Goal: Answer question/provide support: Share knowledge or assist other users

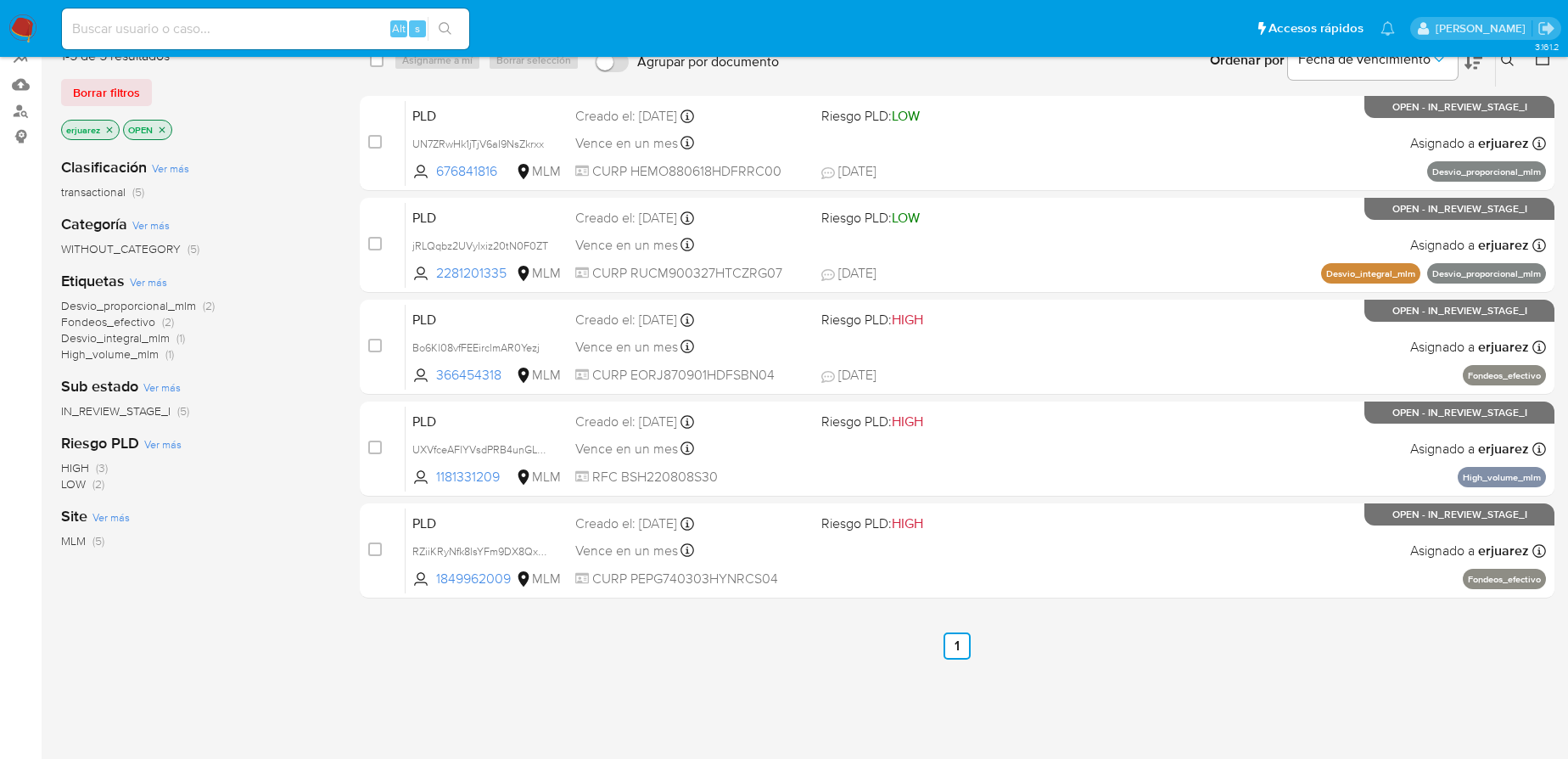
scroll to position [76, 0]
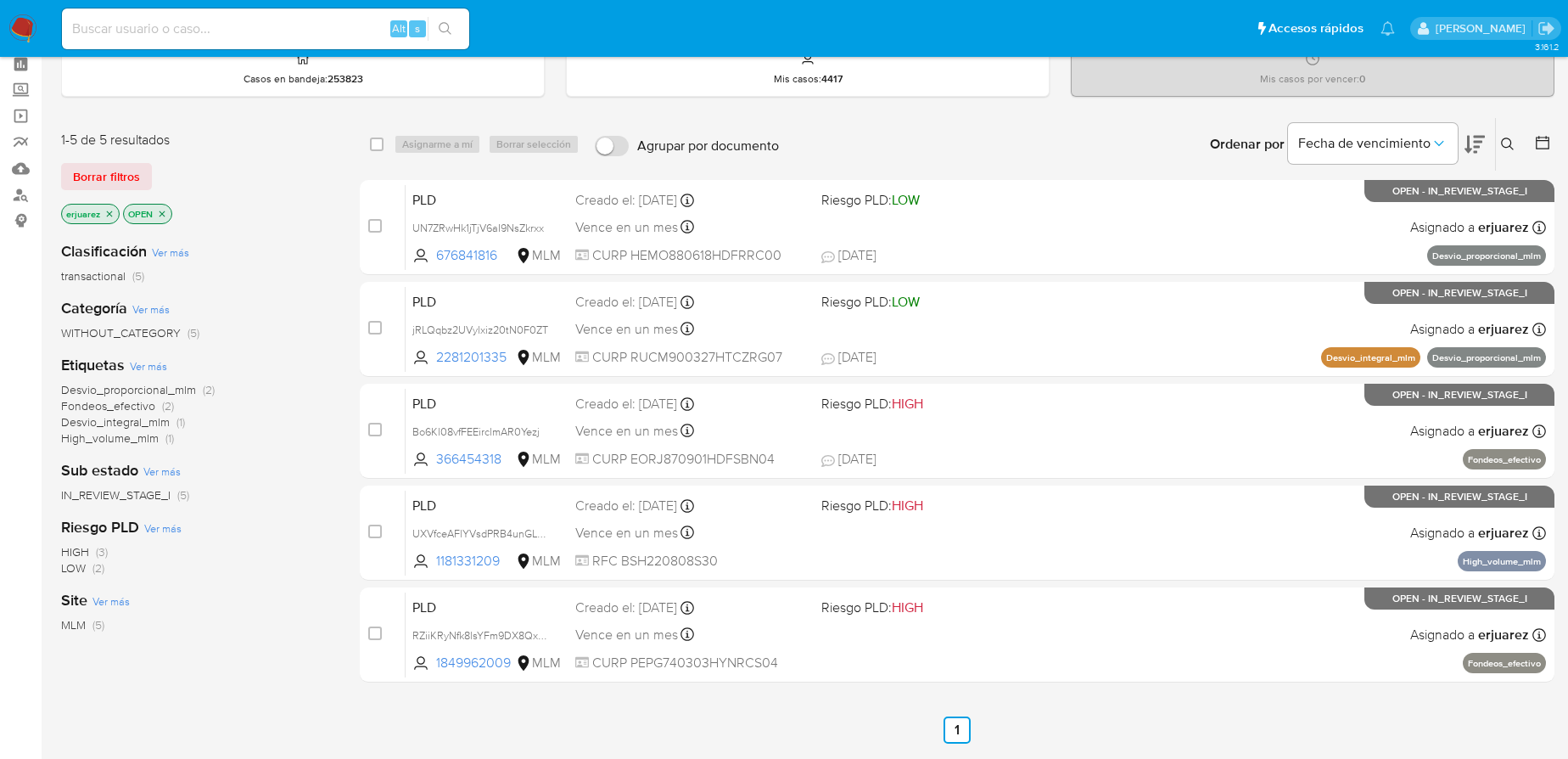
click at [1502, 137] on button at bounding box center [1509, 144] width 28 height 21
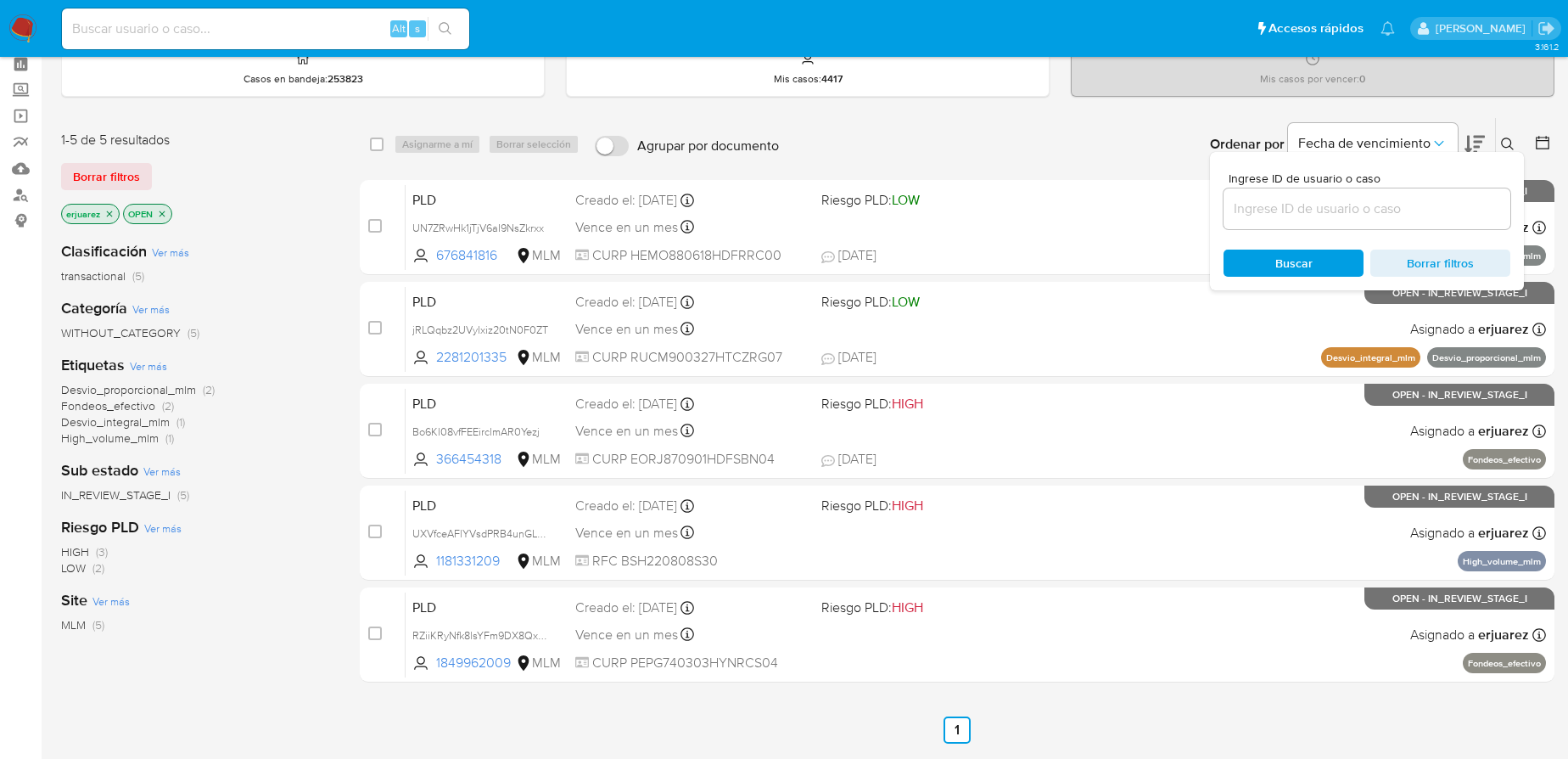
click at [1332, 223] on div at bounding box center [1367, 209] width 286 height 41
click at [1328, 212] on input at bounding box center [1367, 209] width 286 height 22
paste input "1849962009"
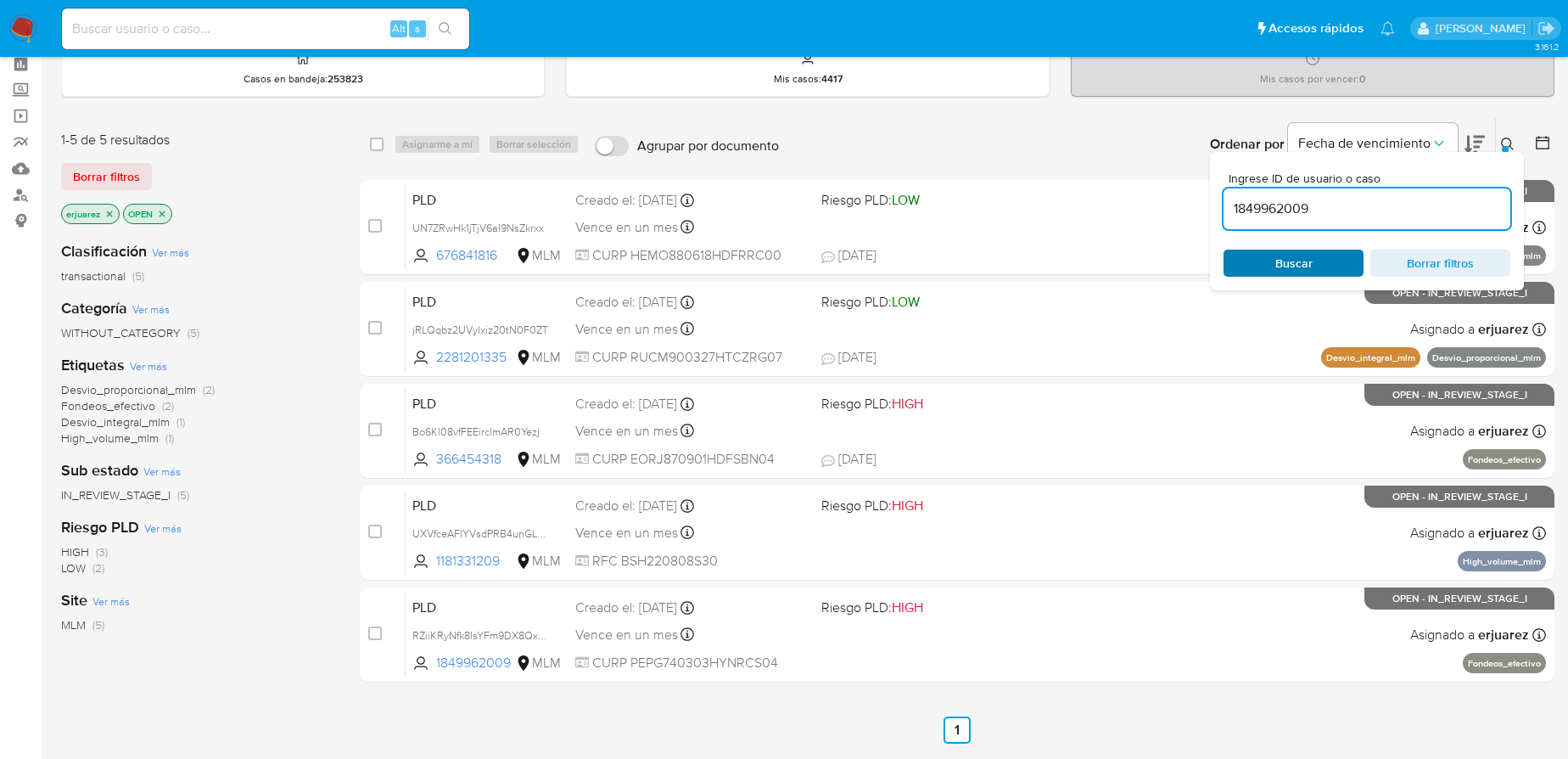
type input "1849962009"
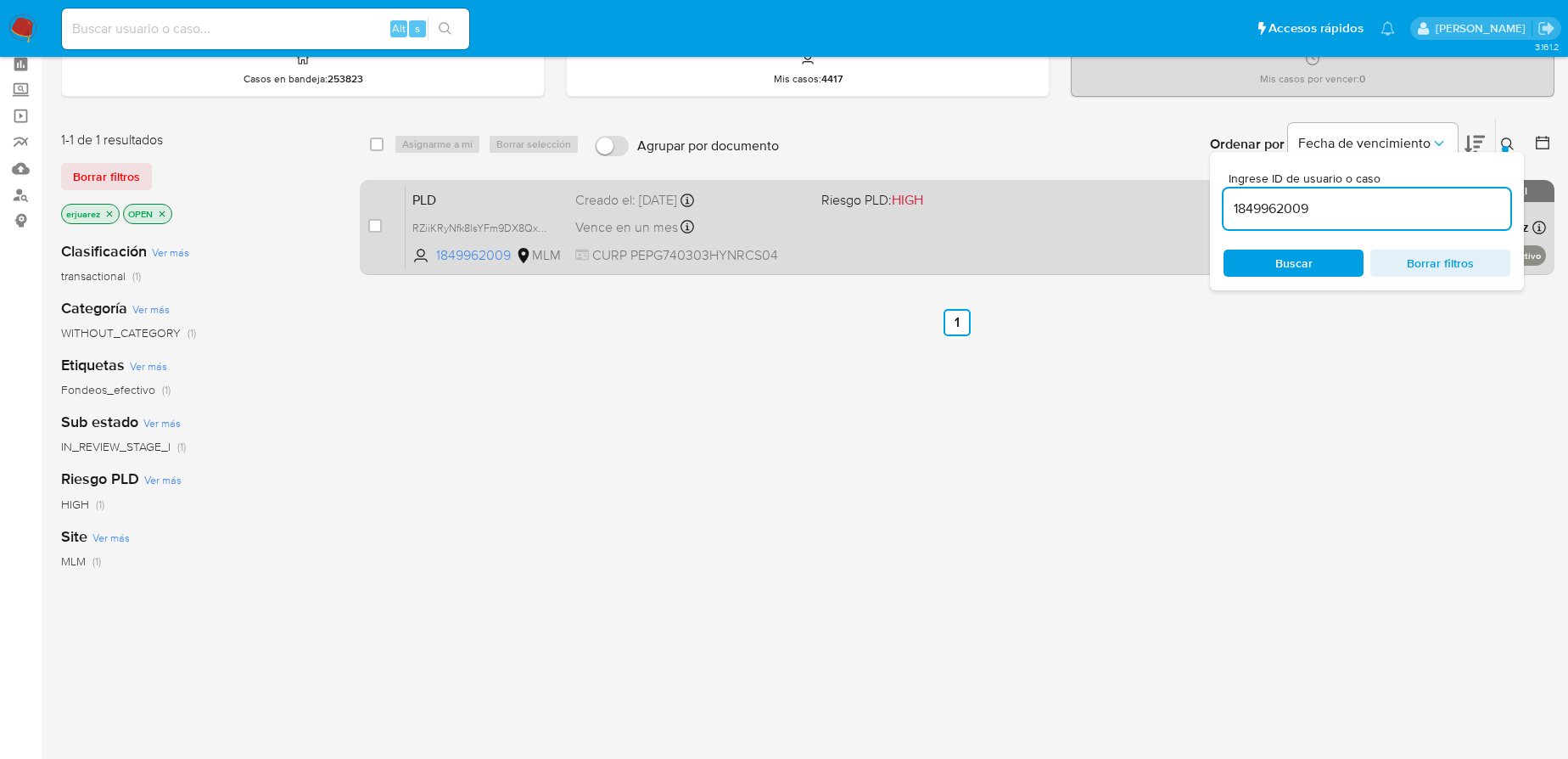
click at [1004, 253] on div "PLD RZiiKRyNfk8lsYFm9DX8QxNJ 1849962009 MLM Riesgo PLD: HIGH Creado el: 12/09/2…" at bounding box center [976, 227] width 1140 height 85
drag, startPoint x: 1401, startPoint y: 209, endPoint x: 1158, endPoint y: 205, distance: 243.0
click at [1158, 203] on div "select-all-cases-checkbox Asignarme a mí Borrar selección Agrupar por documento…" at bounding box center [957, 199] width 1194 height 165
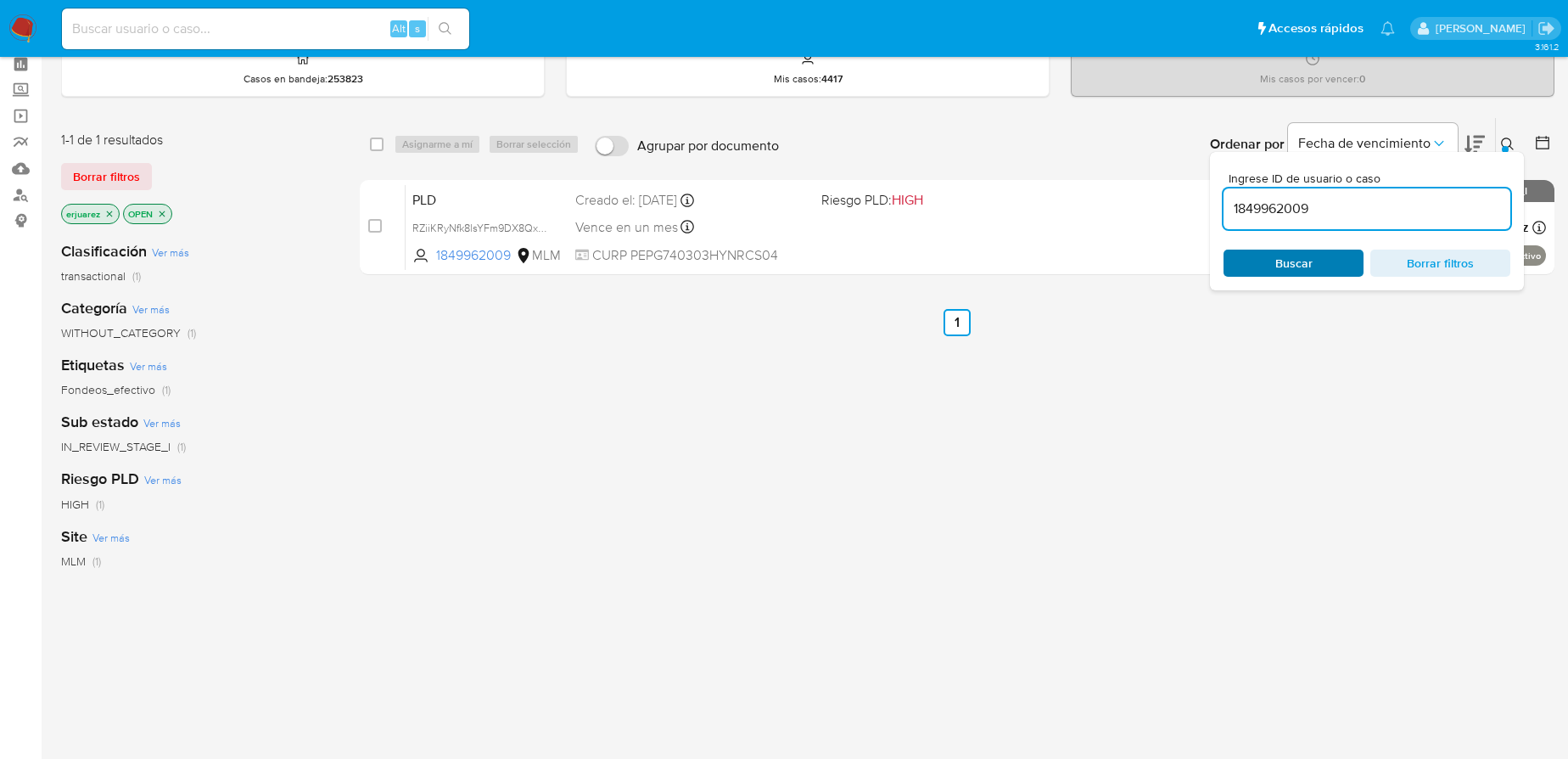
click at [1291, 274] on span "Buscar" at bounding box center [1293, 263] width 37 height 27
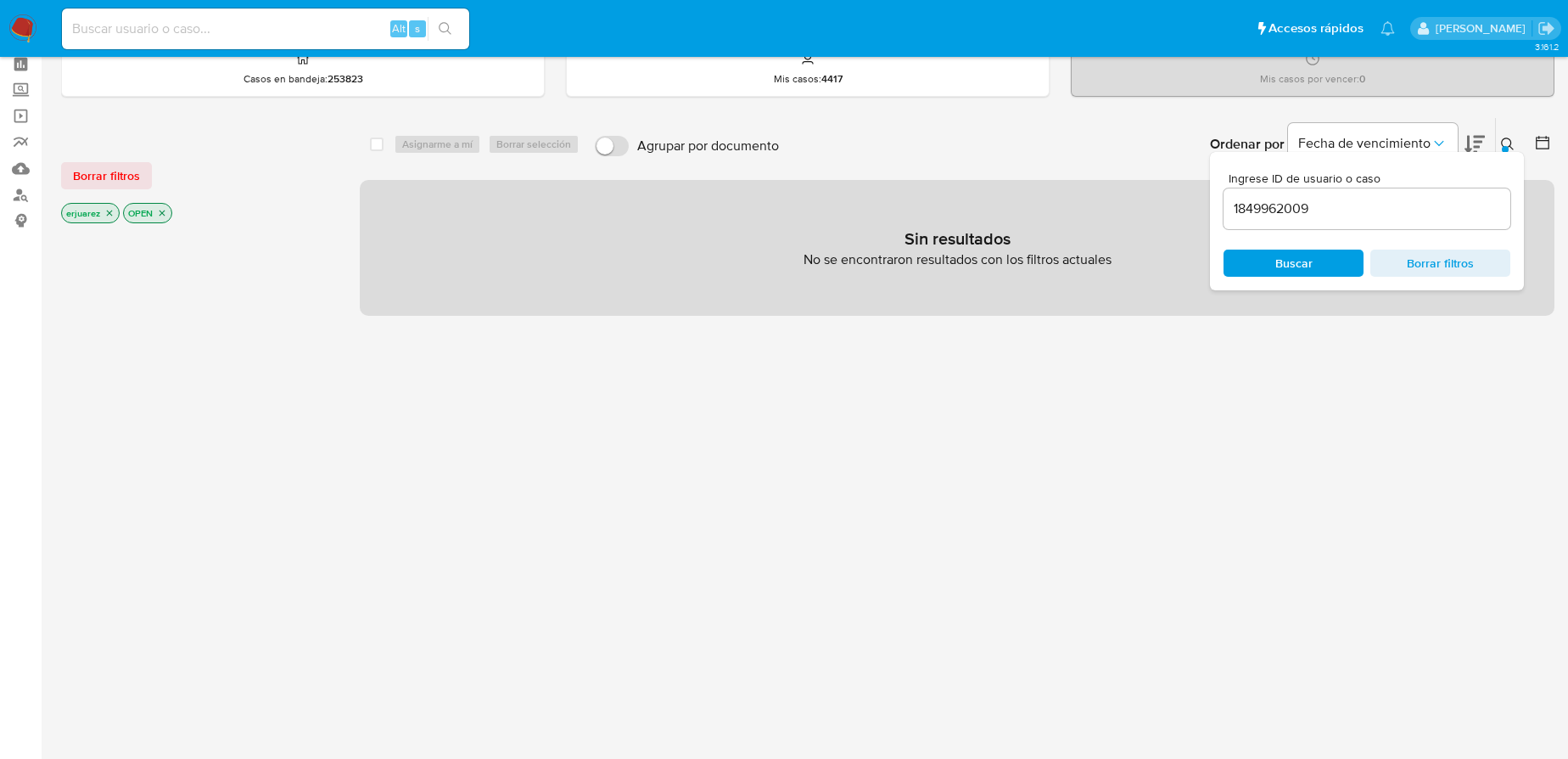
click at [105, 208] on icon "close-filter" at bounding box center [109, 213] width 10 height 10
click at [1185, 344] on div "select-all-cases-checkbox Asignarme a mí Borrar selección Agrupar por documento…" at bounding box center [957, 500] width 1194 height 768
drag, startPoint x: 1344, startPoint y: 221, endPoint x: 1202, endPoint y: 205, distance: 142.9
click at [1202, 205] on div "select-all-cases-checkbox Asignarme a mí Borrar selección Agrupar por documento…" at bounding box center [957, 216] width 1194 height 198
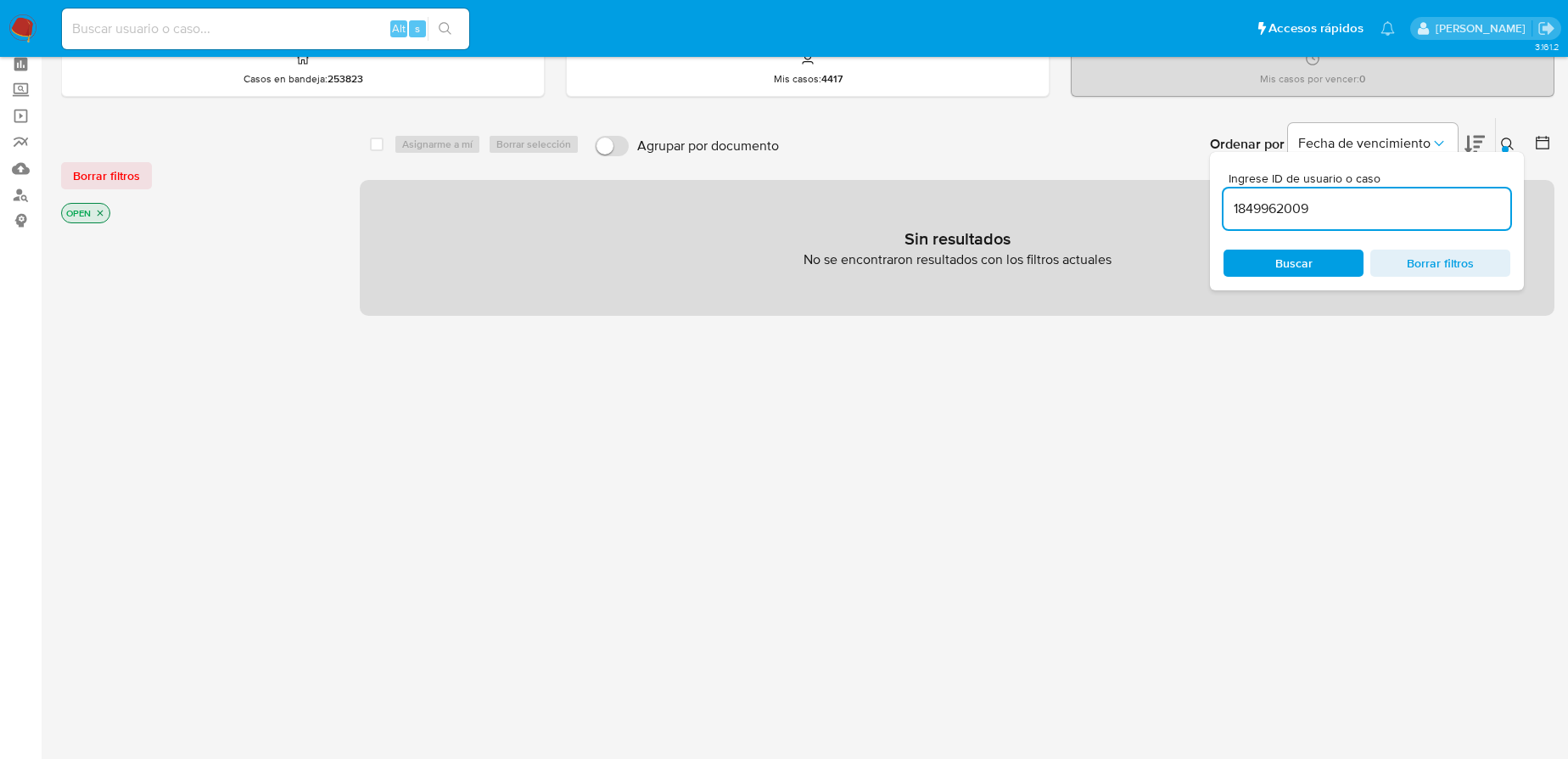
click at [1348, 198] on input "1849962009" at bounding box center [1367, 209] width 286 height 22
drag, startPoint x: 1347, startPoint y: 214, endPoint x: 1219, endPoint y: 192, distance: 129.9
click at [1219, 192] on div "Ingrese ID de usuario o caso 1849962009 Buscar Borrar filtros" at bounding box center [1367, 221] width 314 height 138
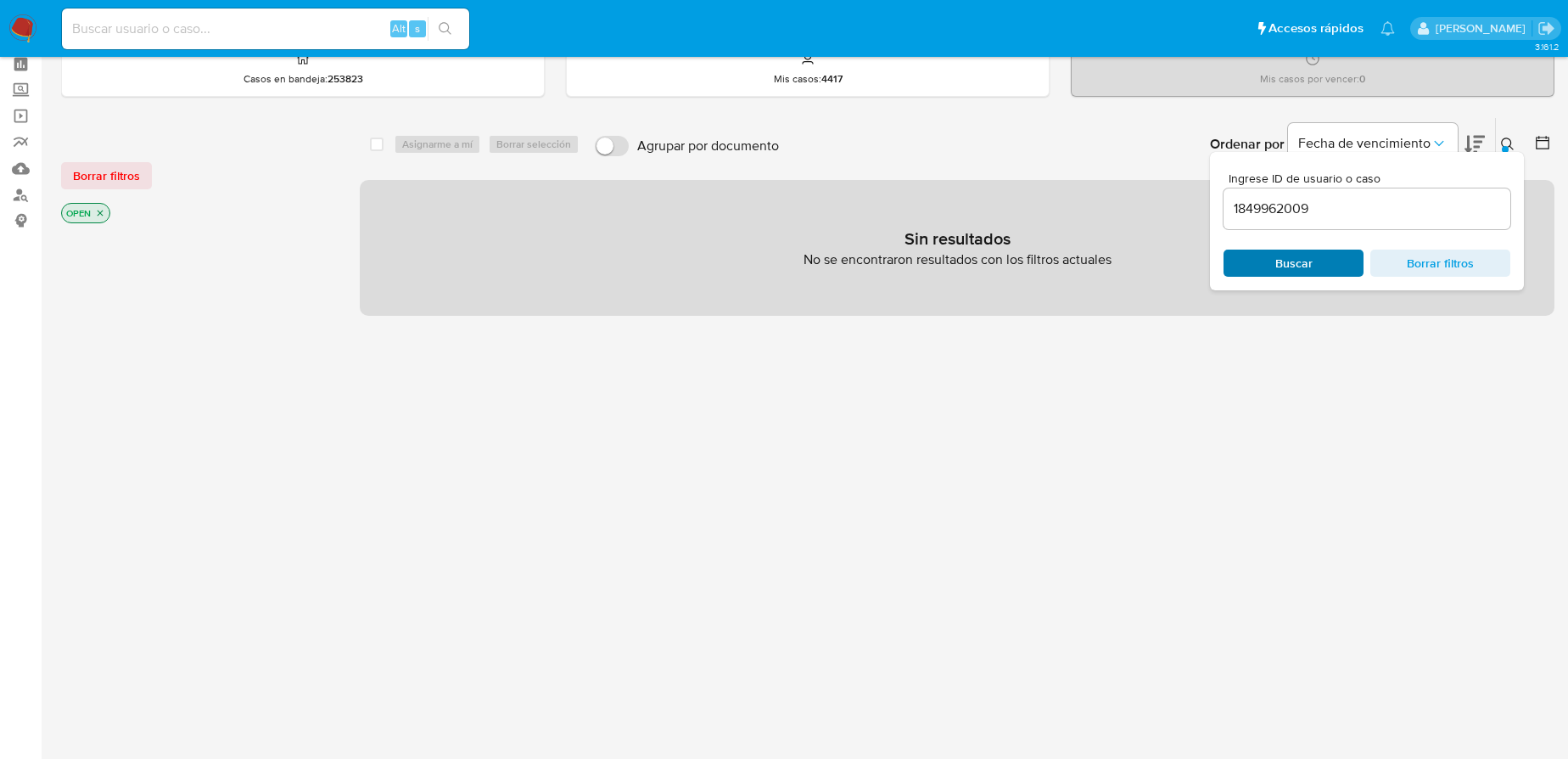
click at [1264, 264] on span "Buscar" at bounding box center [1293, 263] width 117 height 24
click at [99, 211] on icon "close-filter" at bounding box center [100, 213] width 10 height 10
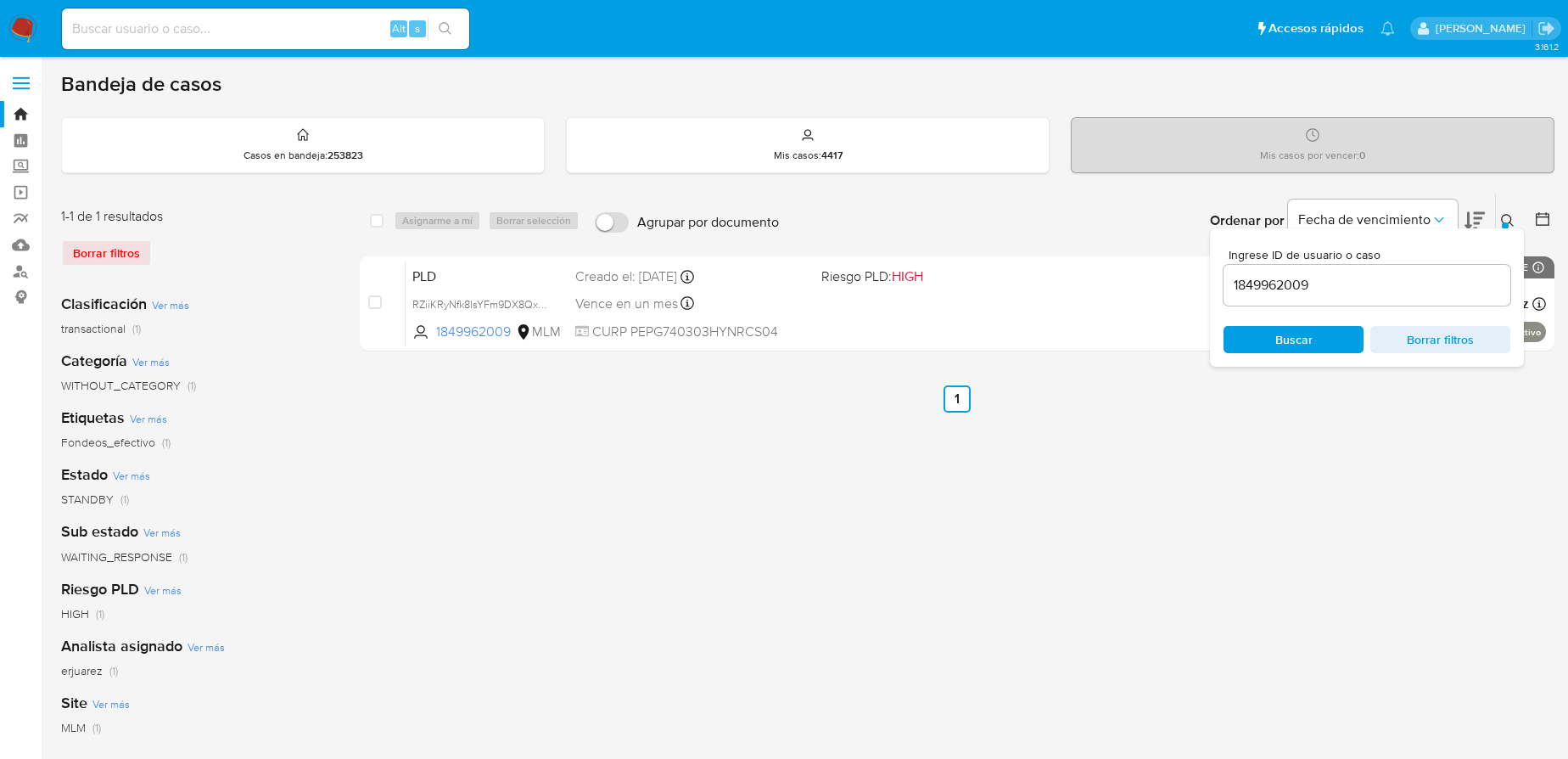
click at [1497, 215] on button at bounding box center [1509, 221] width 28 height 21
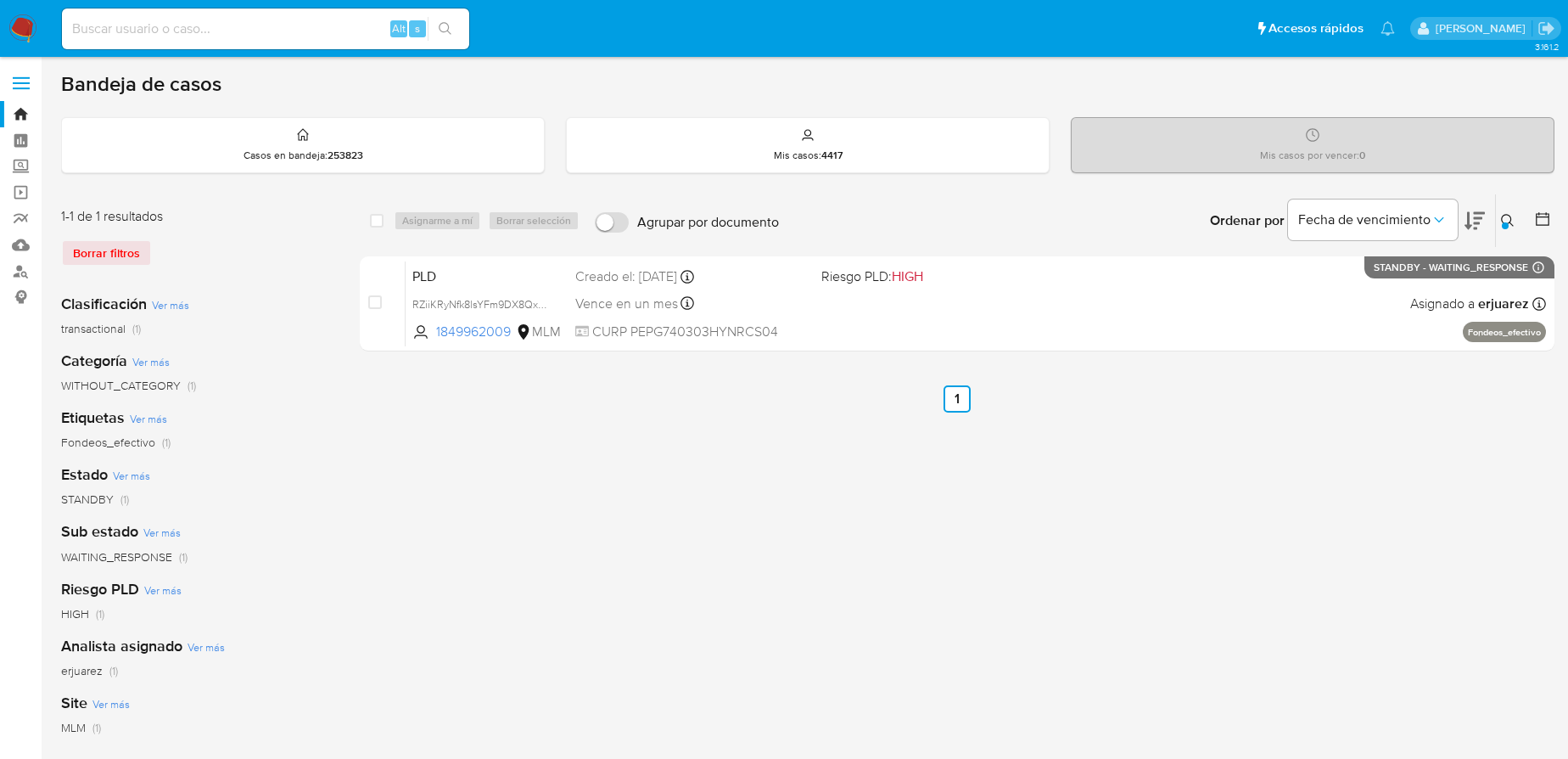
click at [21, 34] on img at bounding box center [23, 28] width 28 height 28
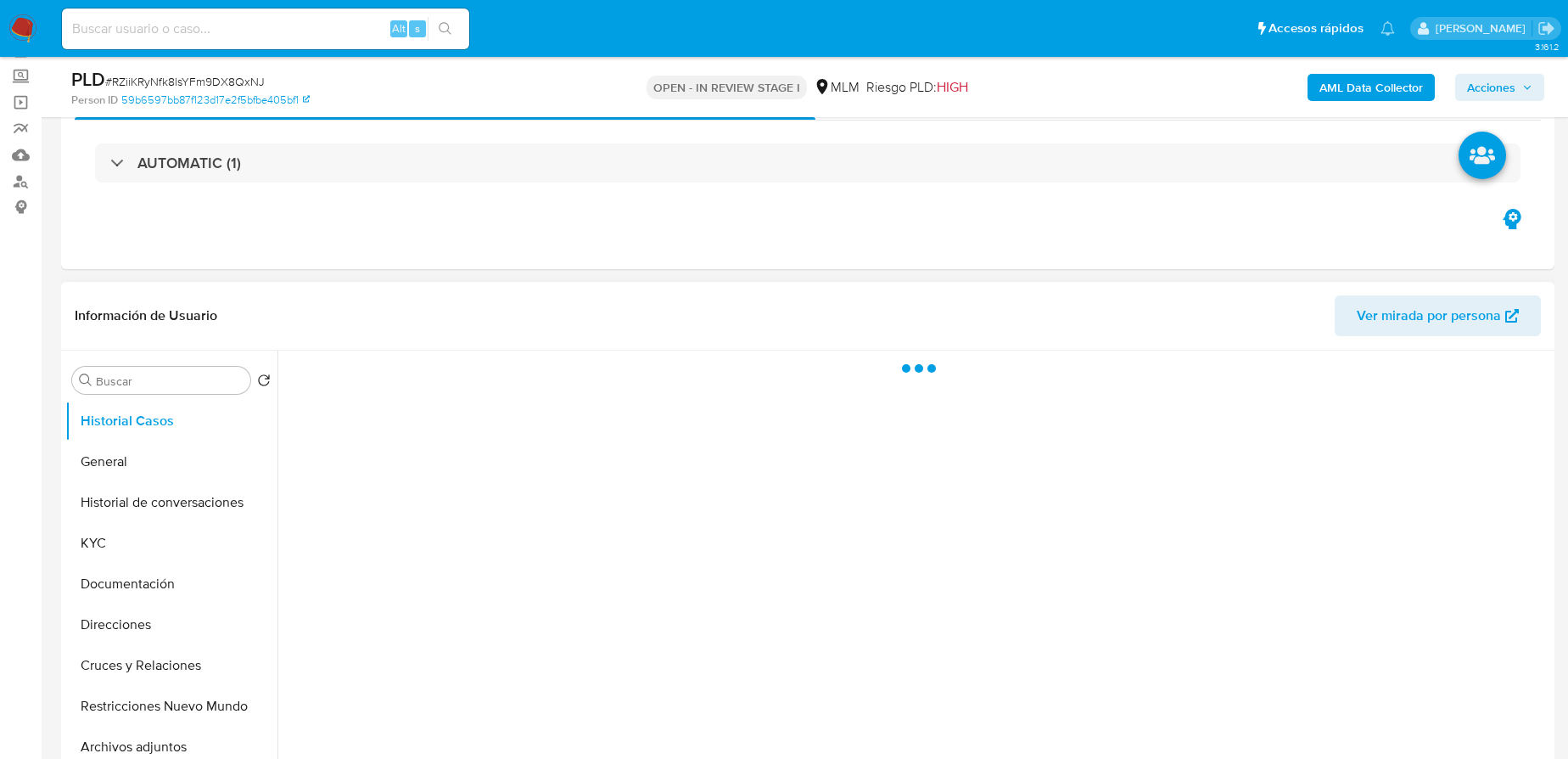
scroll to position [230, 0]
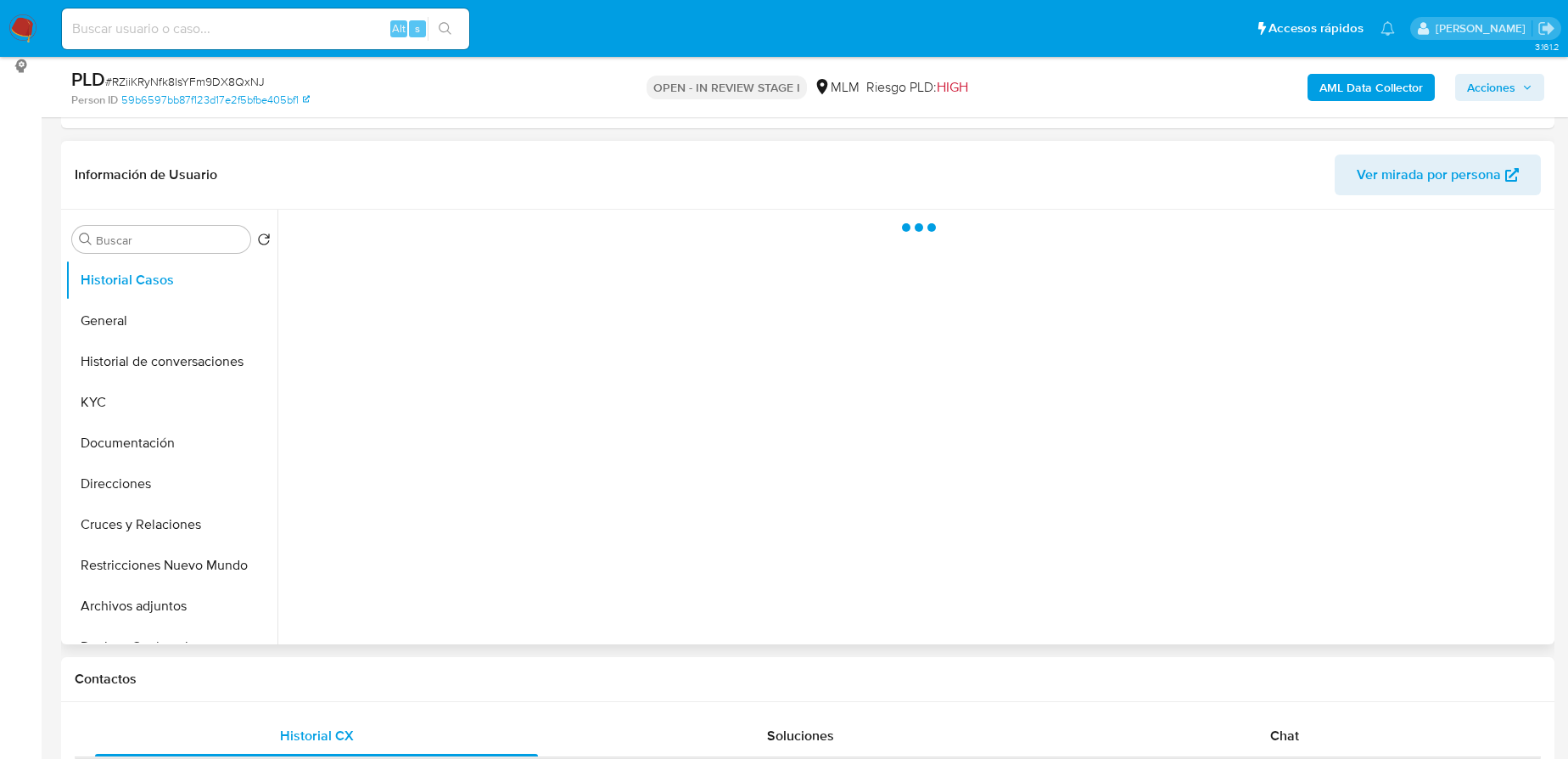
select select "10"
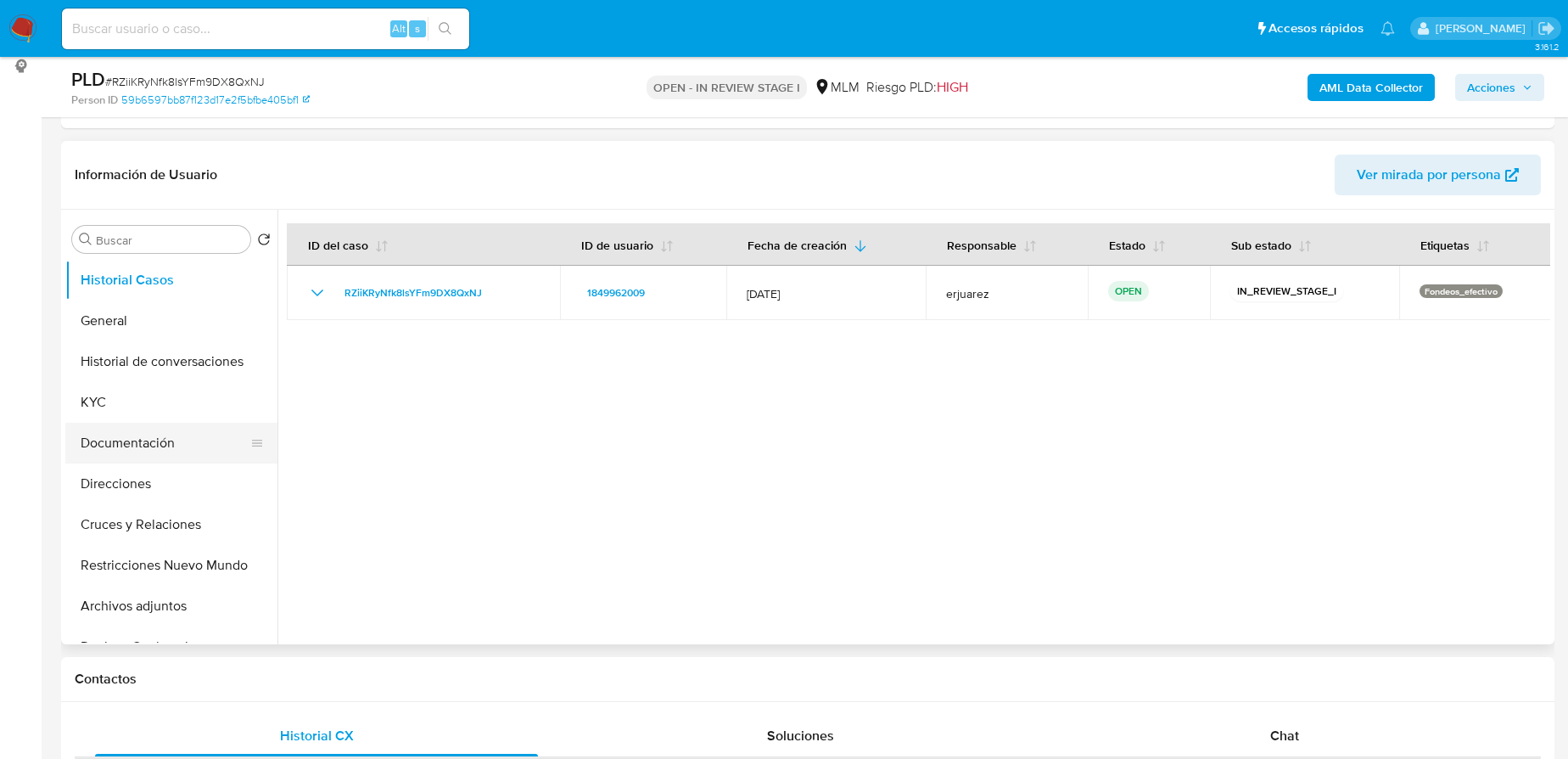
click at [139, 454] on button "Documentación" at bounding box center [165, 443] width 198 height 41
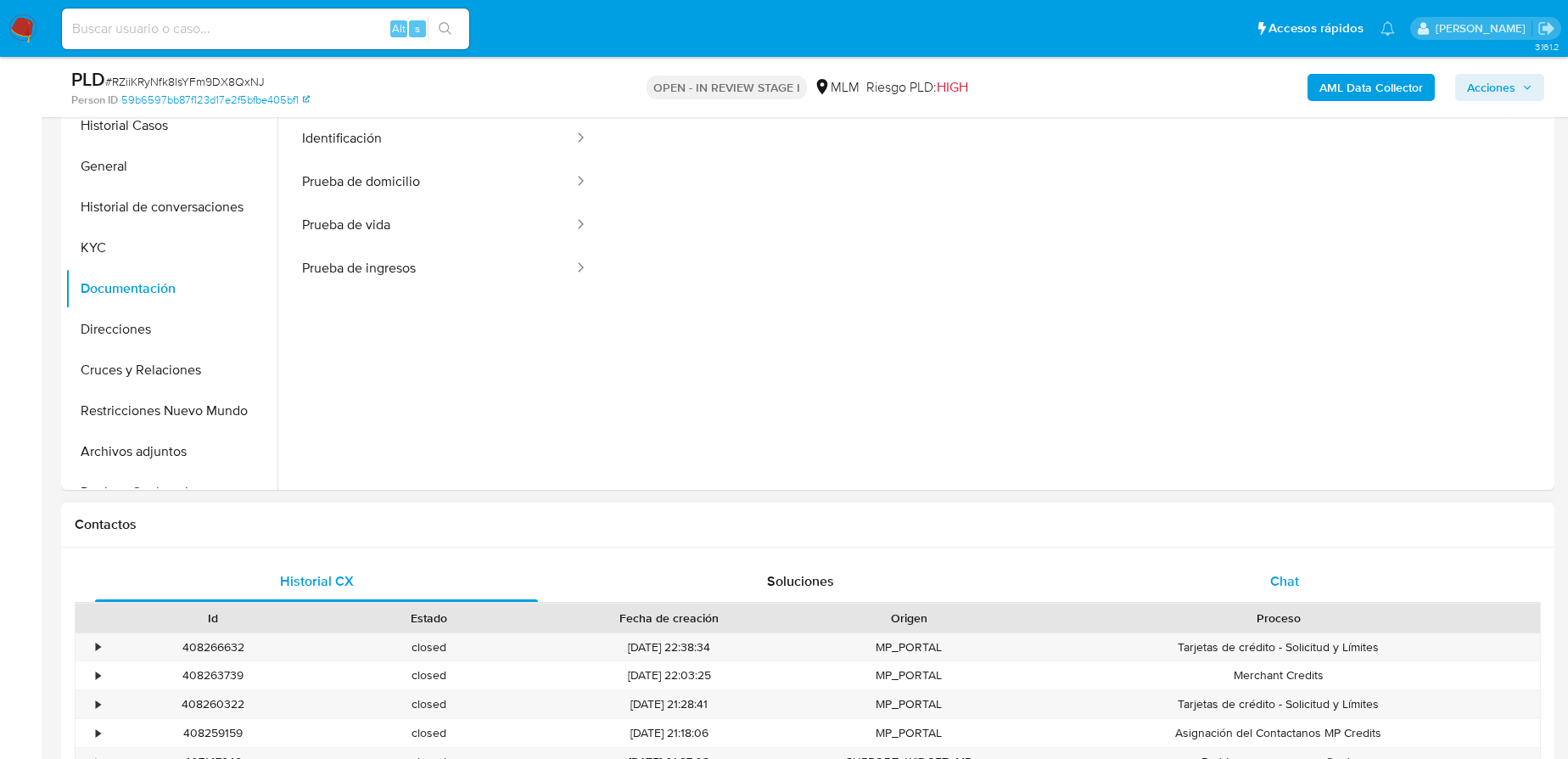
click at [1250, 582] on div "Chat" at bounding box center [1284, 582] width 443 height 41
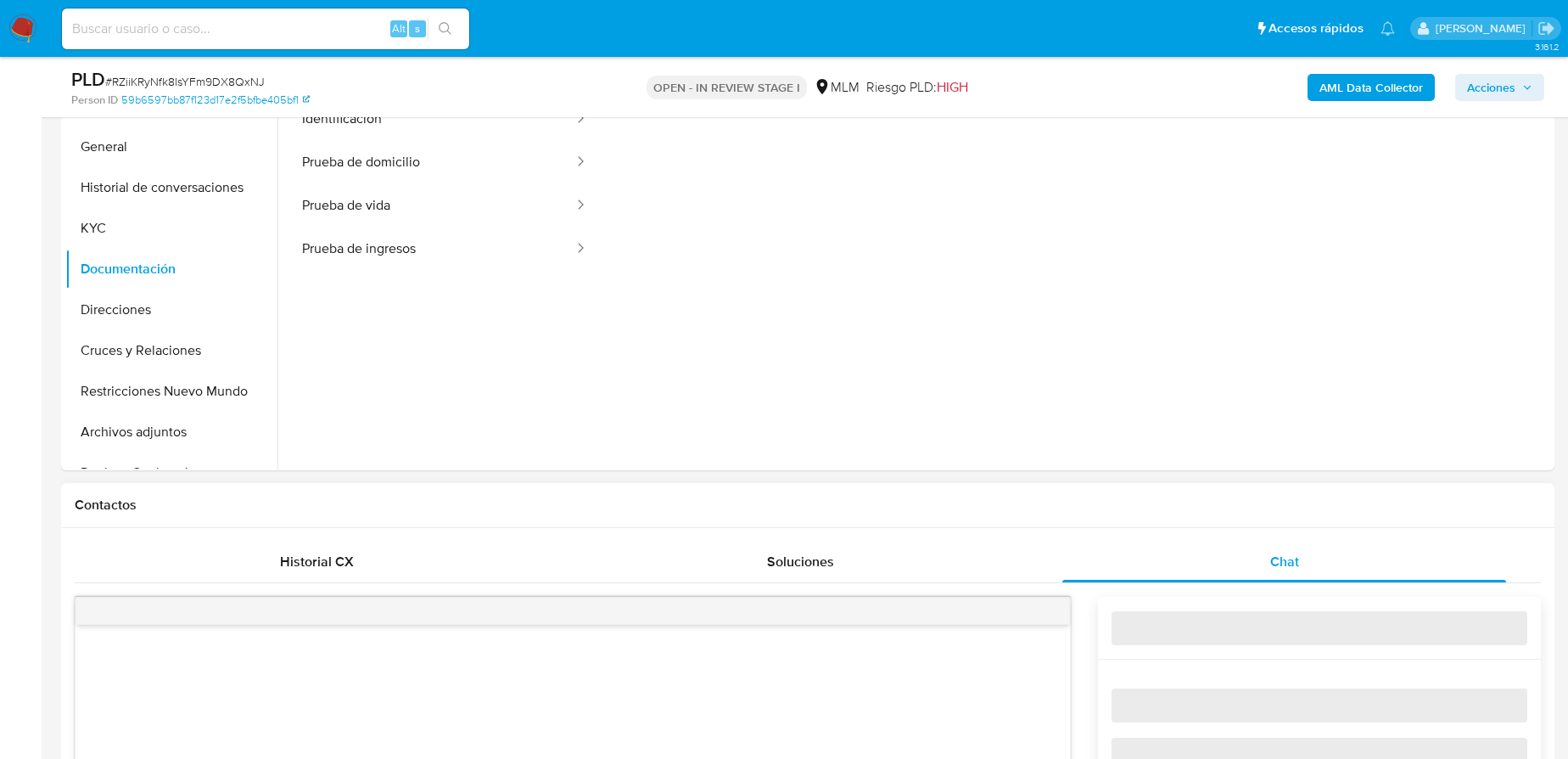
scroll to position [694, 0]
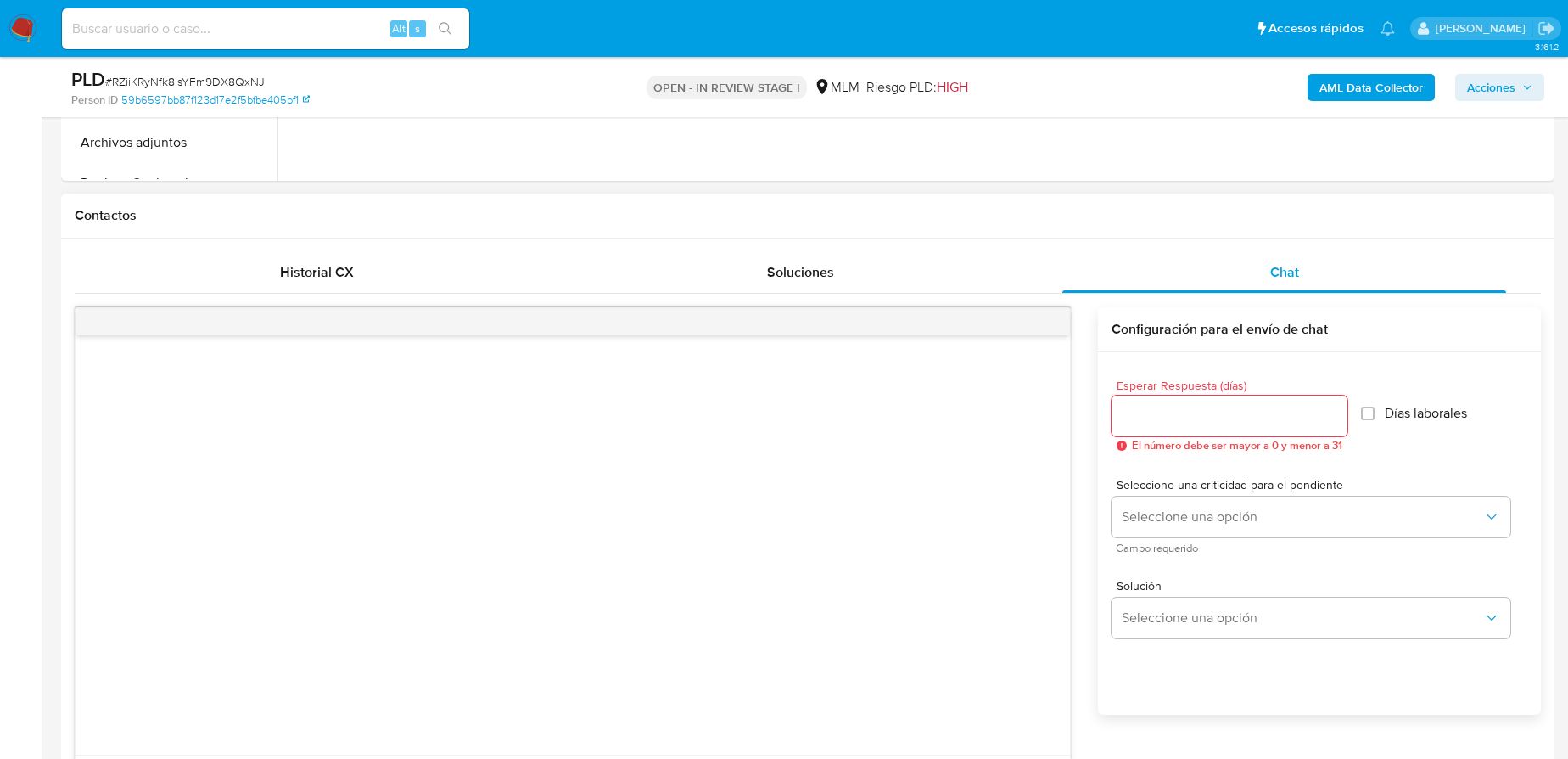
click at [1181, 426] on div at bounding box center [1229, 416] width 236 height 41
click at [1177, 425] on input "Esperar Respuesta (días)" at bounding box center [1229, 416] width 236 height 22
type input "3"
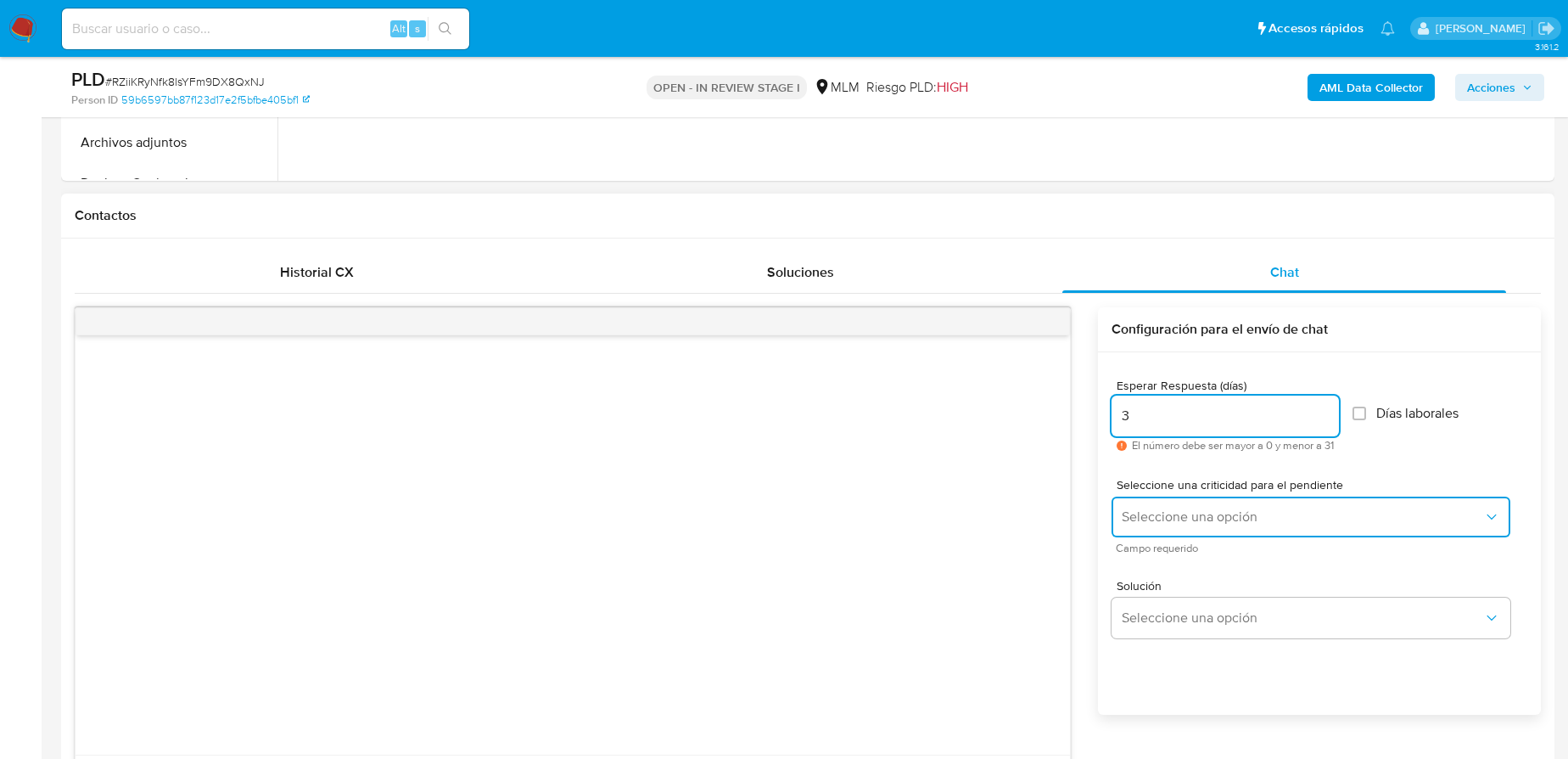
click at [1143, 526] on button "Seleccione una opción" at bounding box center [1310, 517] width 399 height 41
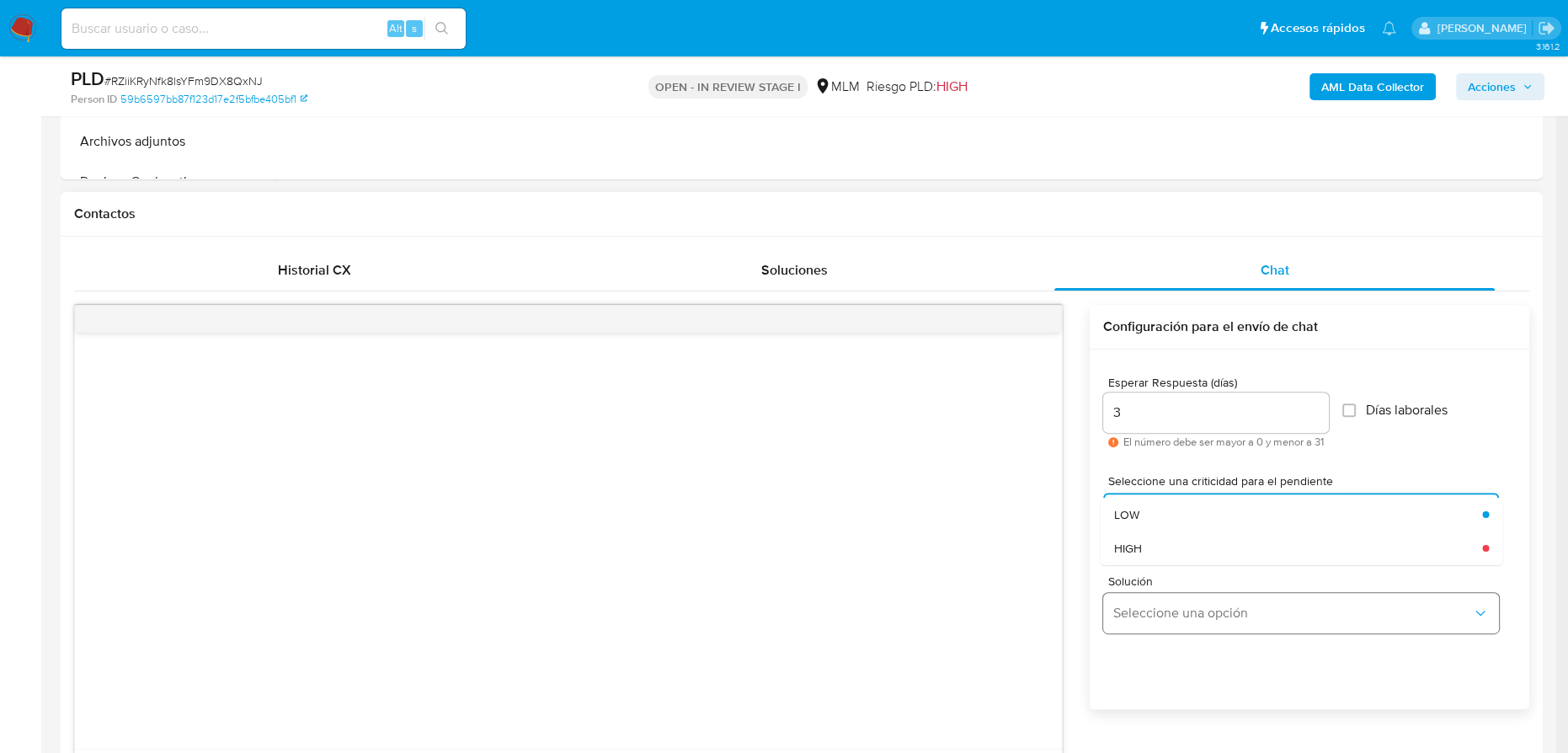
drag, startPoint x: 1159, startPoint y: 542, endPoint x: 1199, endPoint y: 612, distance: 80.6
click at [1163, 550] on div "HIGH" at bounding box center [1294, 547] width 359 height 34
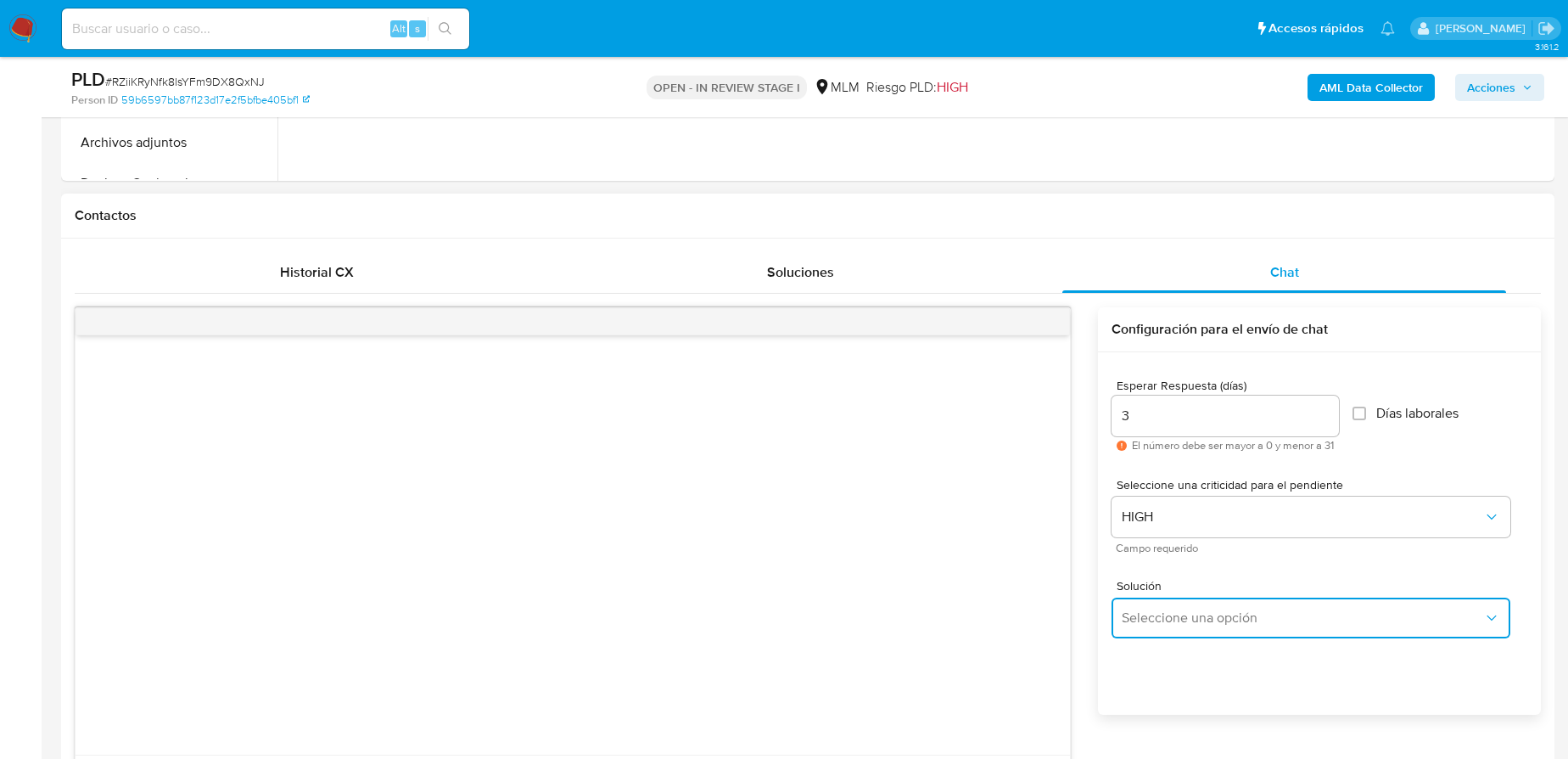
drag, startPoint x: 1208, startPoint y: 617, endPoint x: 1456, endPoint y: 608, distance: 248.2
click at [1219, 618] on span "Seleccione una opción" at bounding box center [1302, 617] width 362 height 17
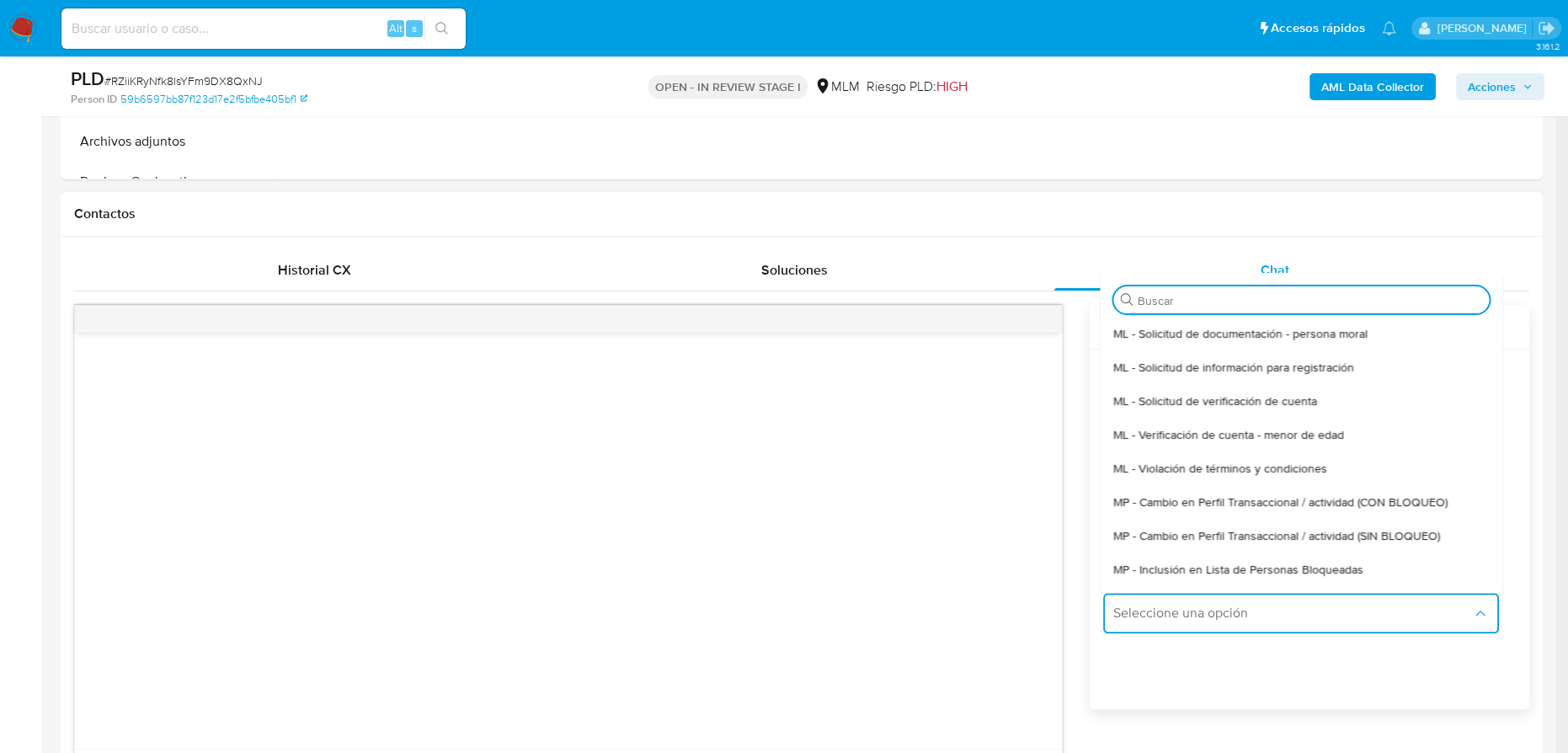
drag, startPoint x: 1415, startPoint y: 535, endPoint x: 1391, endPoint y: 535, distance: 24.0
click at [1410, 535] on span "MP - Cambio en Perfil Transaccional / actividad (SIN BLOQUEO)" at bounding box center [1278, 536] width 327 height 16
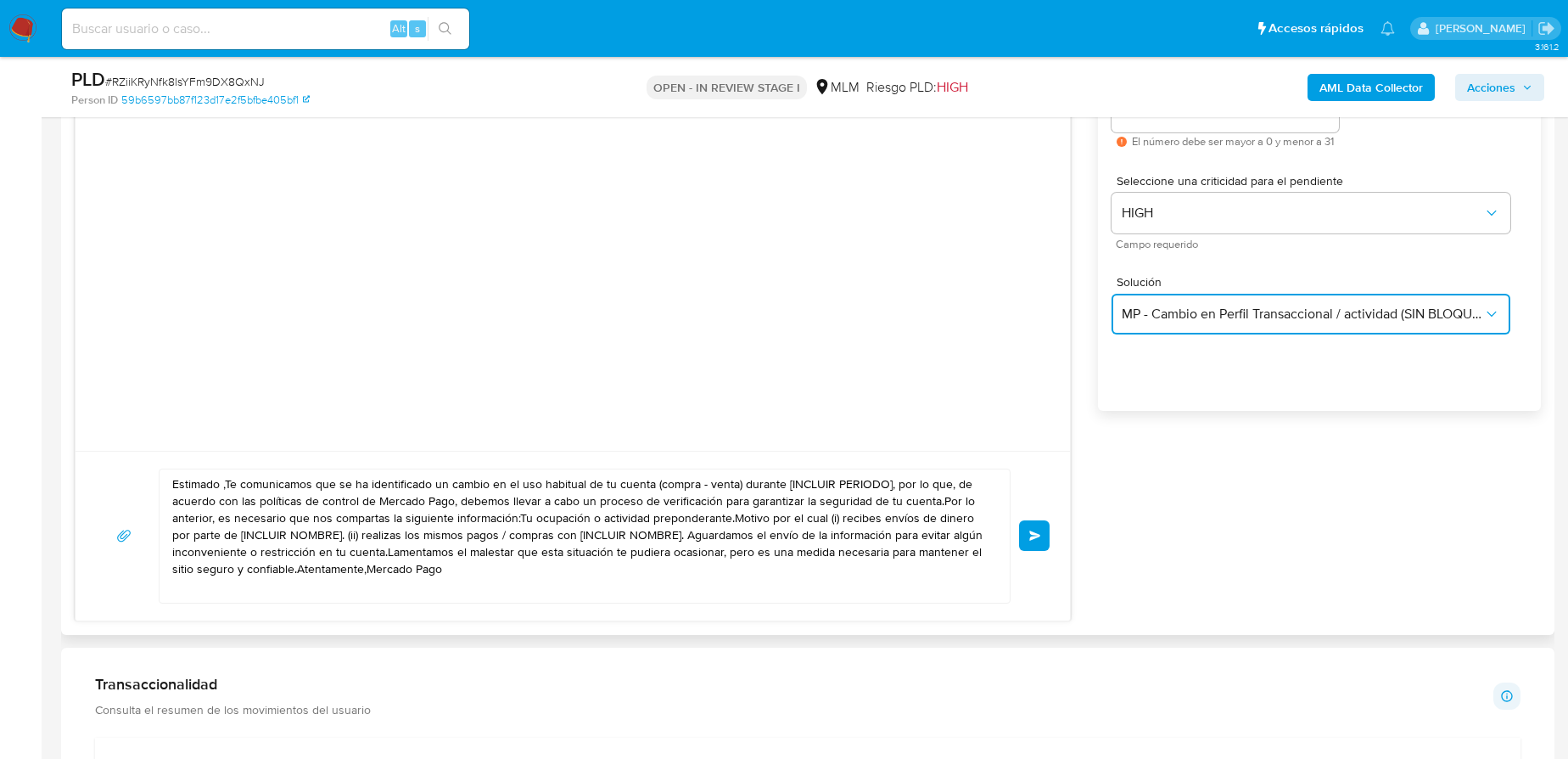
scroll to position [1002, 0]
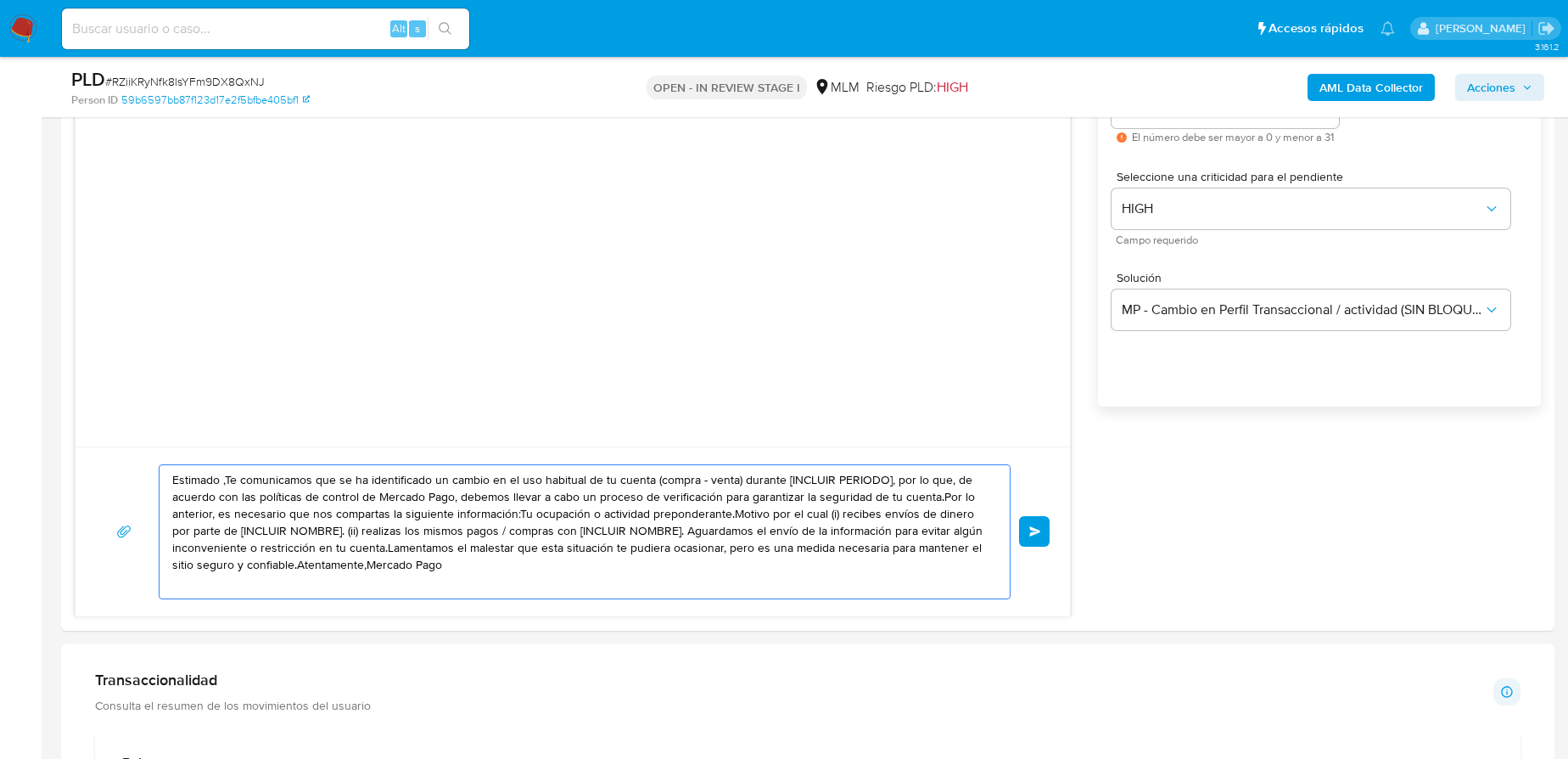
drag, startPoint x: 484, startPoint y: 574, endPoint x: -60, endPoint y: 380, distance: 577.6
paste textarea "1849962009"
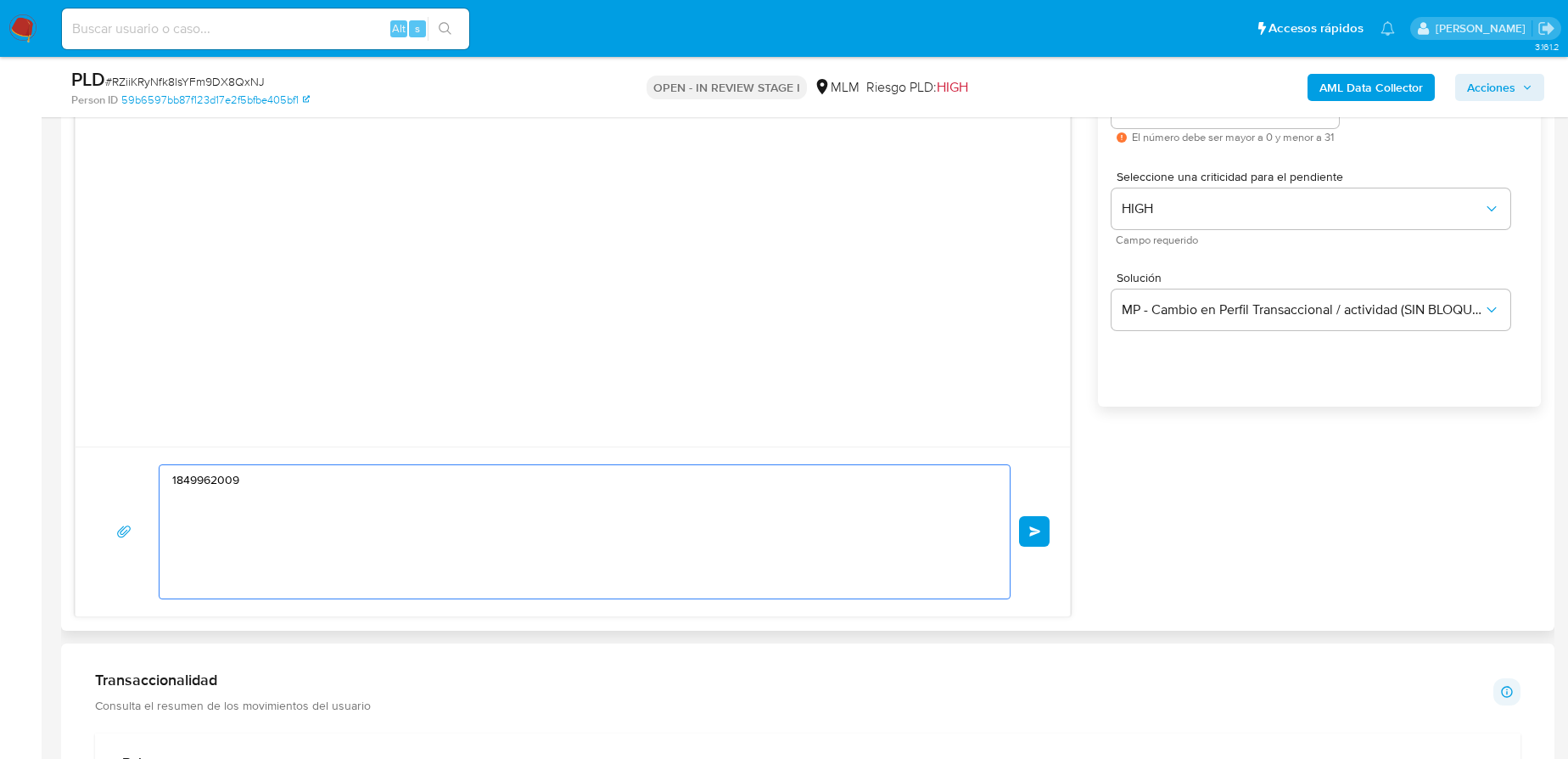
click at [317, 507] on textarea "1849962009" at bounding box center [581, 531] width 816 height 133
click at [317, 506] on textarea "1849962009" at bounding box center [581, 531] width 816 height 133
paste textarea "Estimado Gustavo se ha identificado un cambio en el uso habitual de tu cuenta p…"
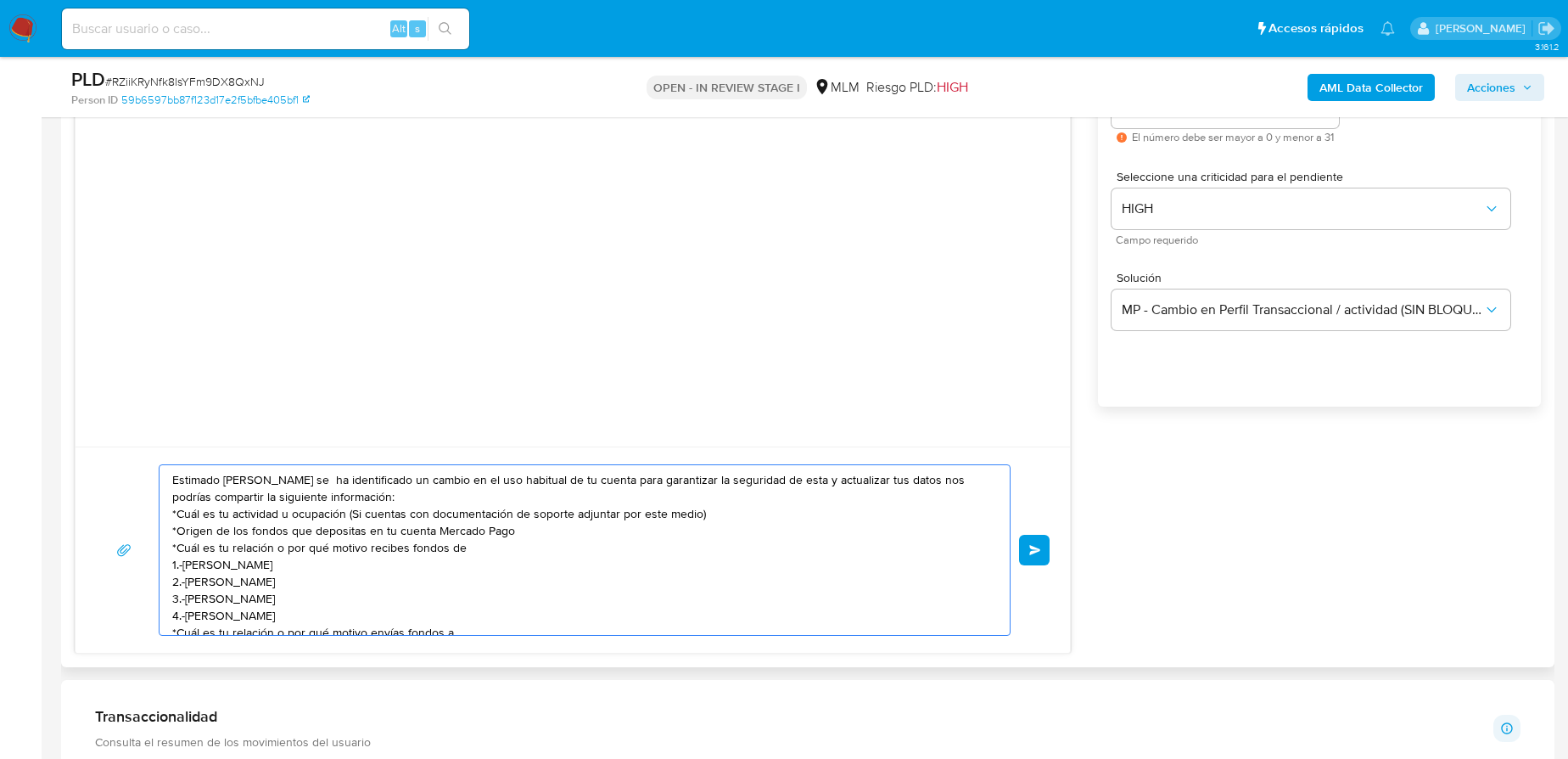
scroll to position [66, 0]
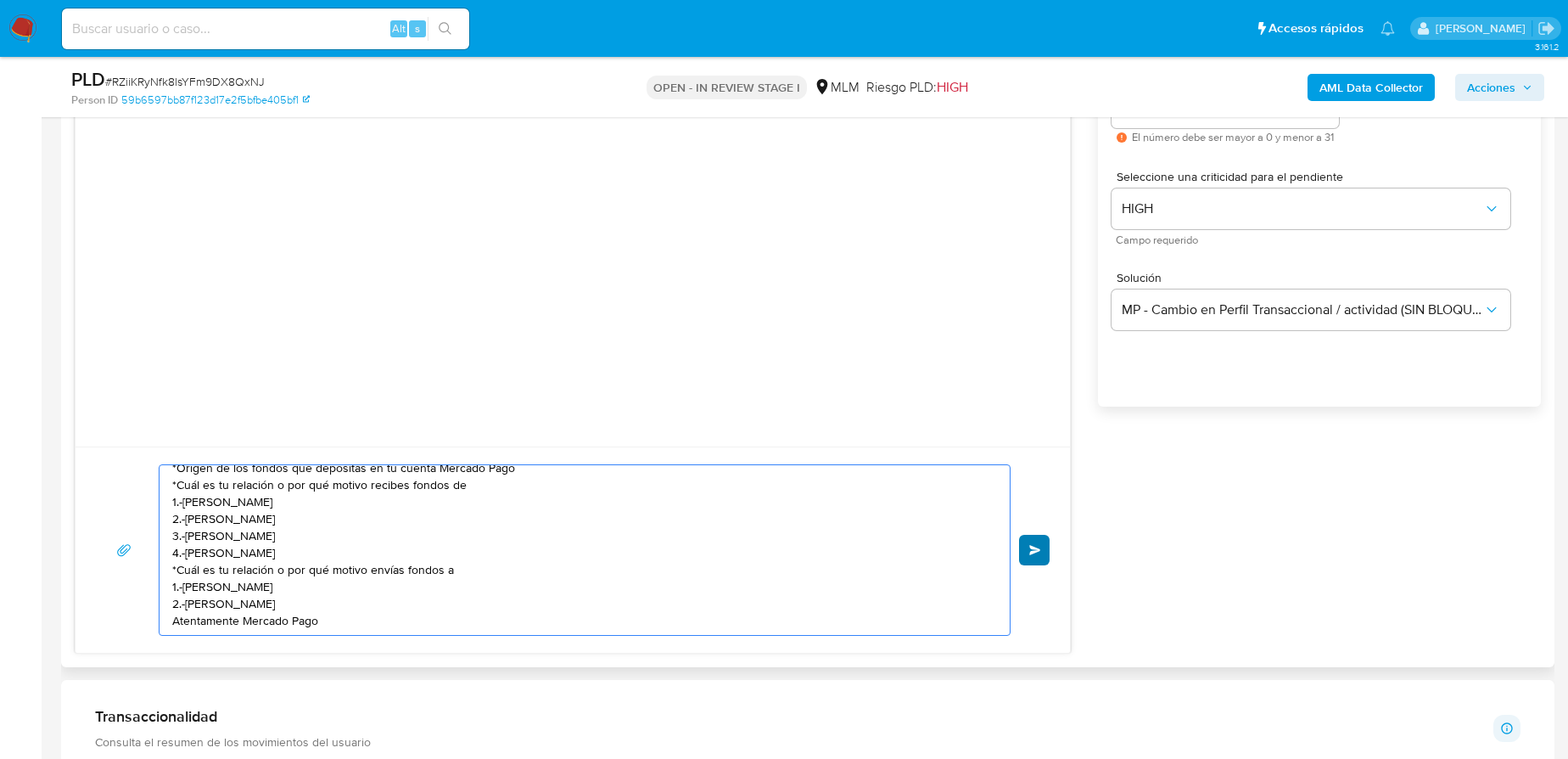
type textarea "Estimado Gustavo se ha identificado un cambio en el uso habitual de tu cuenta p…"
click at [1037, 550] on span "Enviar" at bounding box center [1036, 549] width 12 height 10
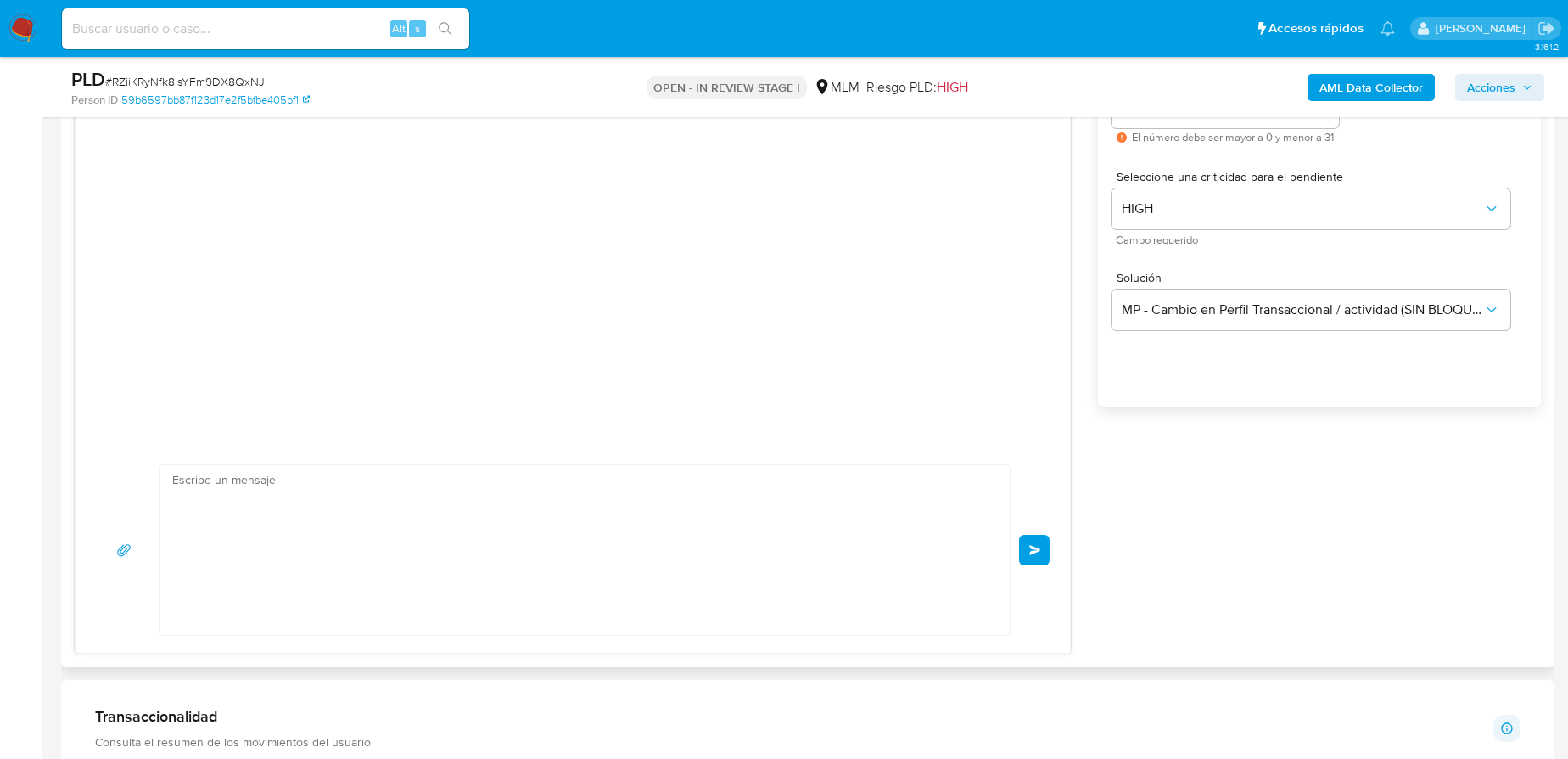
scroll to position [0, 0]
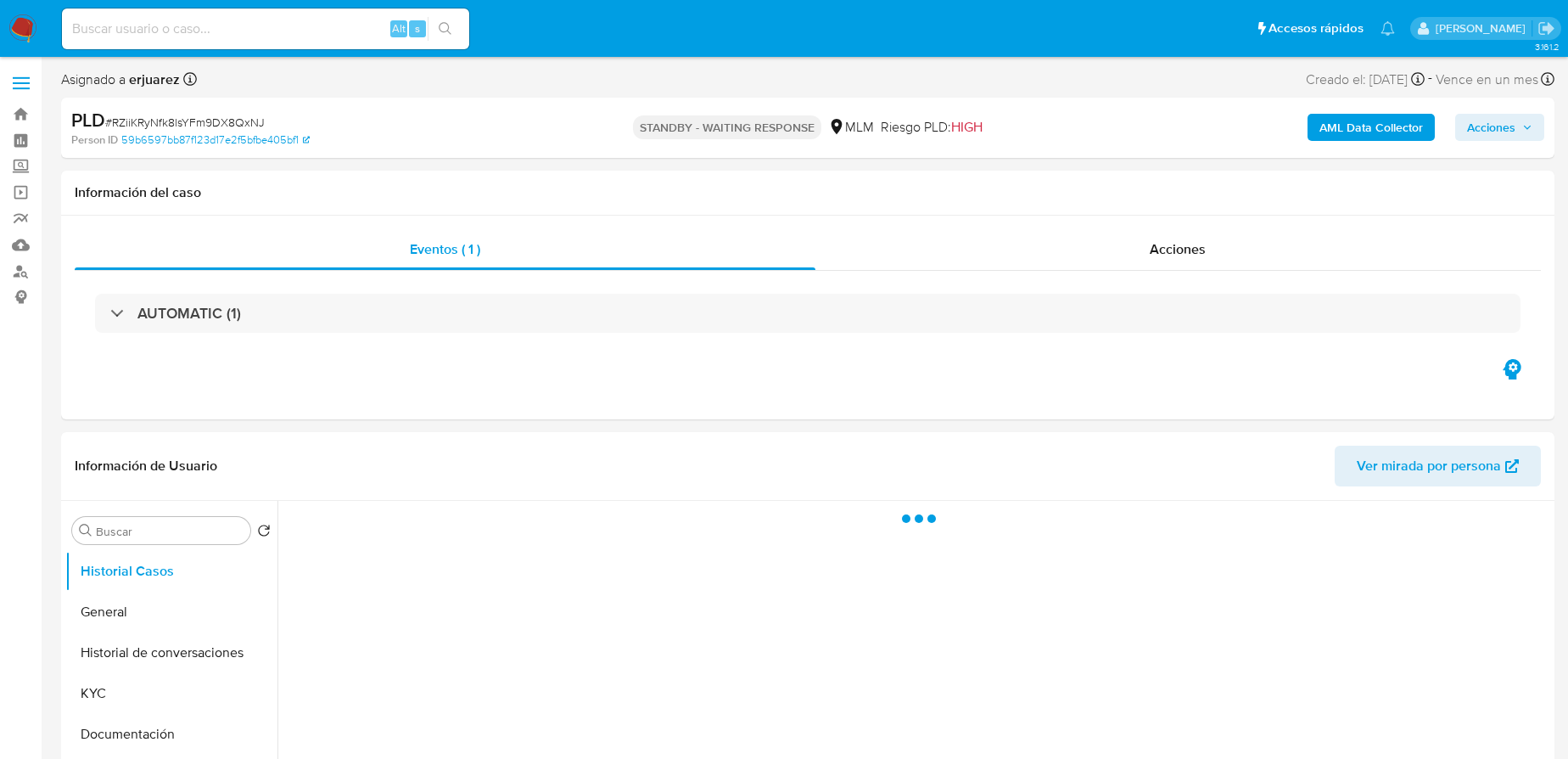
select select "10"
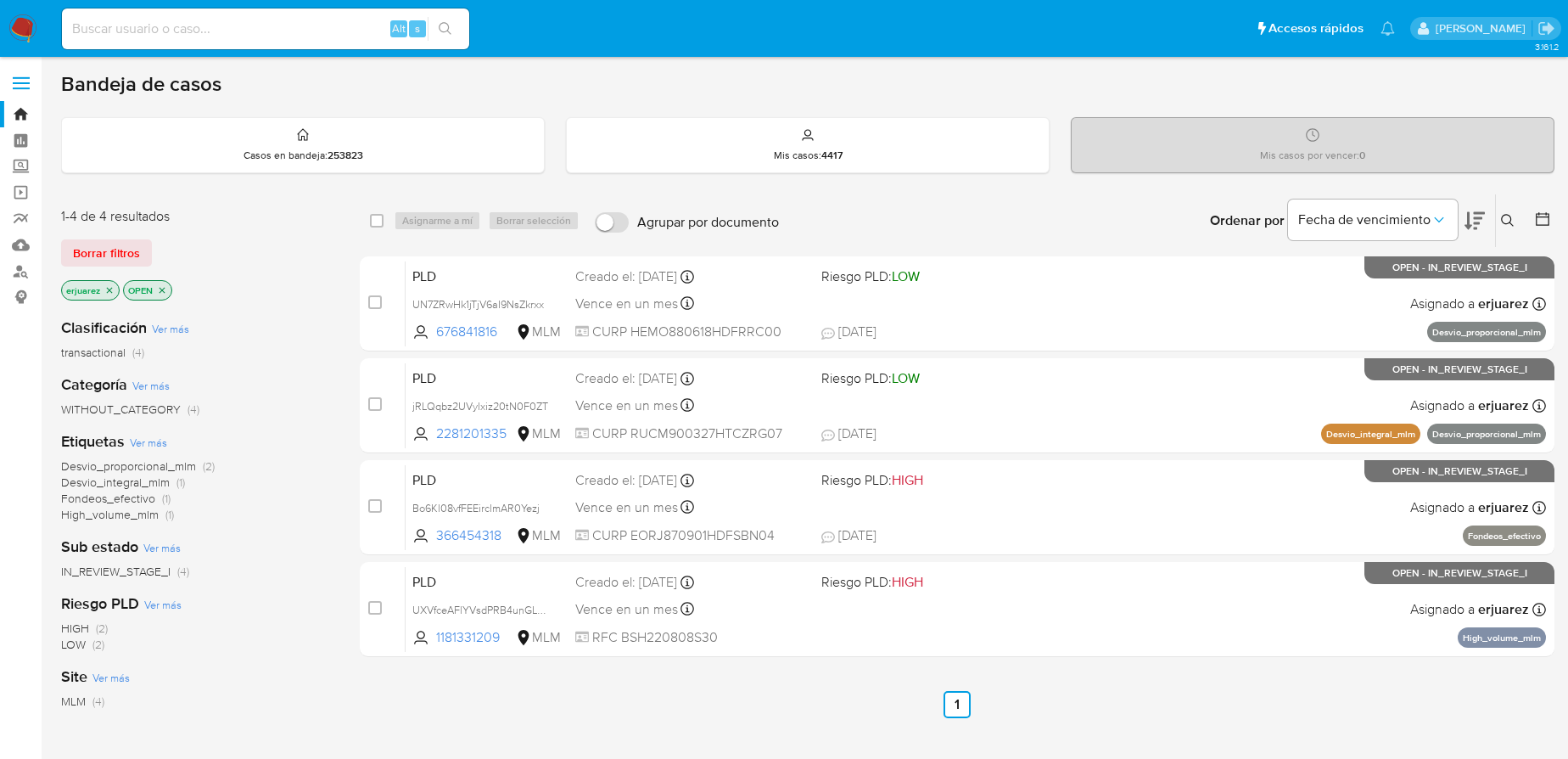
click at [132, 30] on input at bounding box center [265, 28] width 407 height 22
paste input "31180373"
type input "31180373"
click at [455, 23] on button "search-icon" at bounding box center [444, 28] width 34 height 24
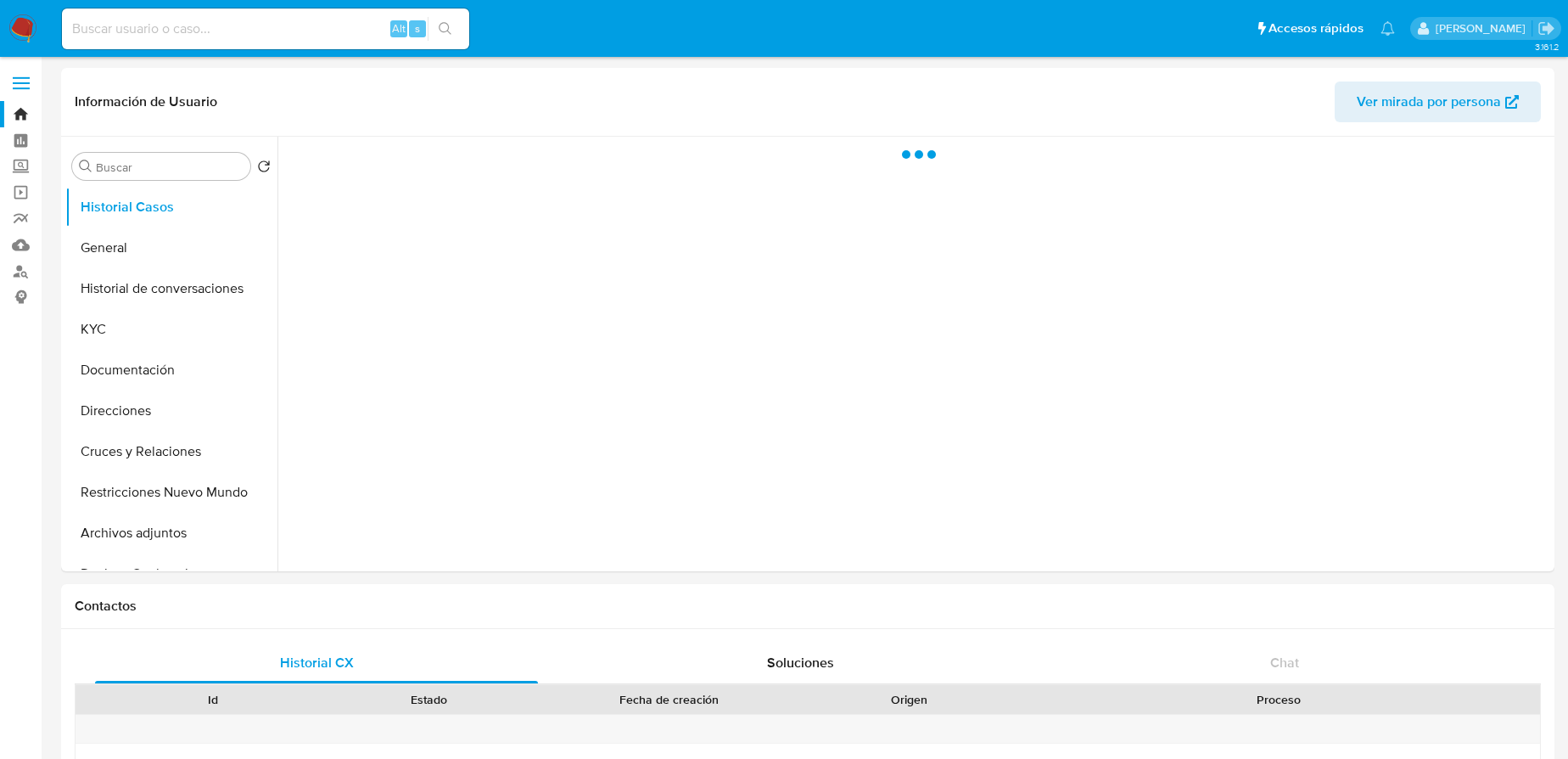
select select "10"
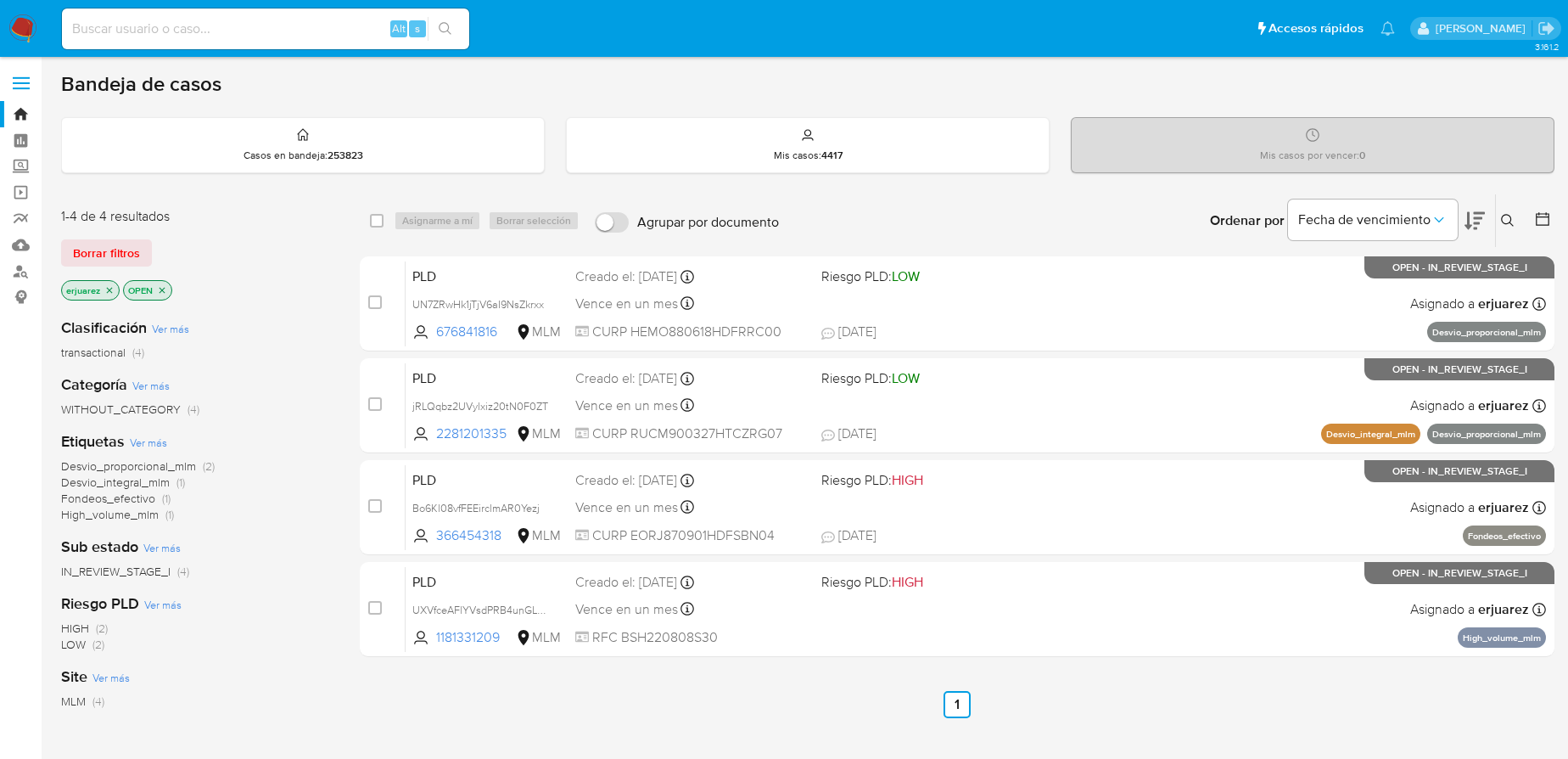
click at [107, 286] on icon "close-filter" at bounding box center [110, 289] width 6 height 6
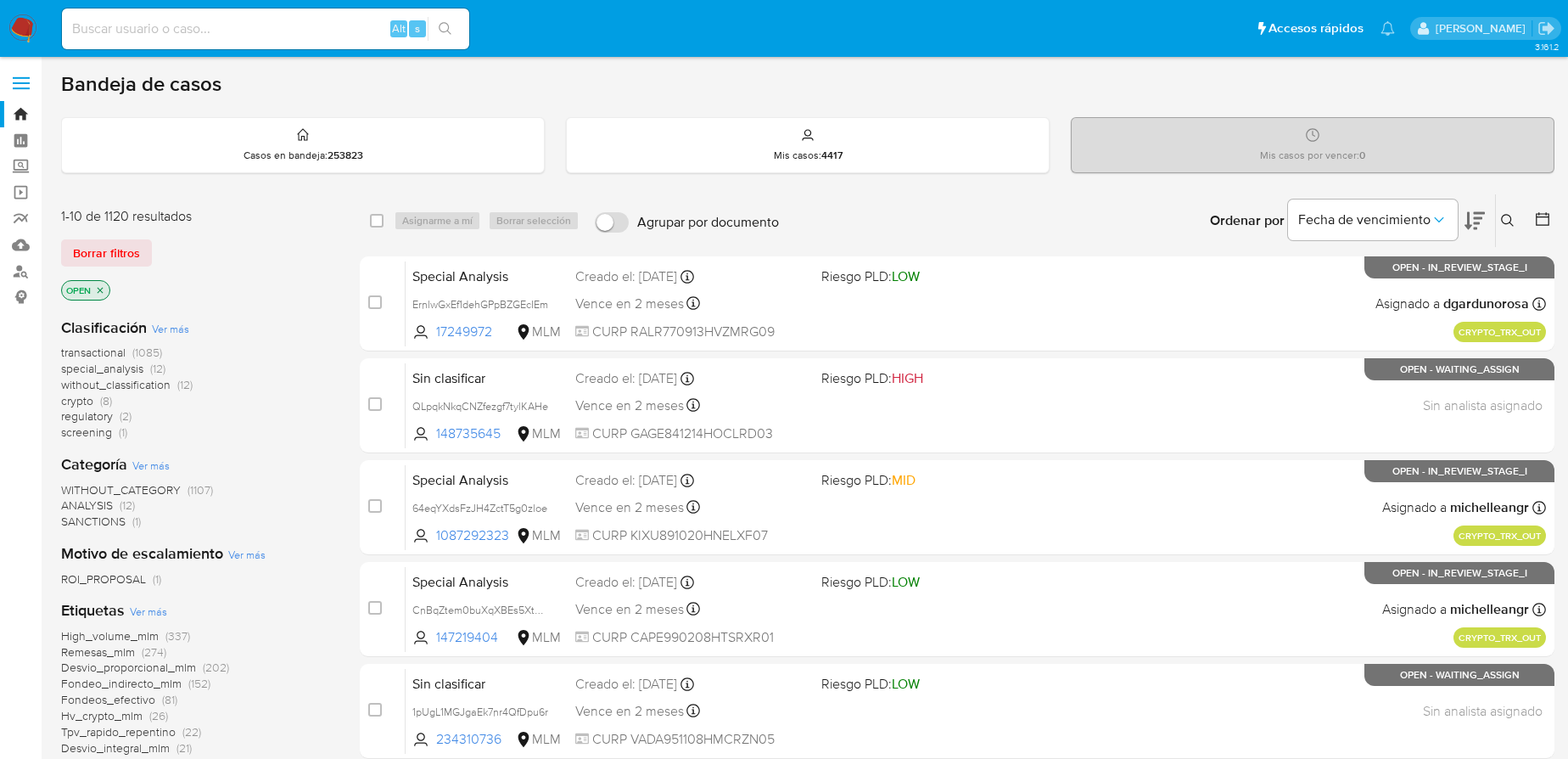
drag, startPoint x: 1504, startPoint y: 213, endPoint x: 1364, endPoint y: 330, distance: 182.5
click at [1503, 214] on icon at bounding box center [1507, 220] width 13 height 13
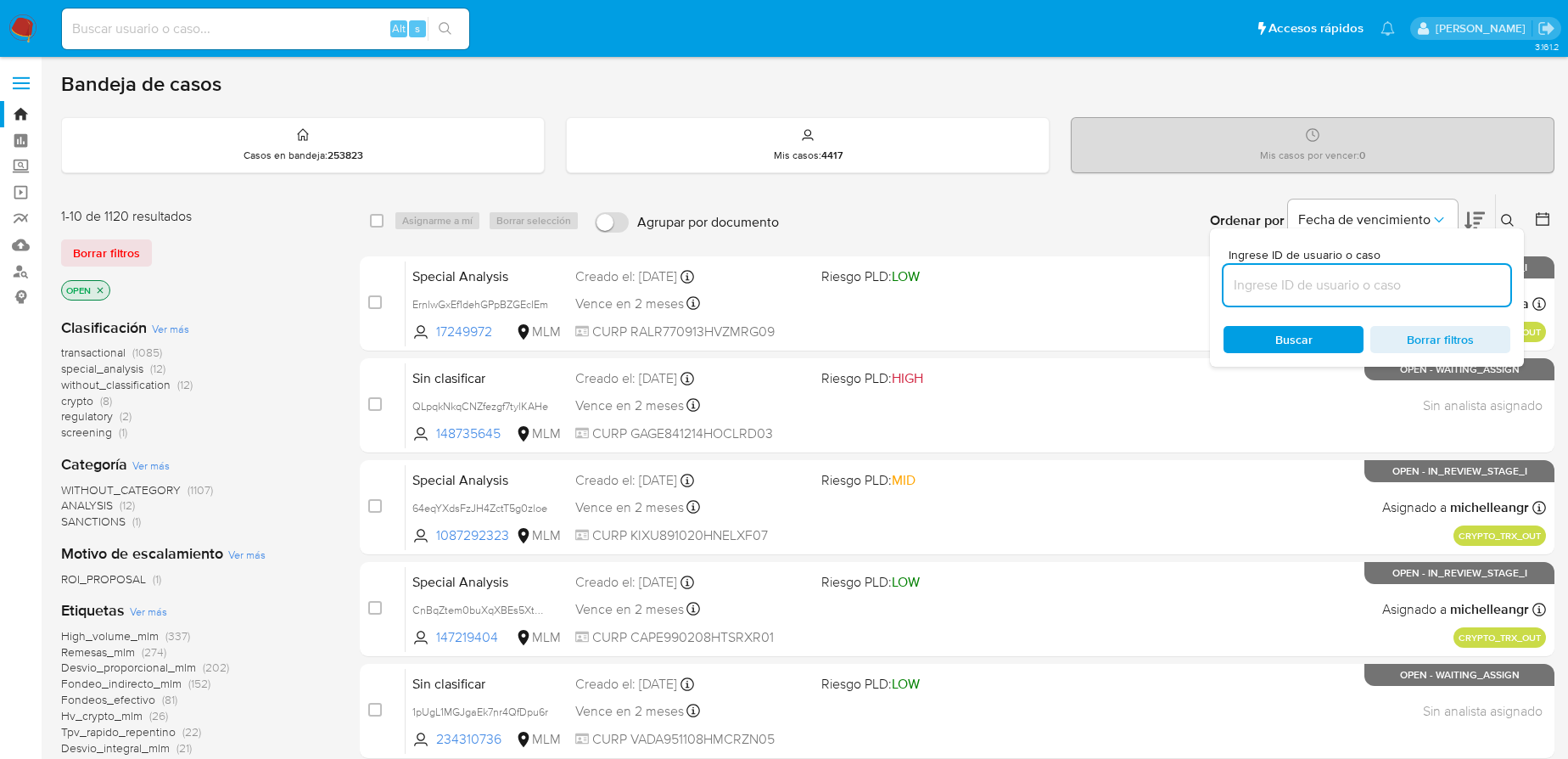
click at [1307, 291] on input at bounding box center [1367, 284] width 286 height 22
type input "31180373"
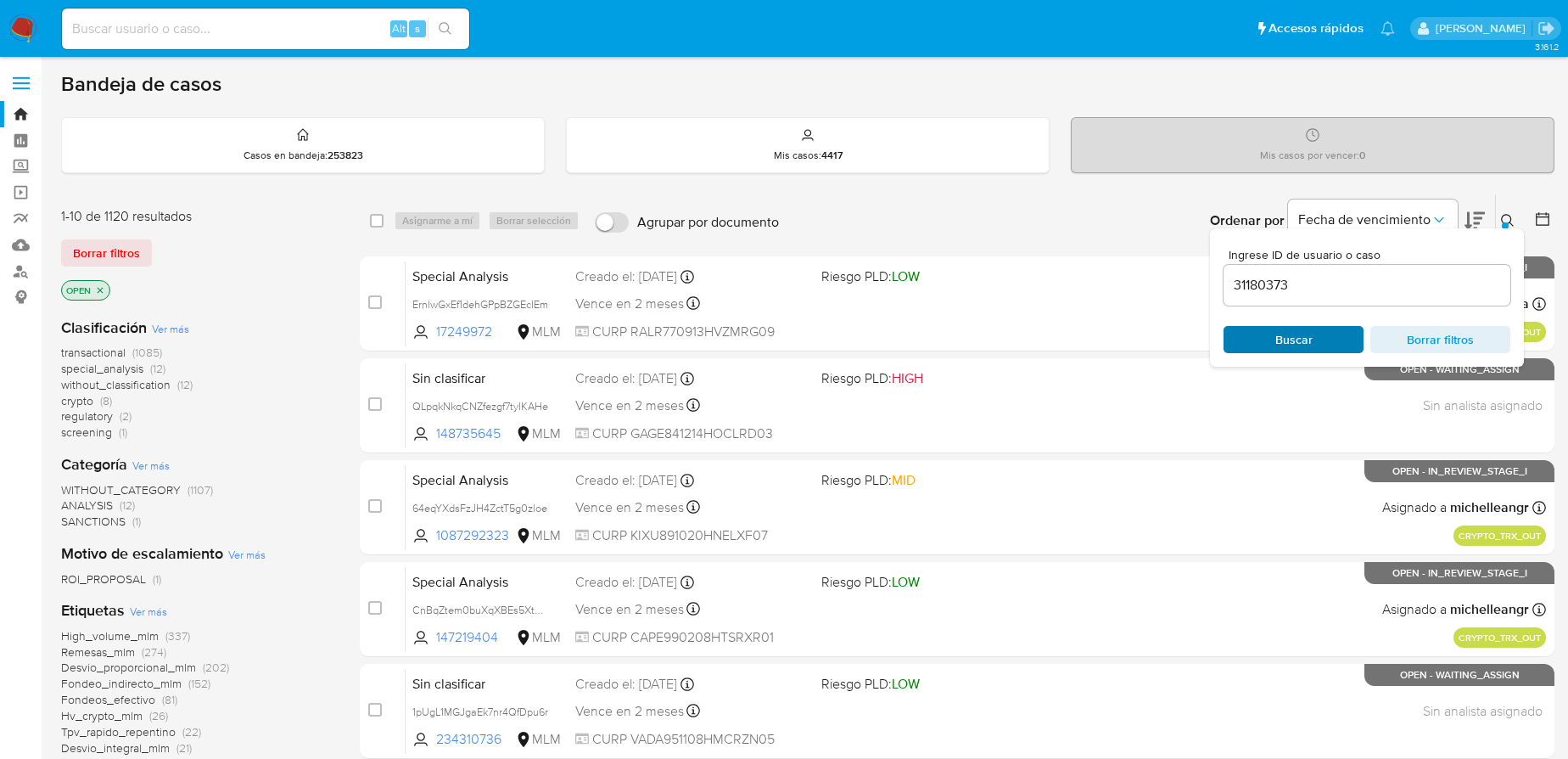
click at [1281, 343] on span "Buscar" at bounding box center [1293, 339] width 37 height 27
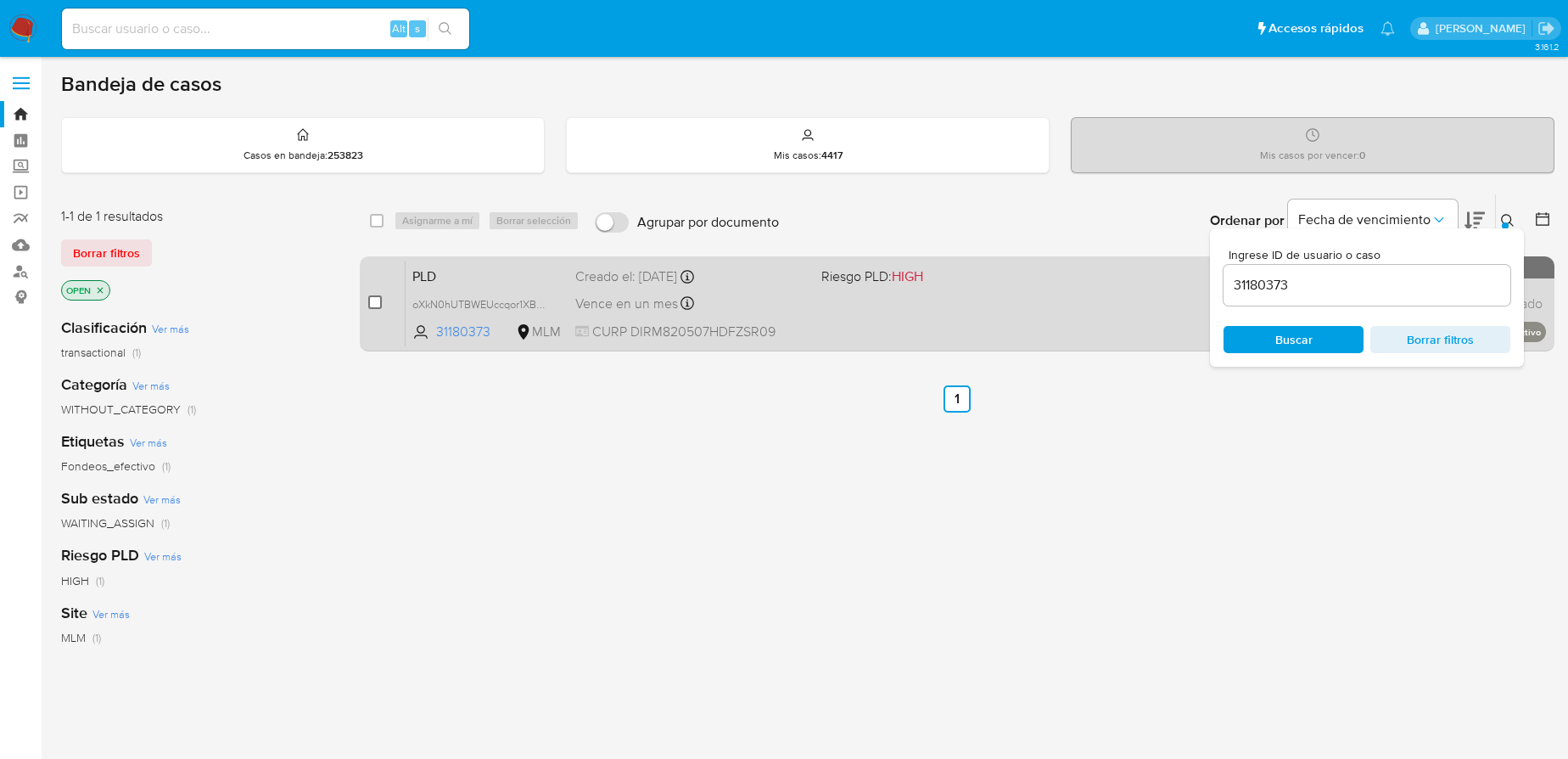
click at [376, 300] on input "checkbox" at bounding box center [376, 302] width 14 height 14
checkbox input "true"
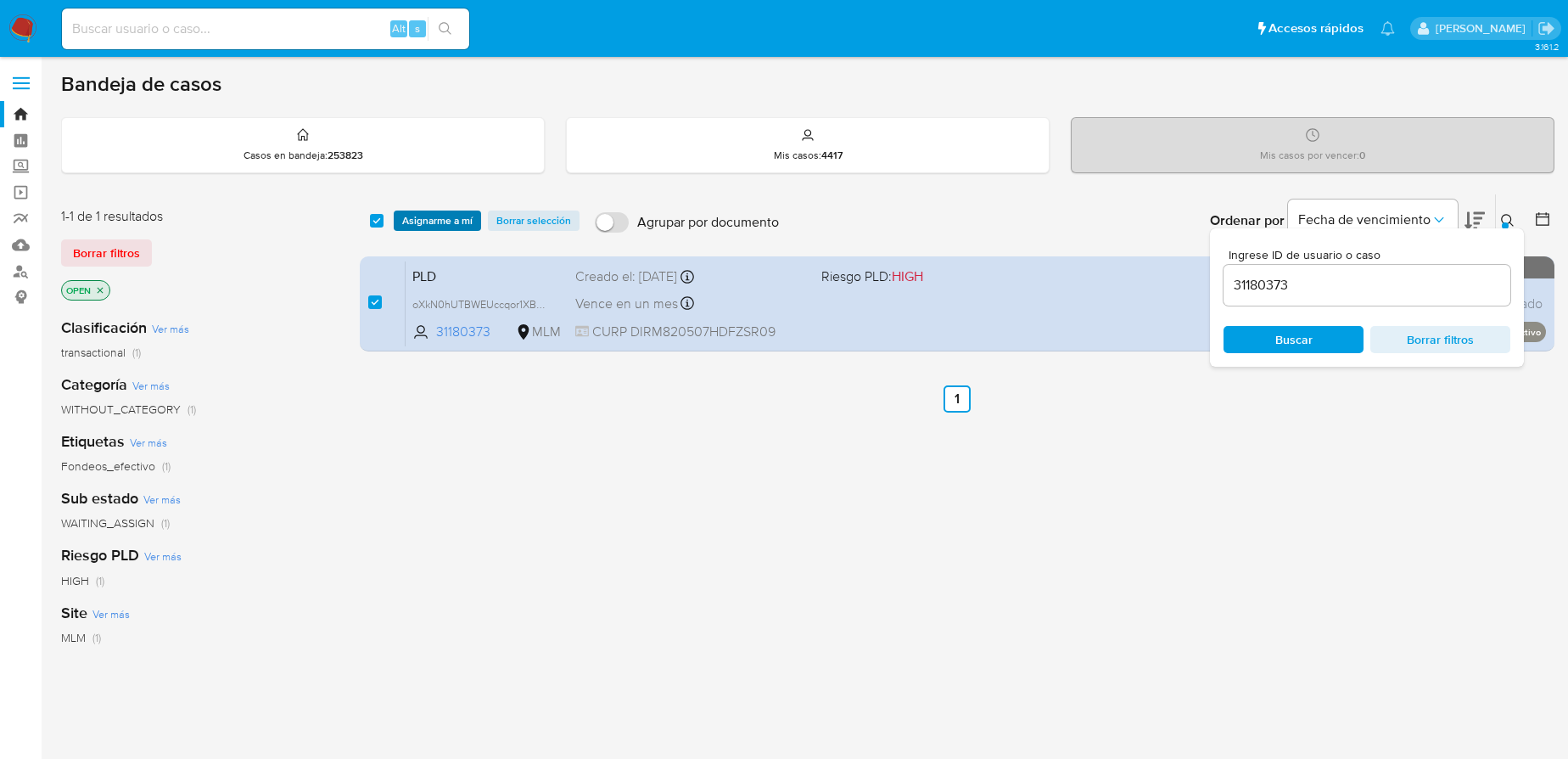
click at [425, 216] on span "Asignarme a mí" at bounding box center [437, 220] width 71 height 17
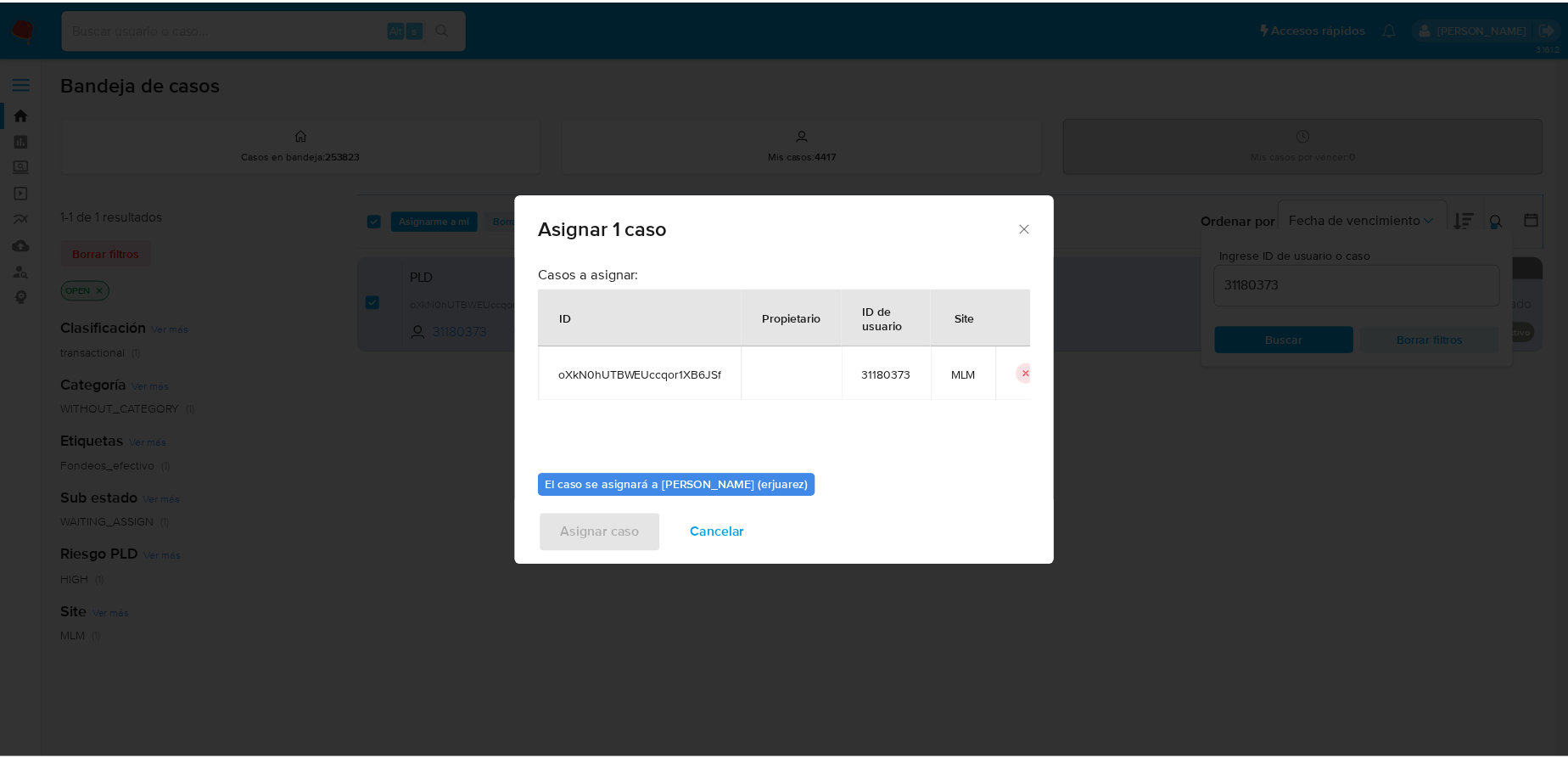
scroll to position [86, 0]
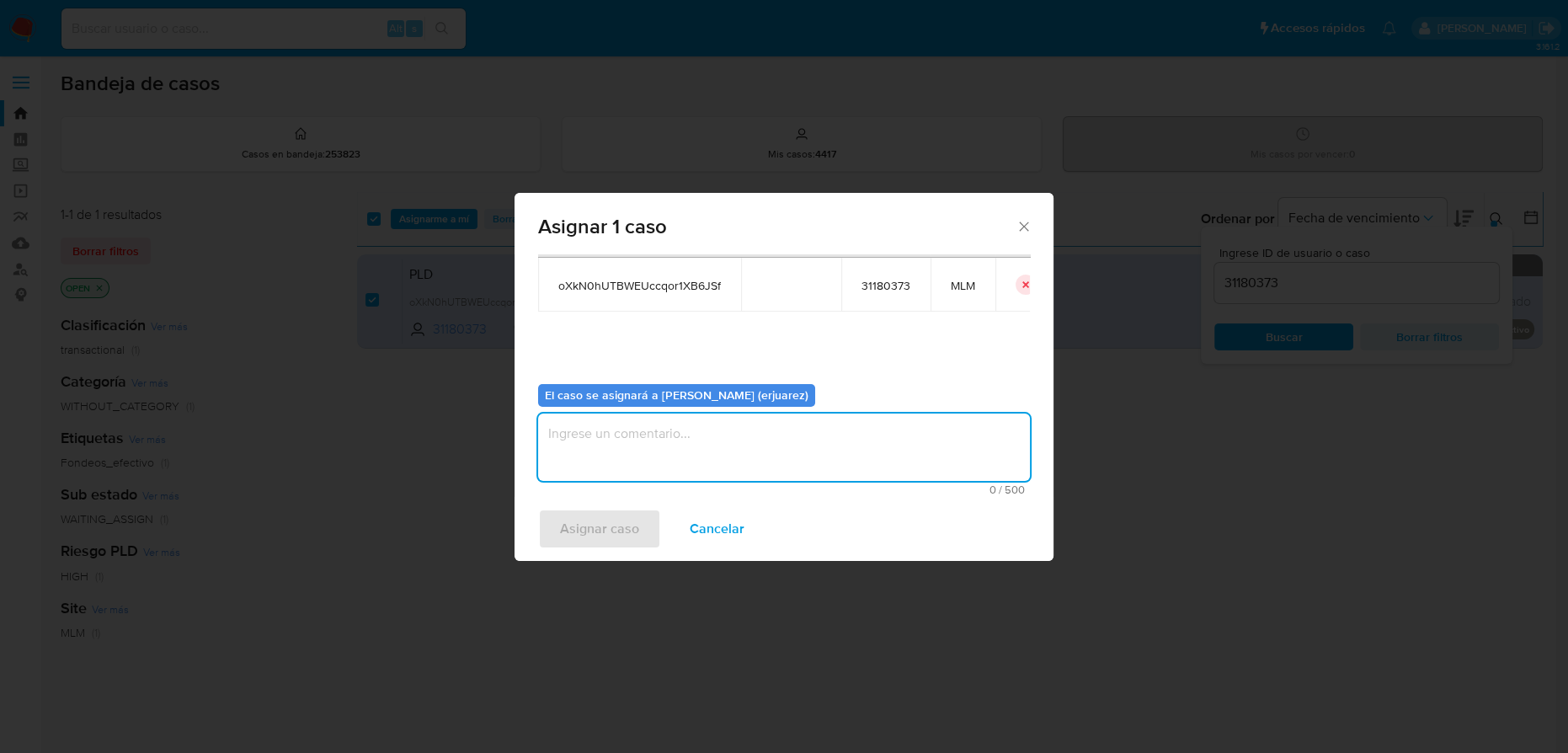
click at [591, 457] on textarea "assign-modal" at bounding box center [784, 447] width 492 height 67
type textarea "EPJU"
click at [593, 535] on span "Asignar caso" at bounding box center [599, 528] width 79 height 37
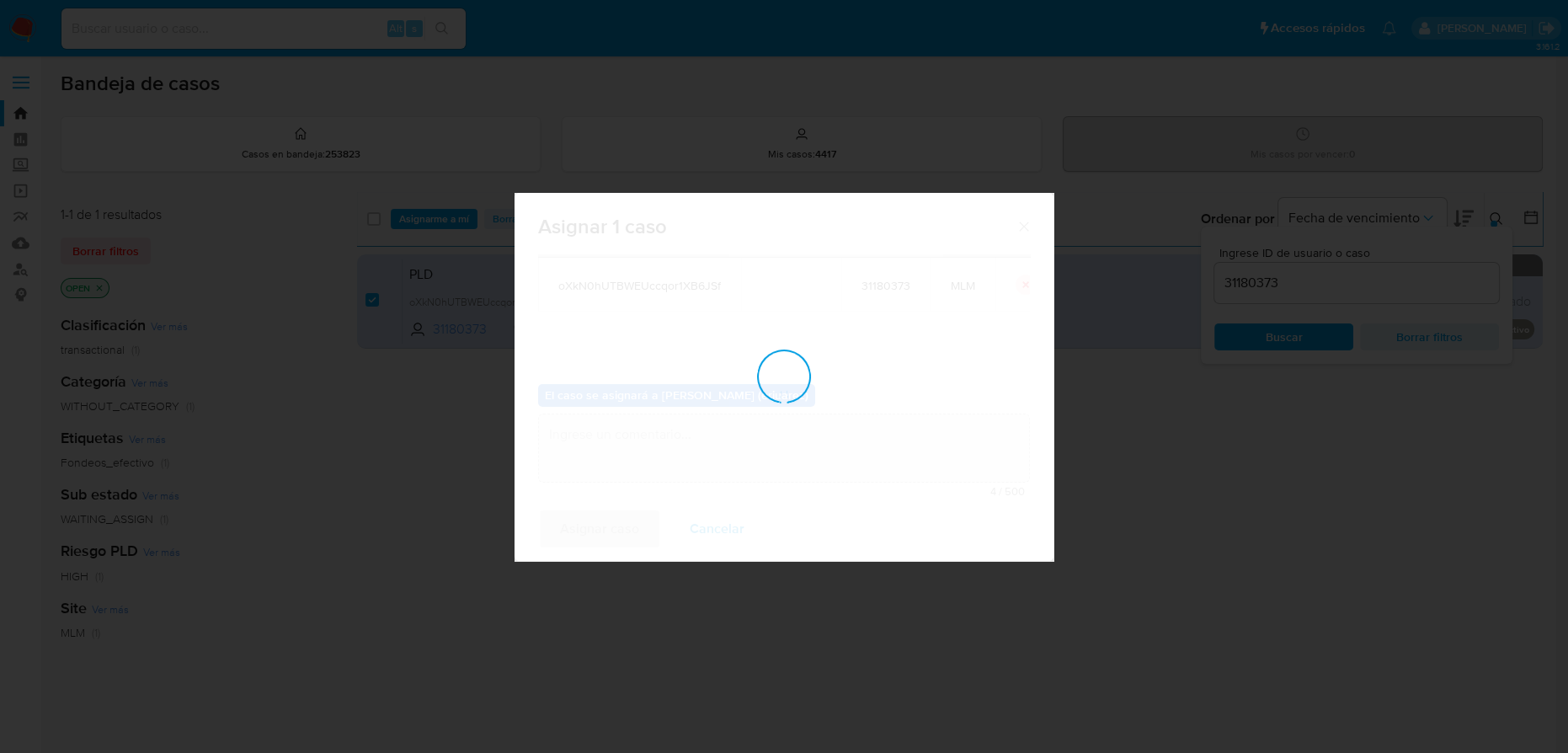
checkbox input "false"
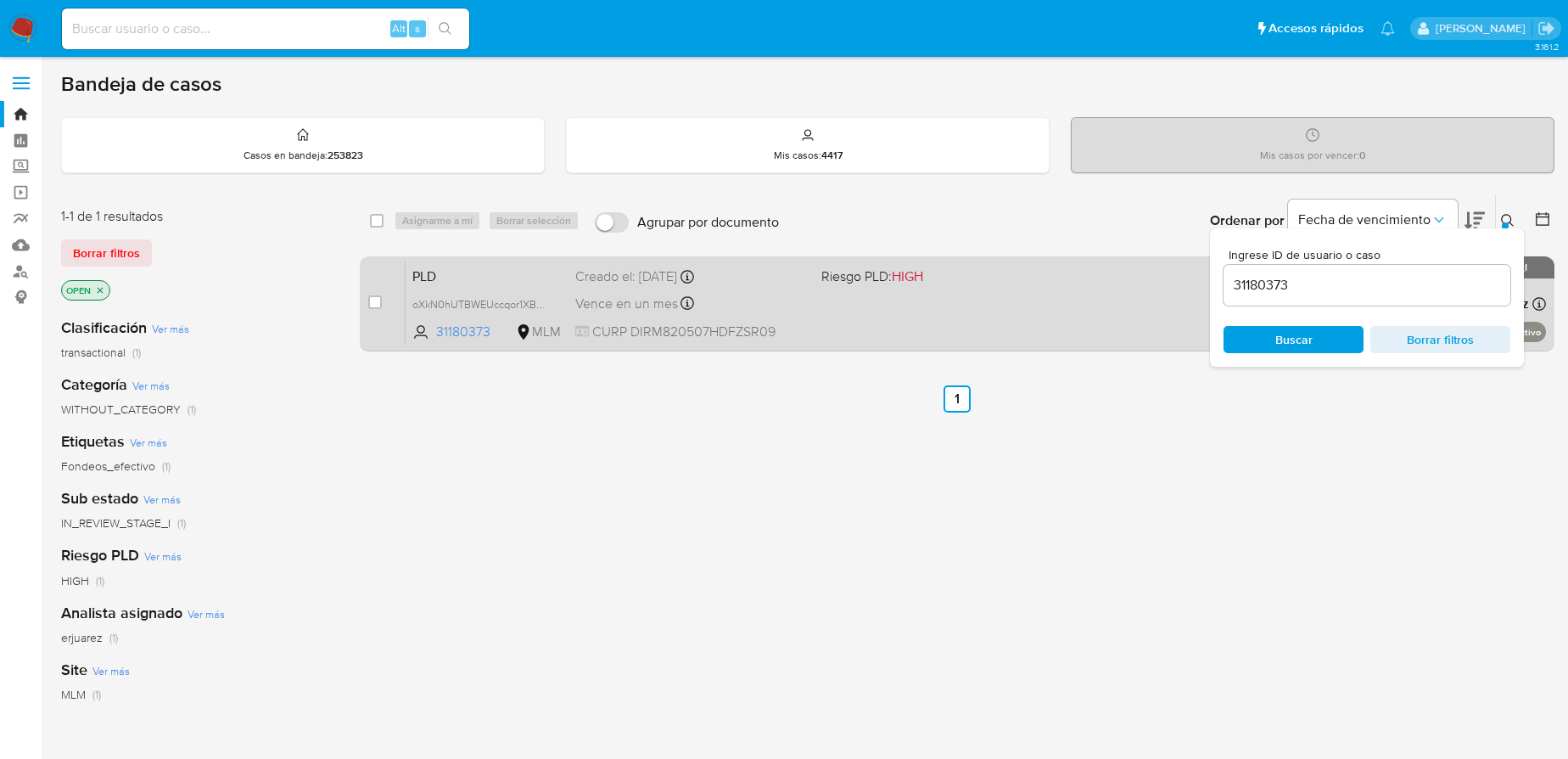
click at [842, 286] on div "PLD oXkN0hUTBWEUccqor1XB6JSf 31180373 MLM Riesgo PLD: HIGH Creado el: 12/09/202…" at bounding box center [976, 303] width 1140 height 85
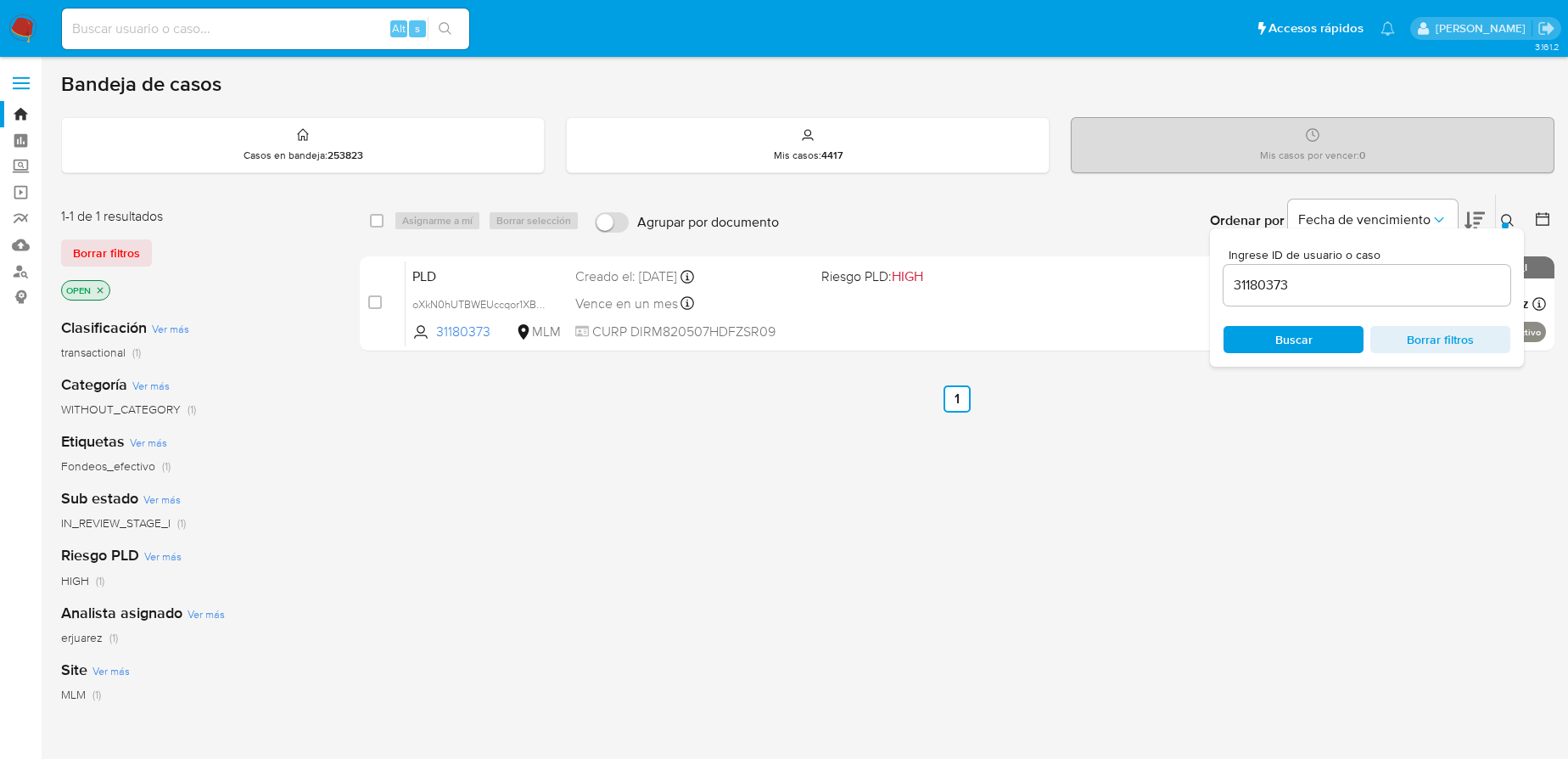
click at [132, 31] on input at bounding box center [265, 28] width 407 height 22
paste input "31180373"
type input "31180373"
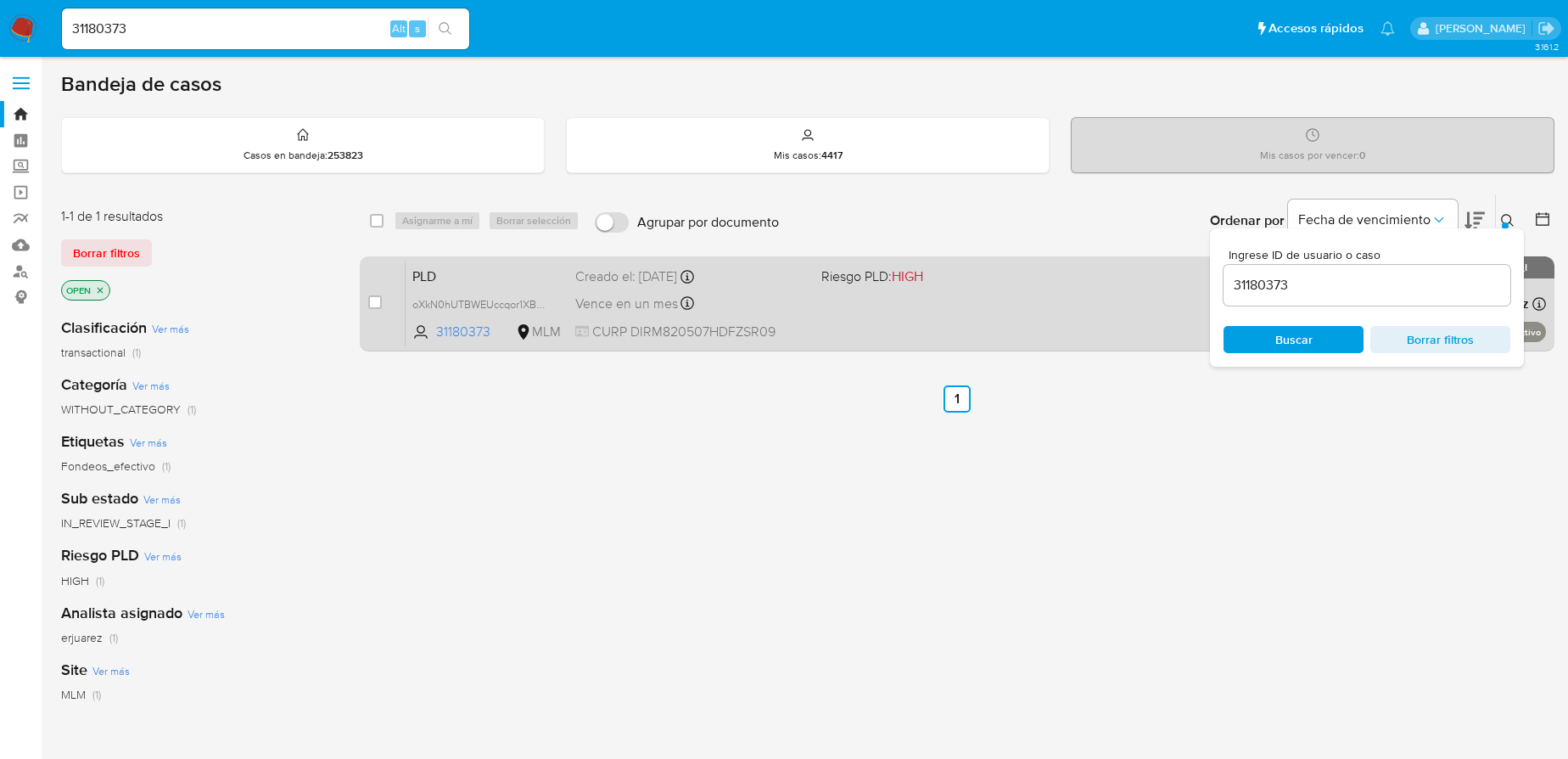
click at [778, 300] on div "Vence en un mes Vence el 11/11/2025 02:16:24" at bounding box center [691, 303] width 232 height 23
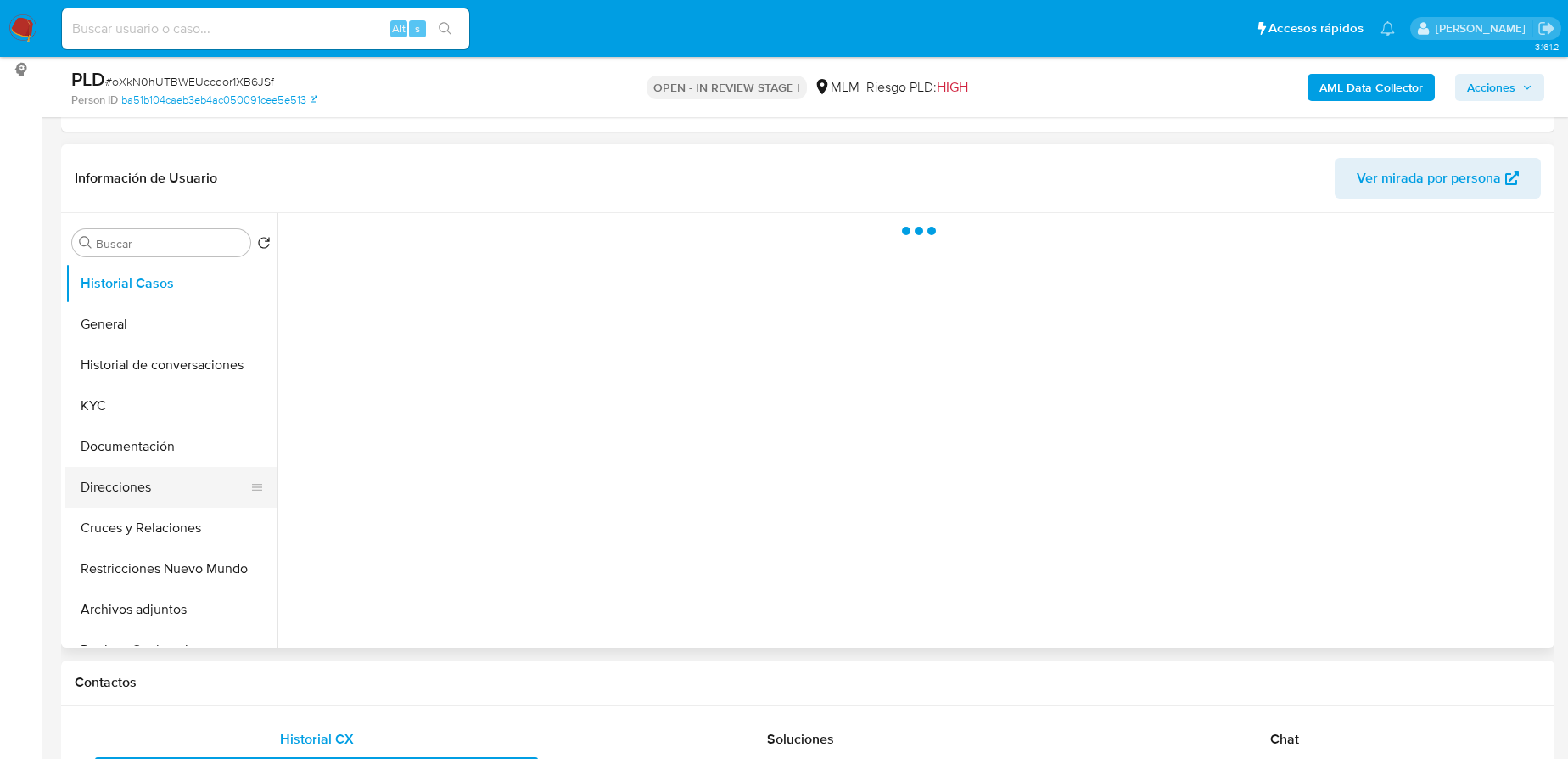
scroll to position [230, 0]
select select "10"
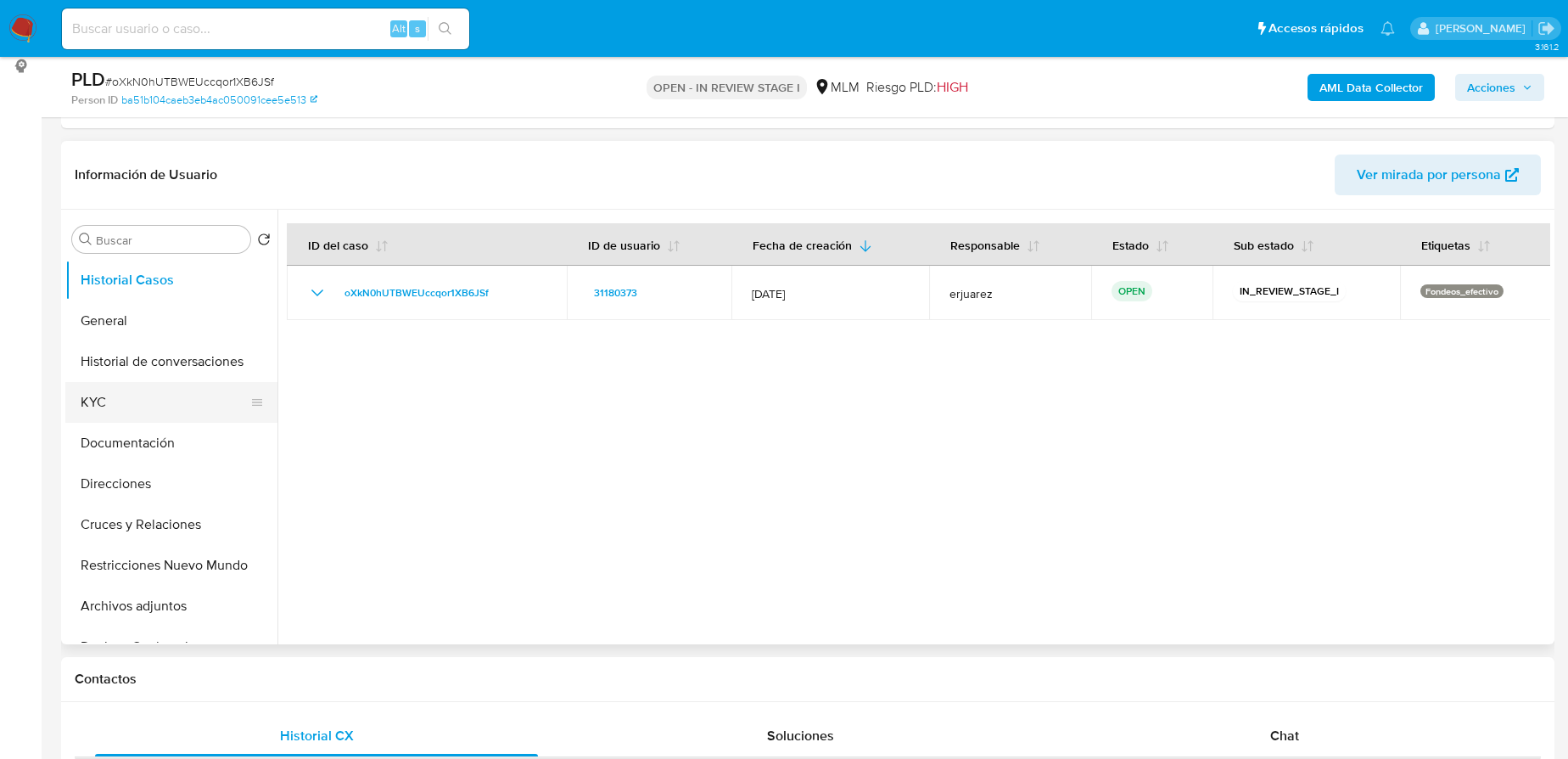
click at [135, 405] on button "KYC" at bounding box center [165, 402] width 198 height 41
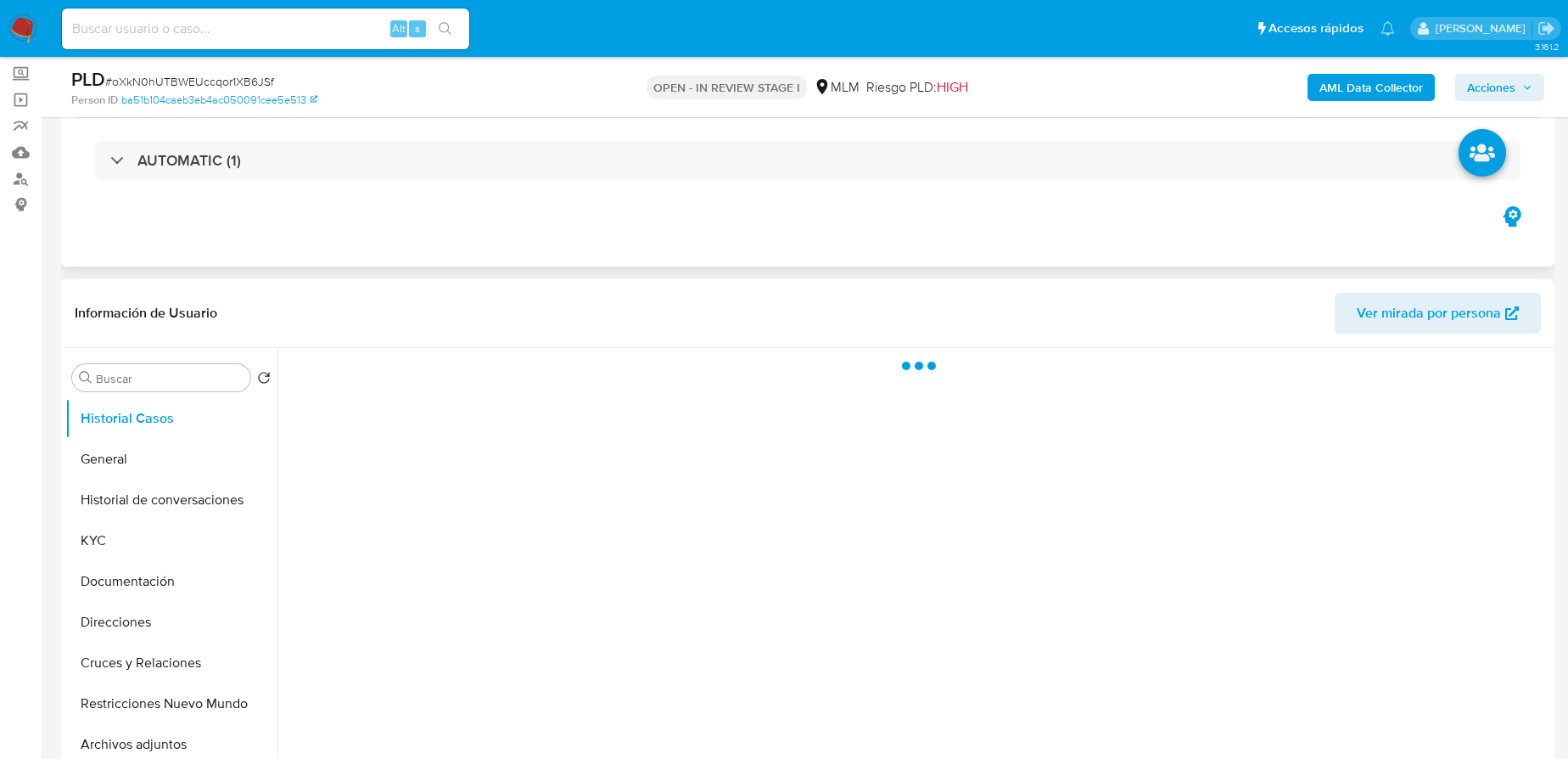
scroll to position [308, 0]
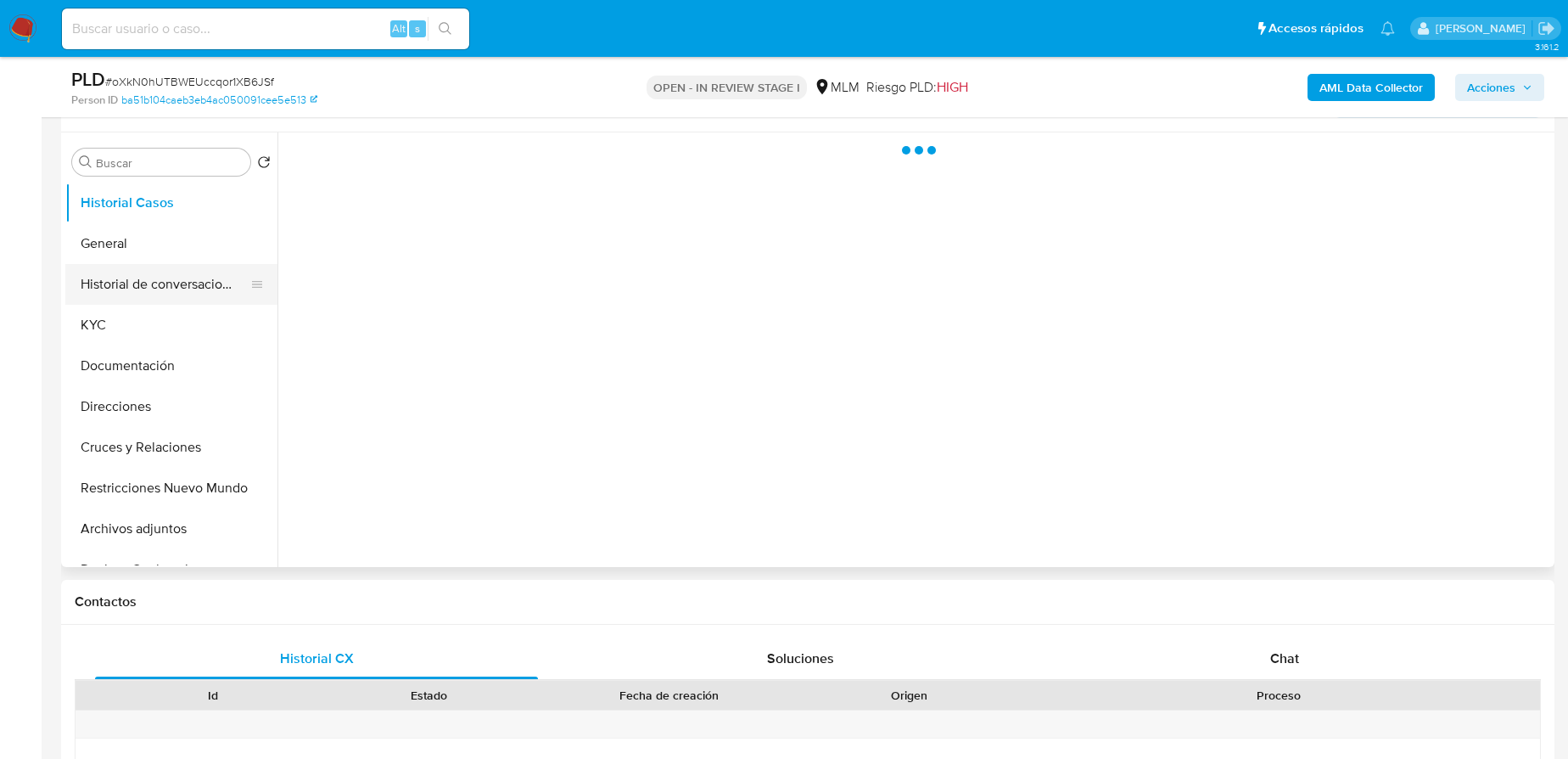
select select "10"
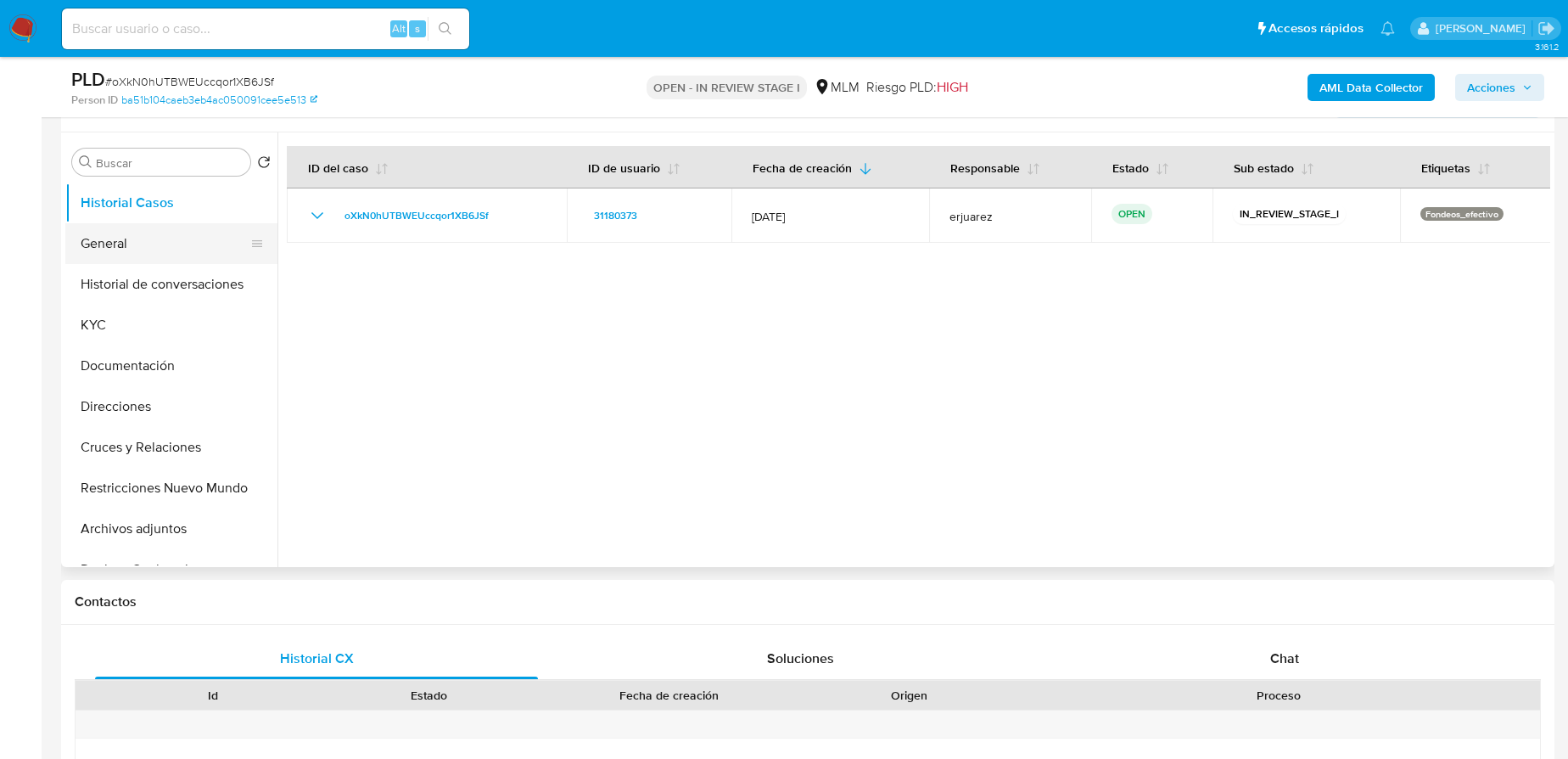
click at [80, 253] on button "General" at bounding box center [165, 244] width 198 height 41
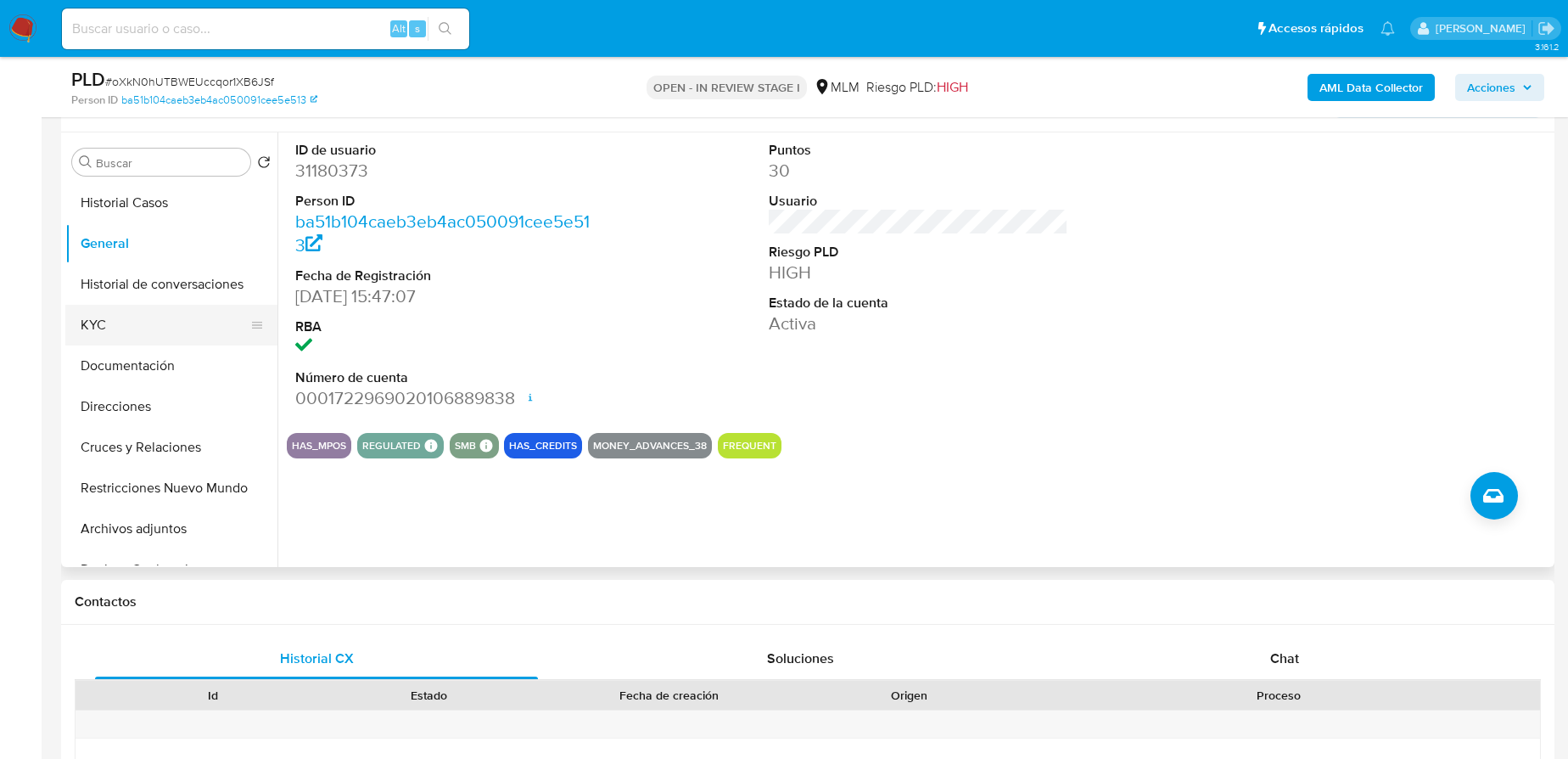
click at [92, 337] on button "KYC" at bounding box center [165, 326] width 198 height 41
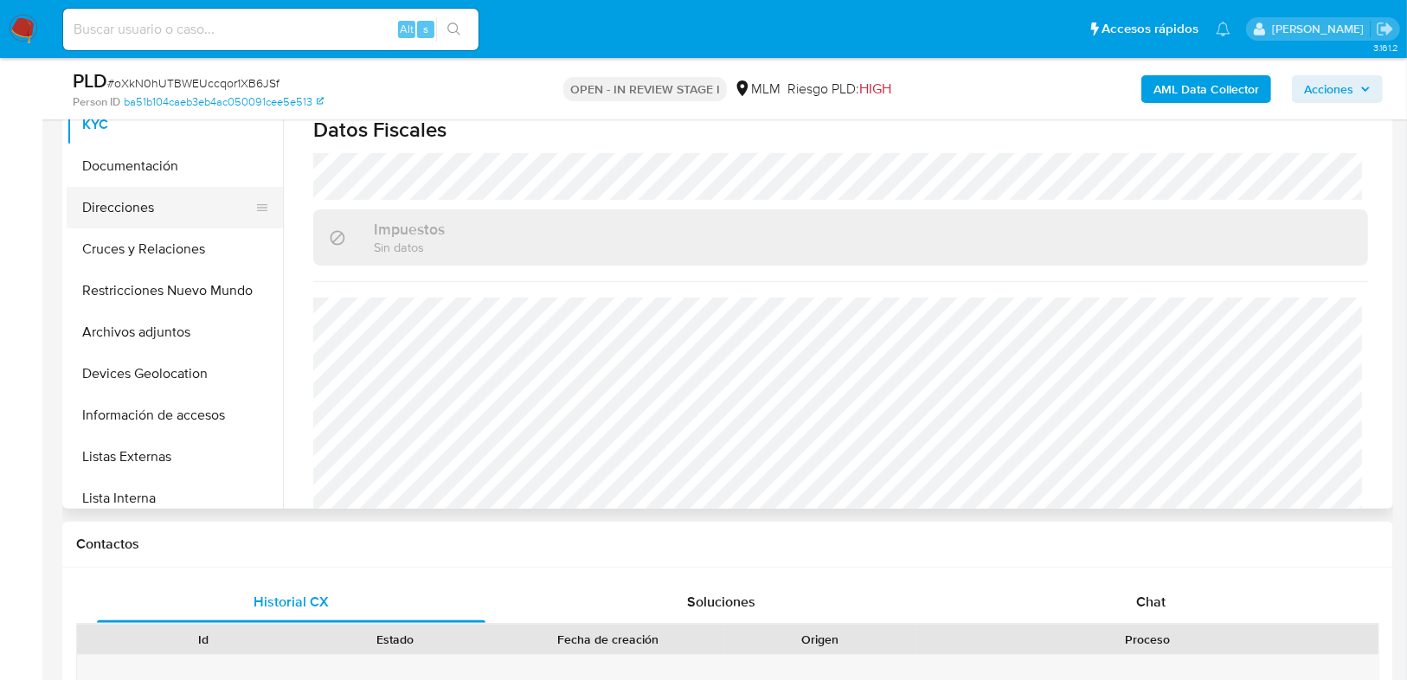
scroll to position [346, 0]
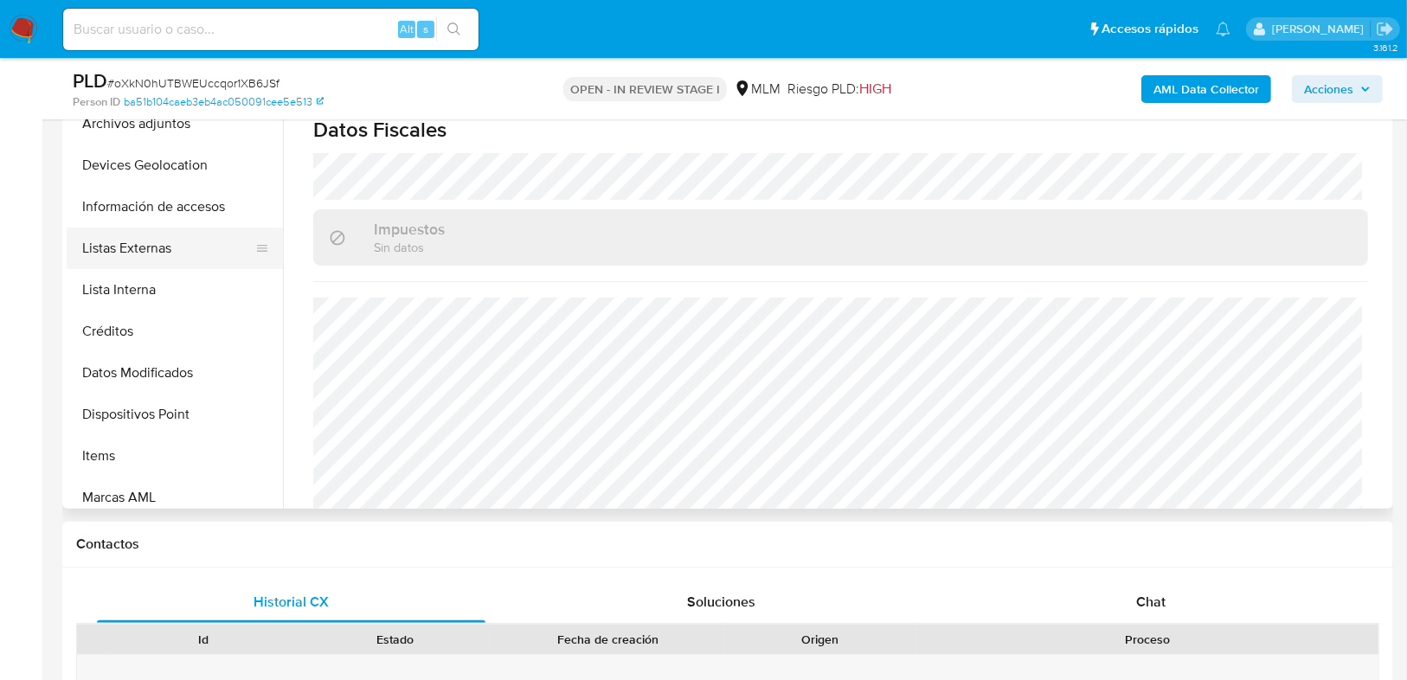
click at [132, 260] on button "Listas Externas" at bounding box center [168, 249] width 202 height 42
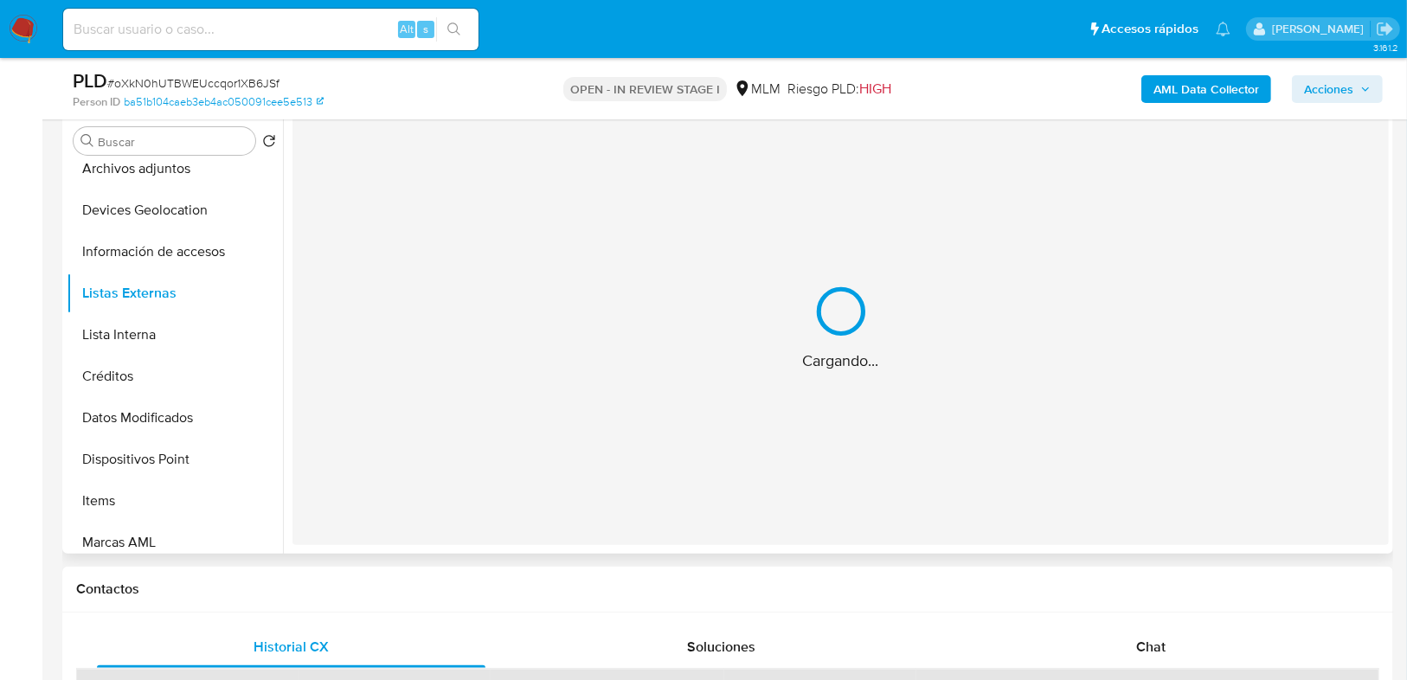
scroll to position [314, 0]
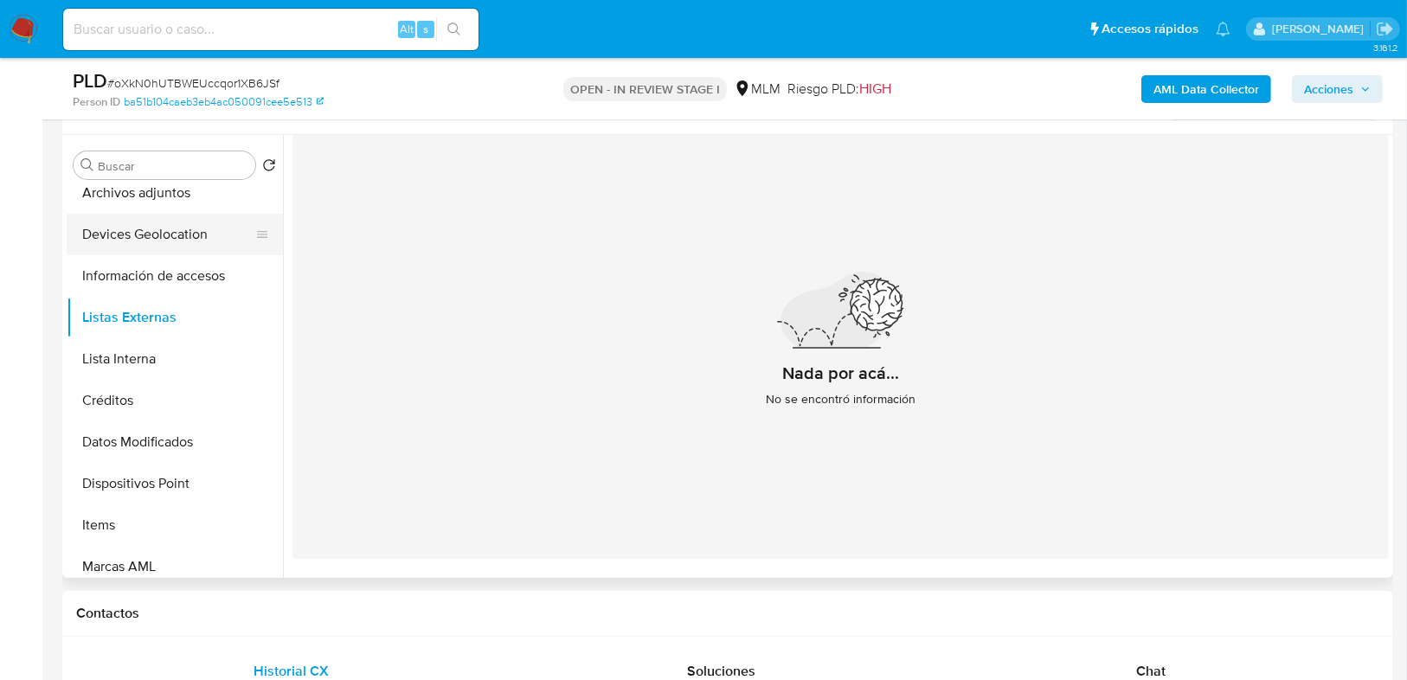
click at [137, 247] on button "Devices Geolocation" at bounding box center [168, 235] width 202 height 42
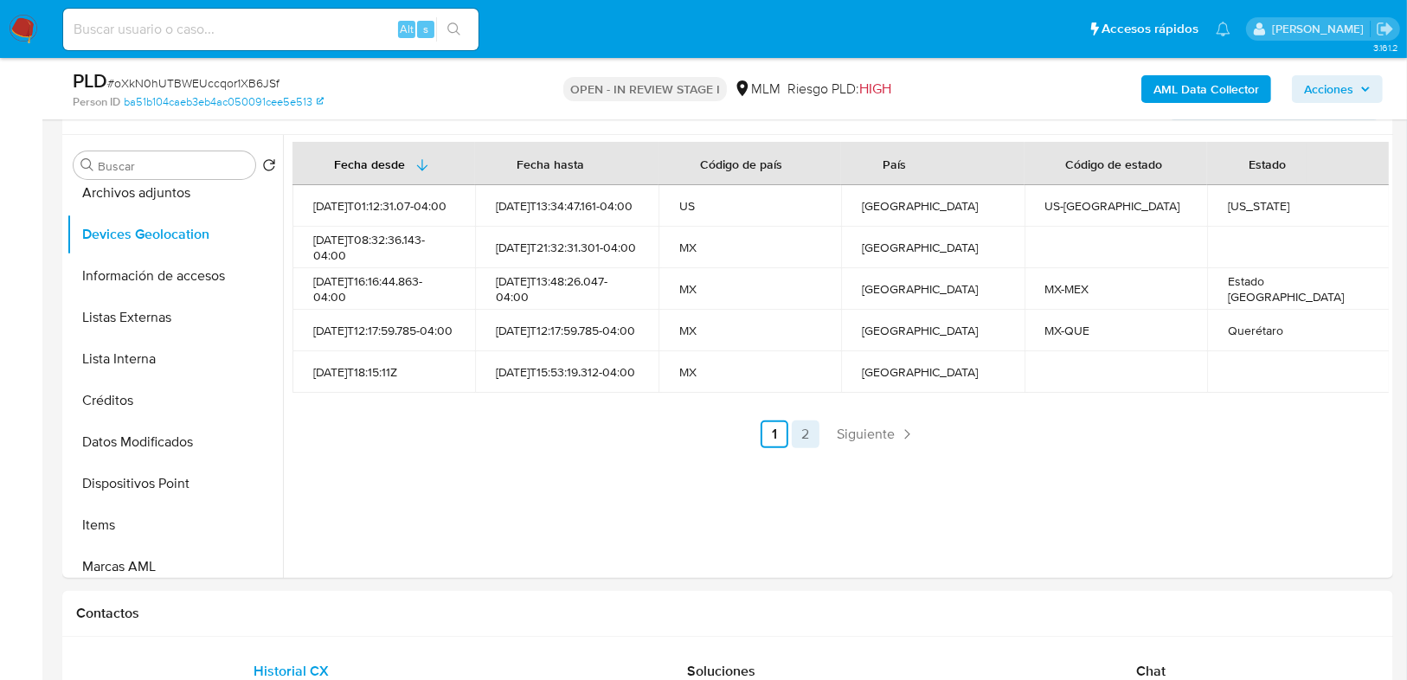
click at [803, 431] on link "2" at bounding box center [806, 435] width 28 height 28
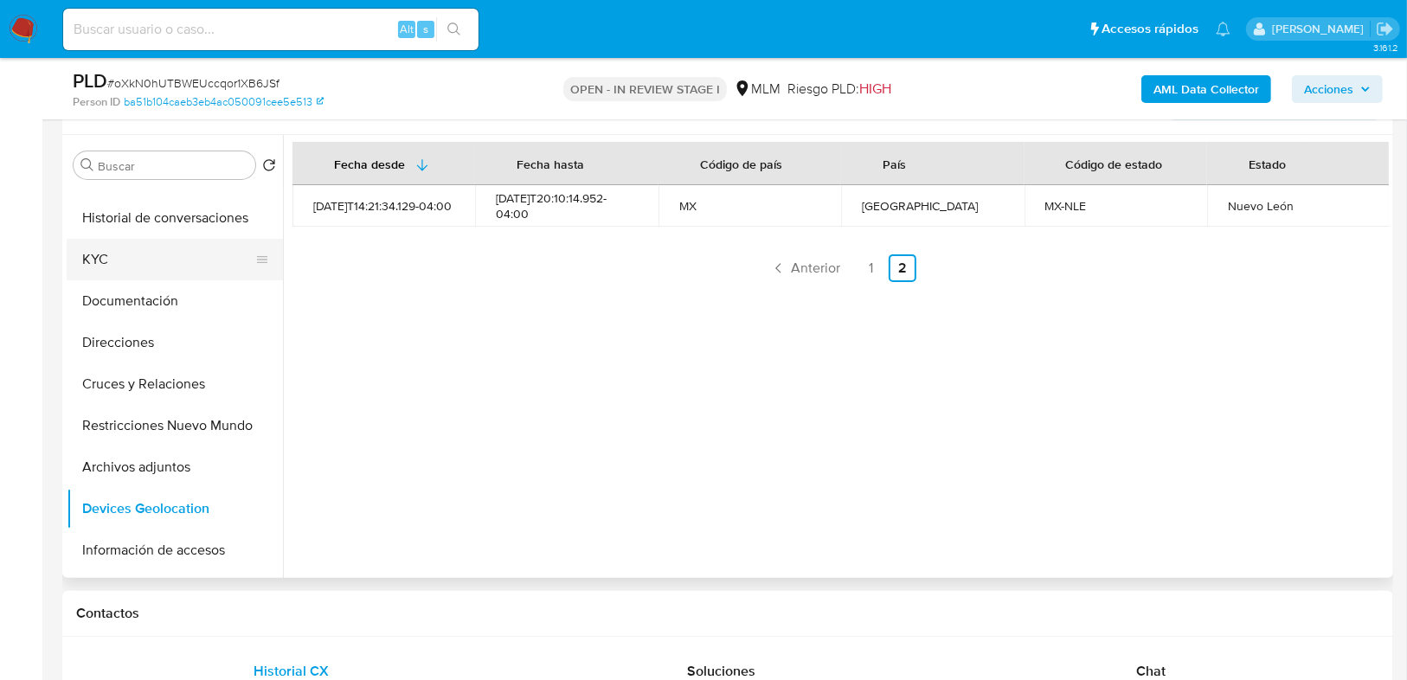
scroll to position [69, 0]
click at [102, 261] on button "KYC" at bounding box center [168, 262] width 202 height 42
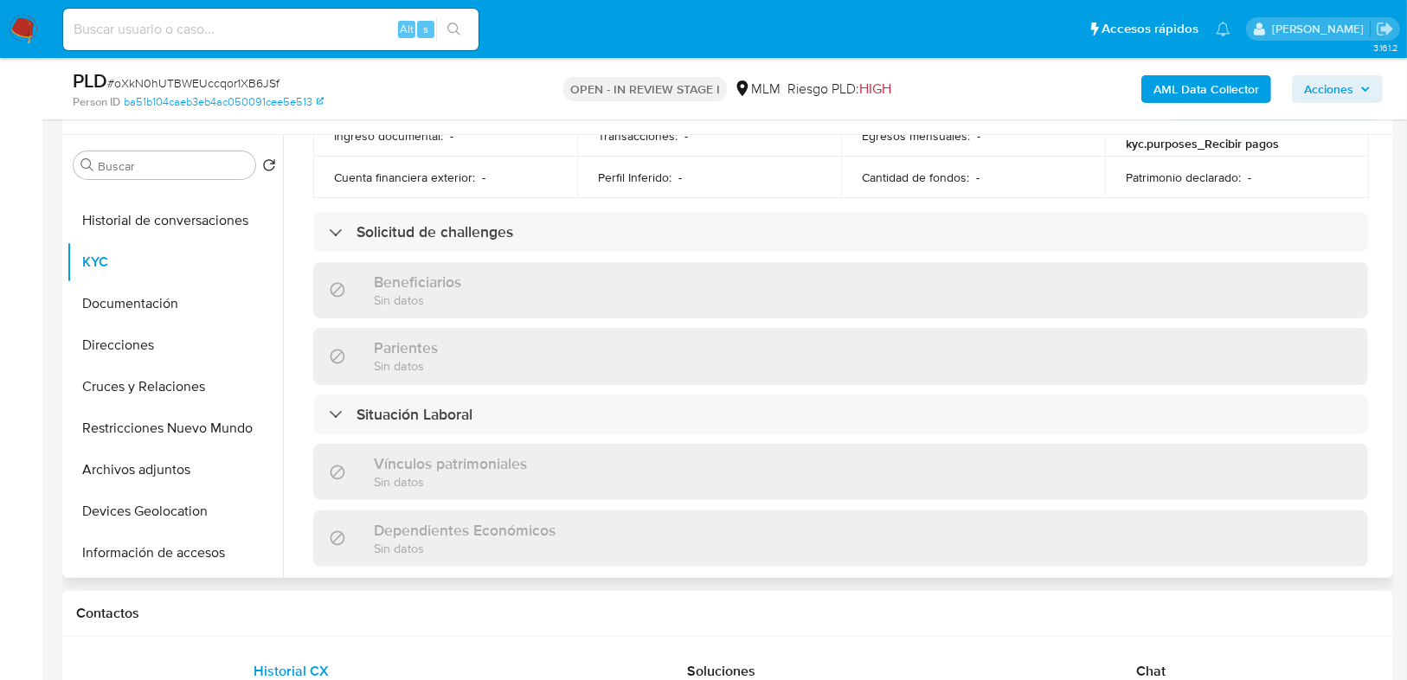
scroll to position [1070, 0]
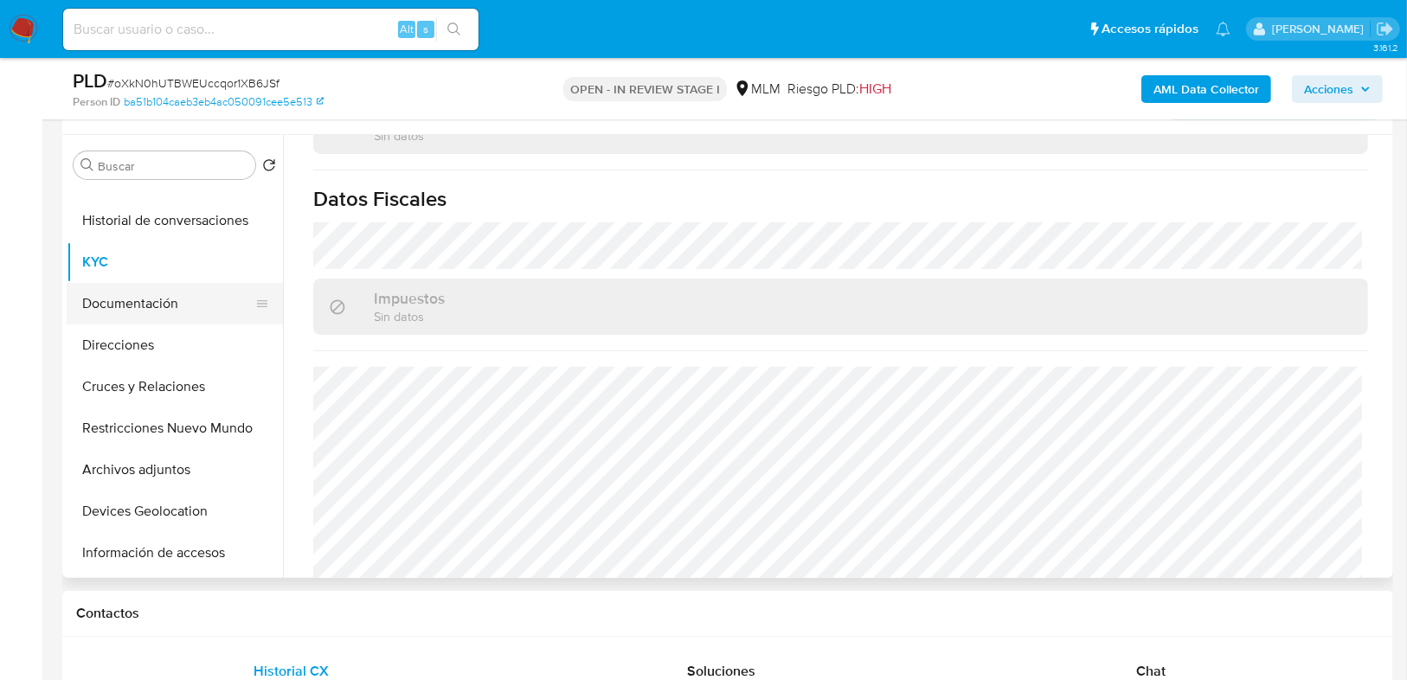
click at [137, 314] on button "Documentación" at bounding box center [168, 304] width 202 height 42
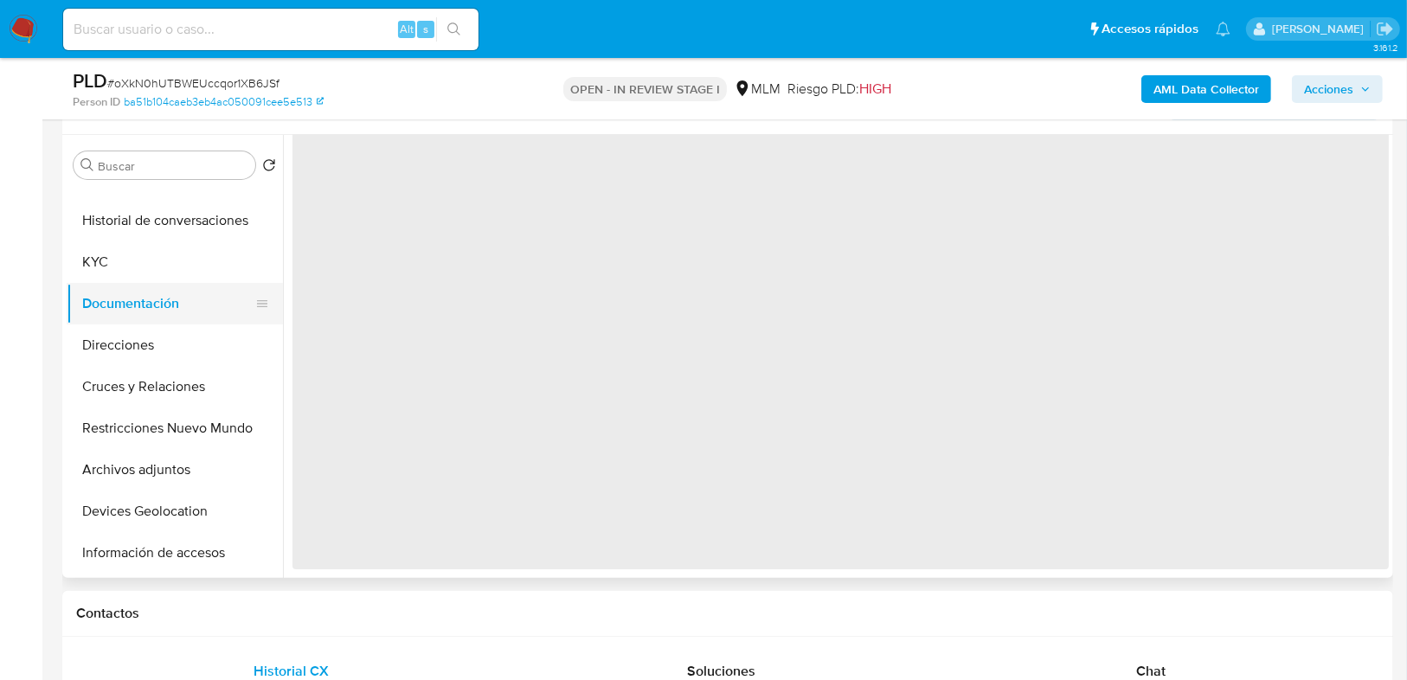
scroll to position [0, 0]
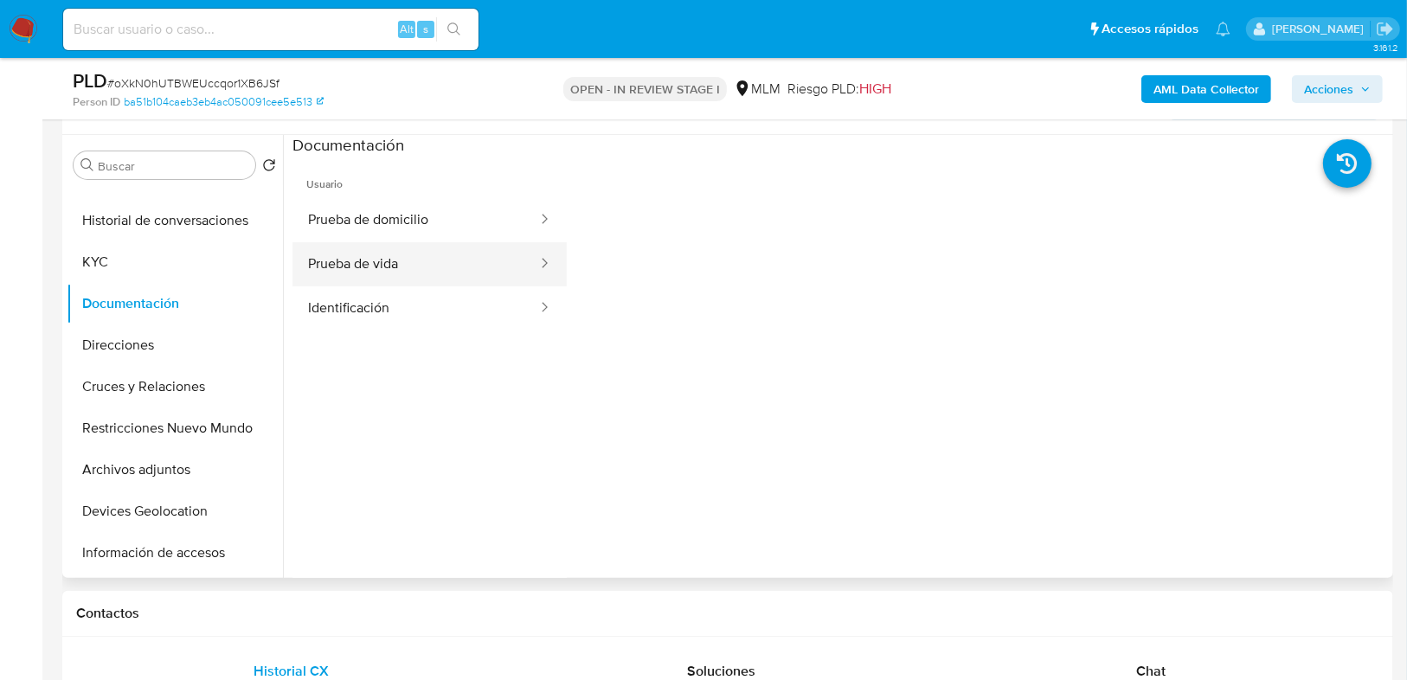
click at [414, 273] on button "Prueba de vida" at bounding box center [415, 264] width 247 height 44
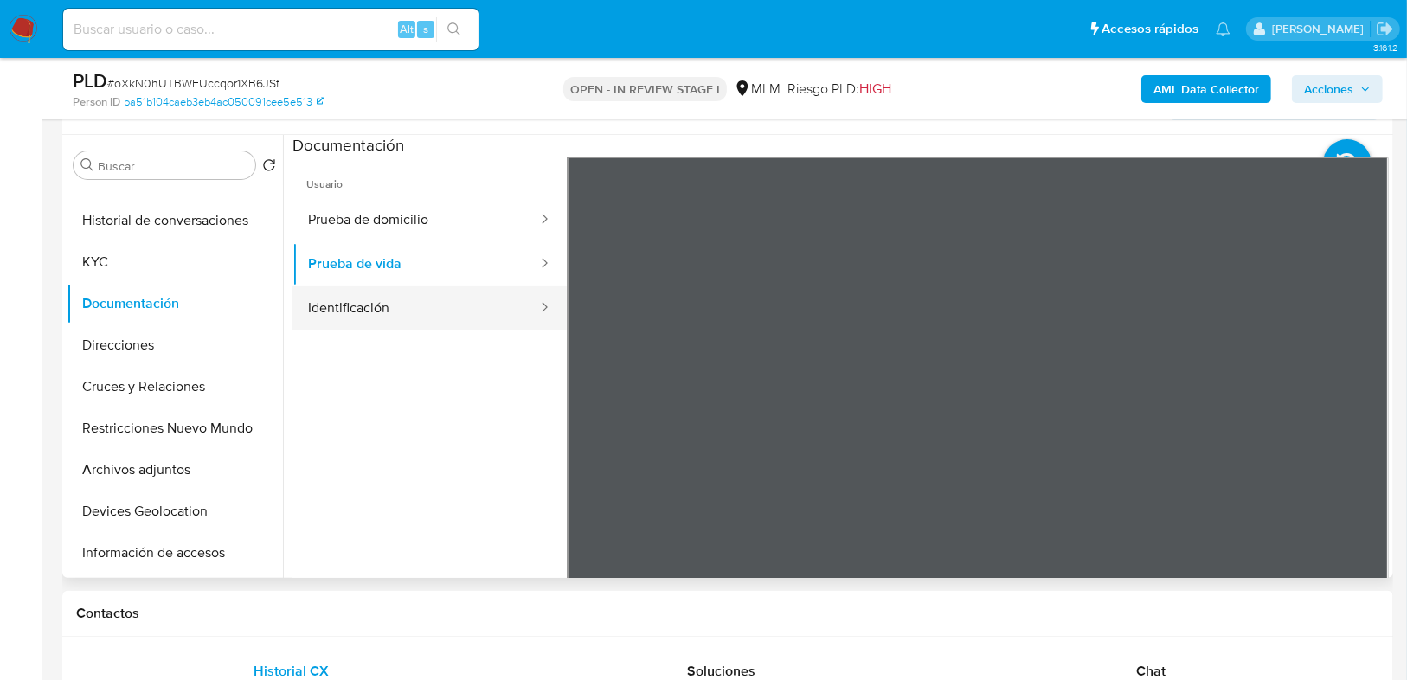
drag, startPoint x: 388, startPoint y: 305, endPoint x: 458, endPoint y: 299, distance: 70.3
click at [389, 304] on button "Identificación" at bounding box center [415, 308] width 247 height 44
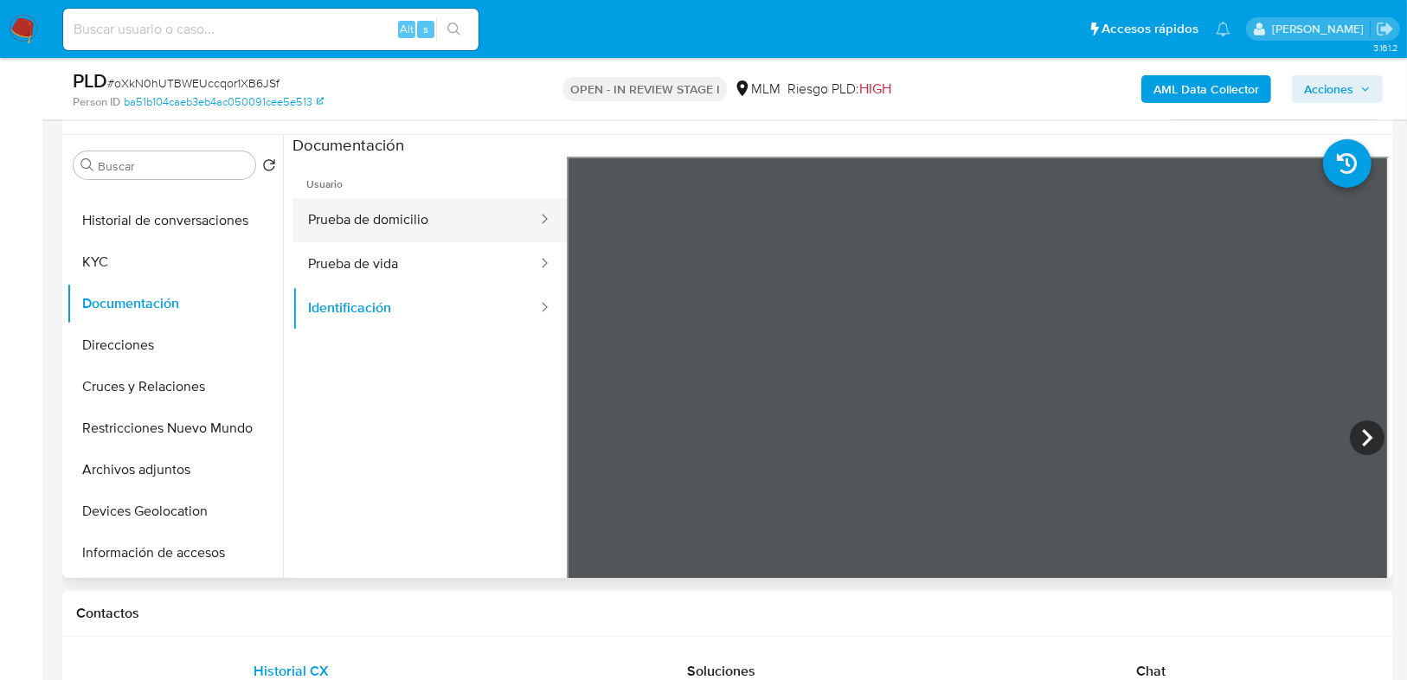
click at [324, 217] on button "Prueba de domicilio" at bounding box center [415, 220] width 247 height 44
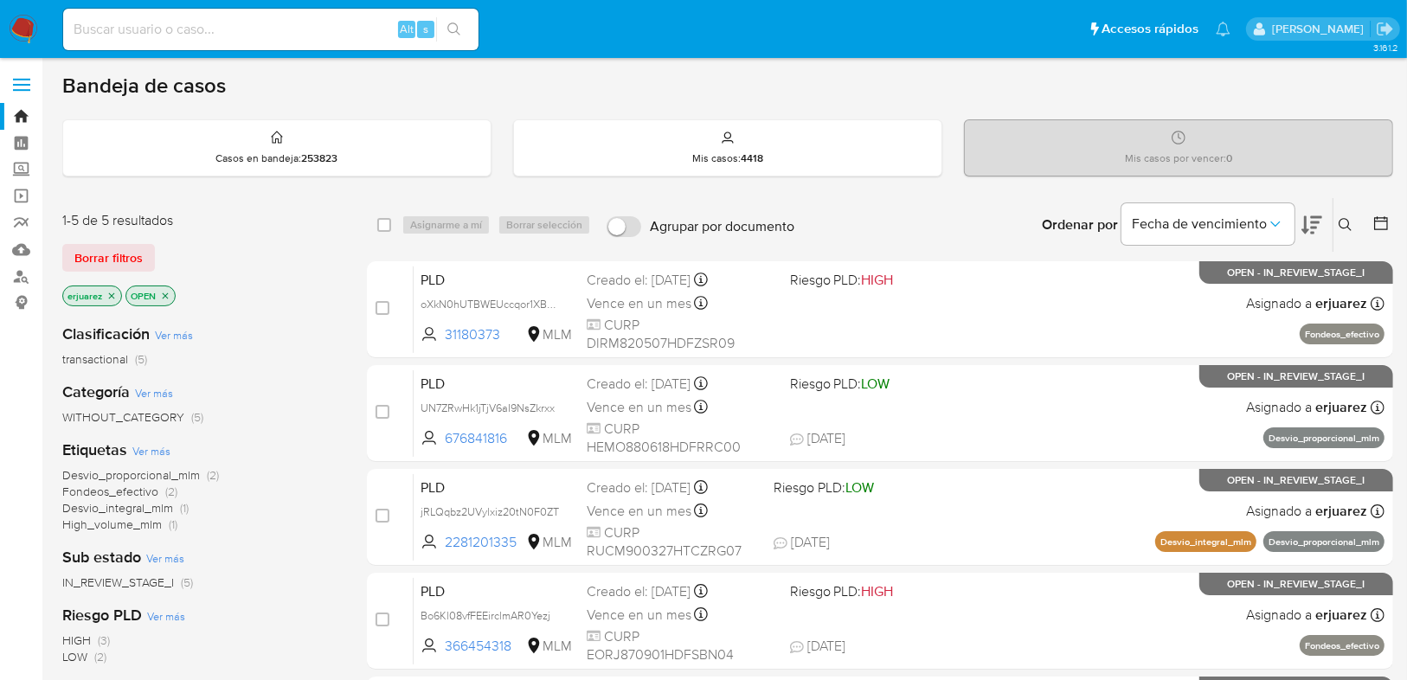
click at [1349, 218] on icon at bounding box center [1346, 225] width 14 height 14
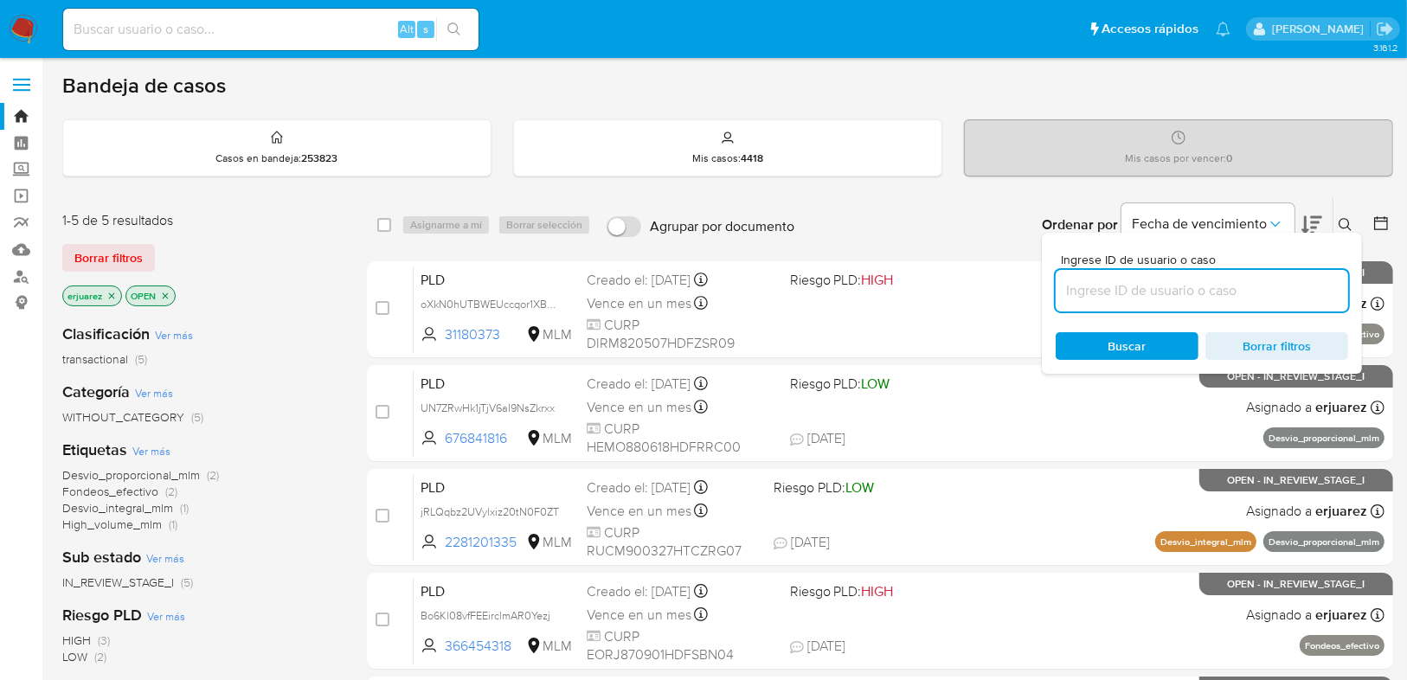
click at [1164, 288] on input at bounding box center [1202, 290] width 292 height 22
type input "31180373"
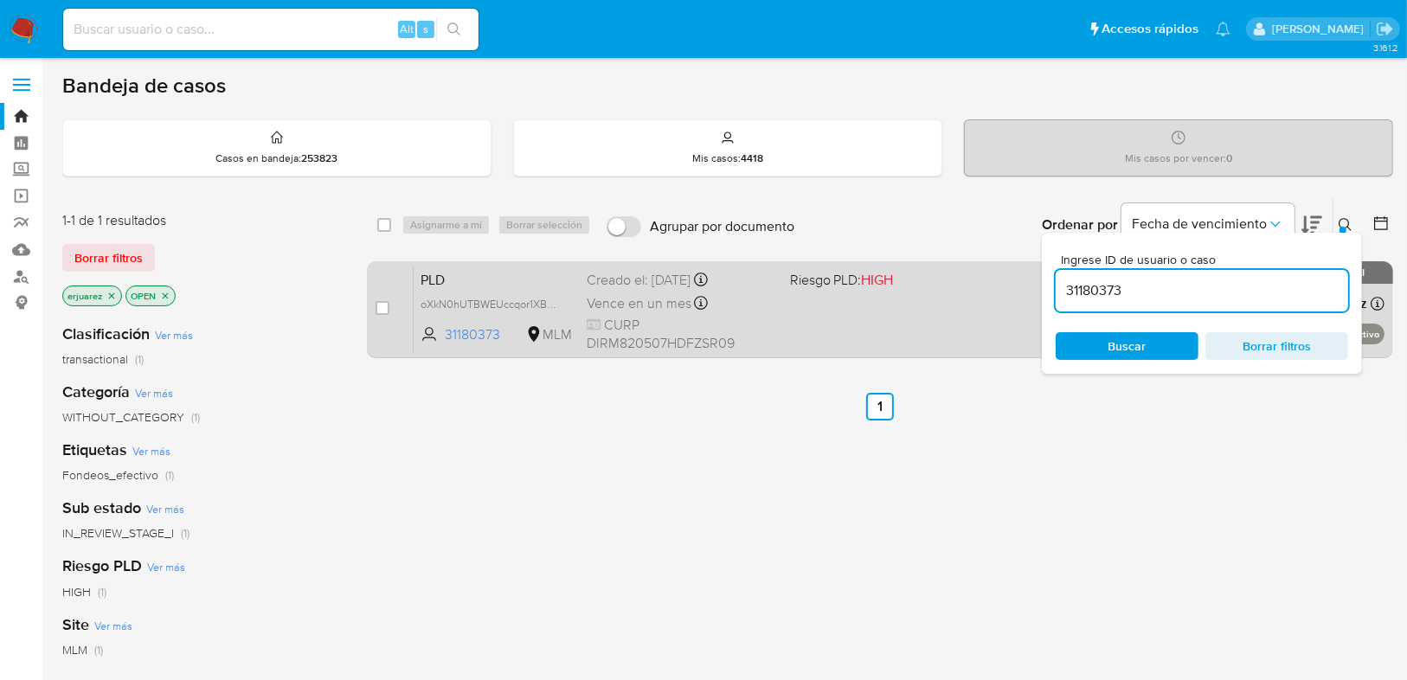
click at [879, 326] on div "PLD oXkN0hUTBWEUccqor1XB6JSf 31180373 MLM Riesgo PLD: HIGH Creado el: 12/09/202…" at bounding box center [899, 309] width 971 height 87
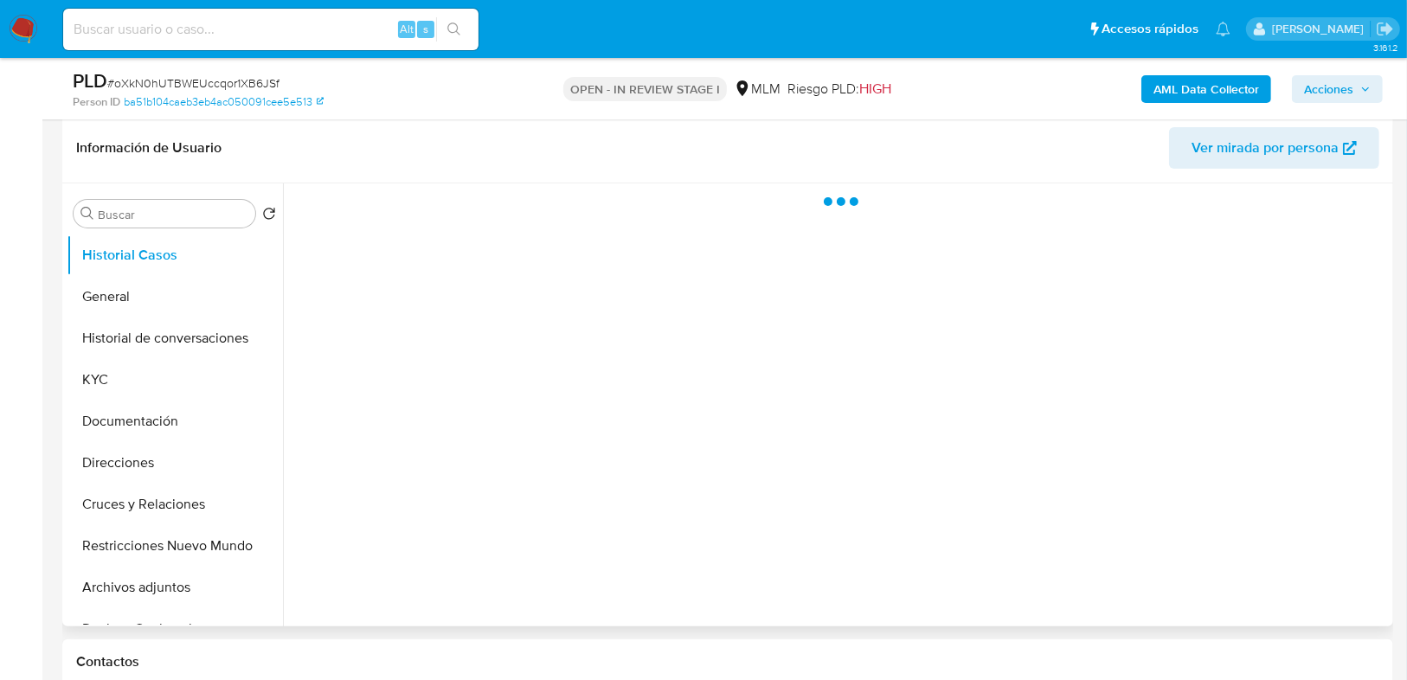
scroll to position [415, 0]
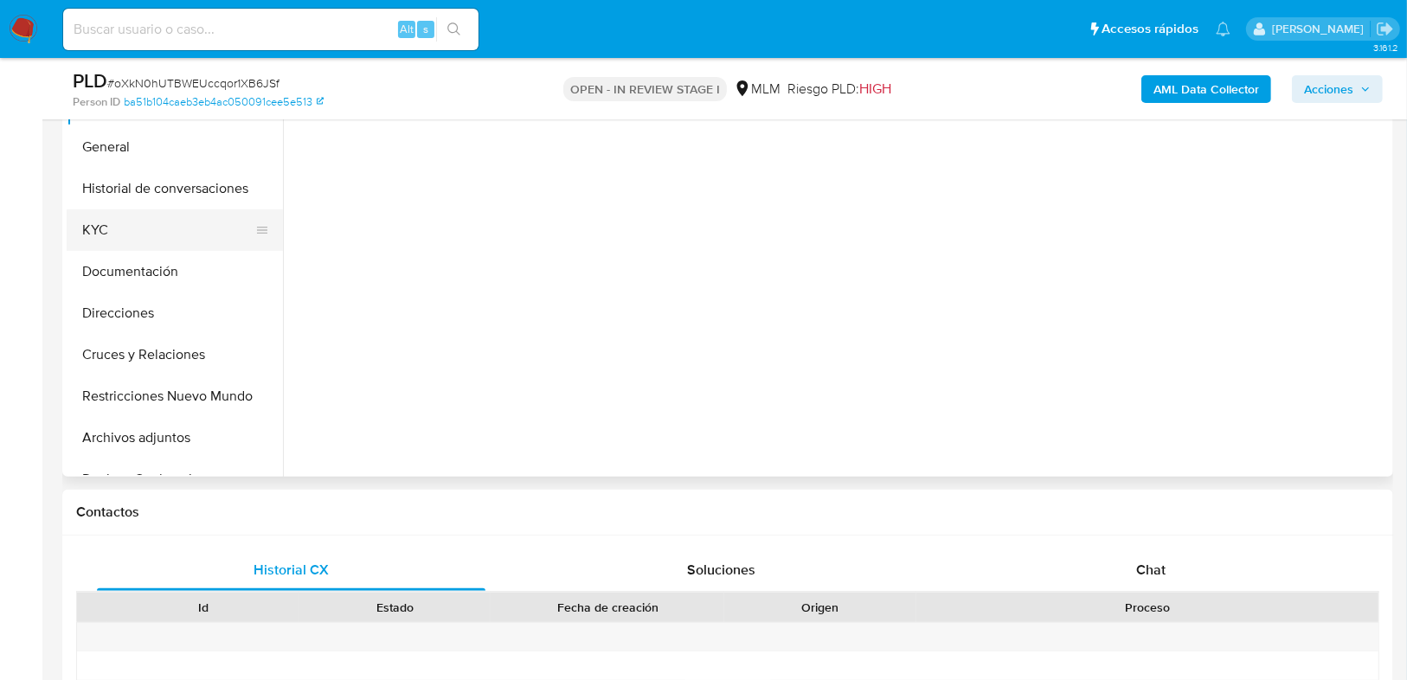
select select "10"
click at [118, 222] on button "KYC" at bounding box center [168, 230] width 202 height 42
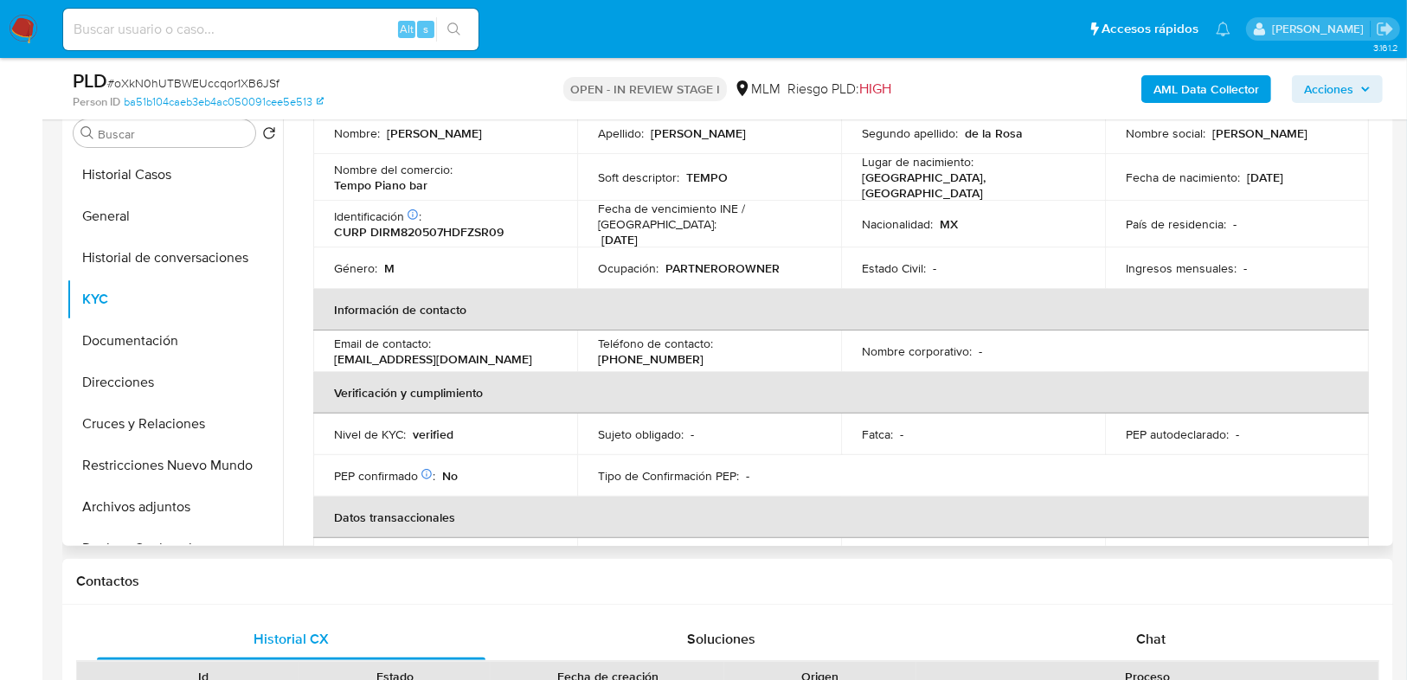
scroll to position [208, 0]
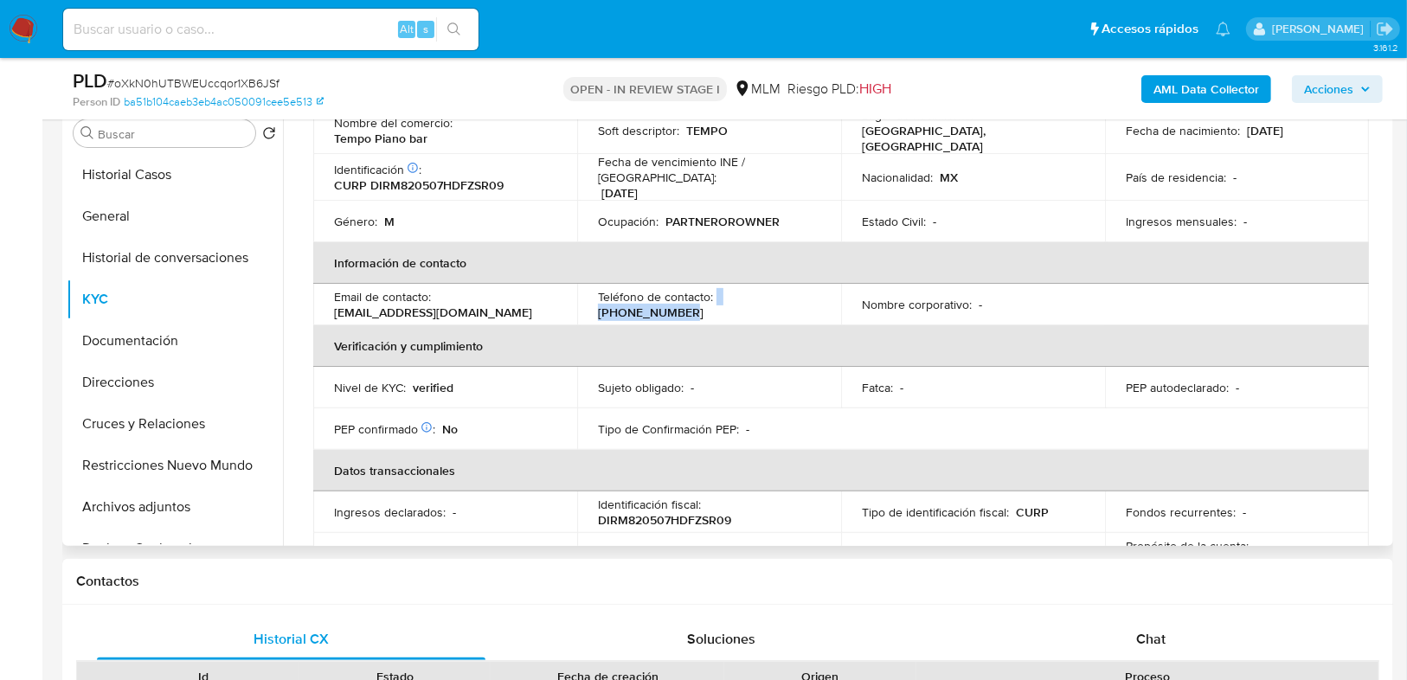
drag, startPoint x: 712, startPoint y: 289, endPoint x: 885, endPoint y: 207, distance: 191.6
click at [816, 289] on div "Teléfono de contacto : [PHONE_NUMBER]" at bounding box center [709, 304] width 222 height 31
copy div "[PHONE_NUMBER]"
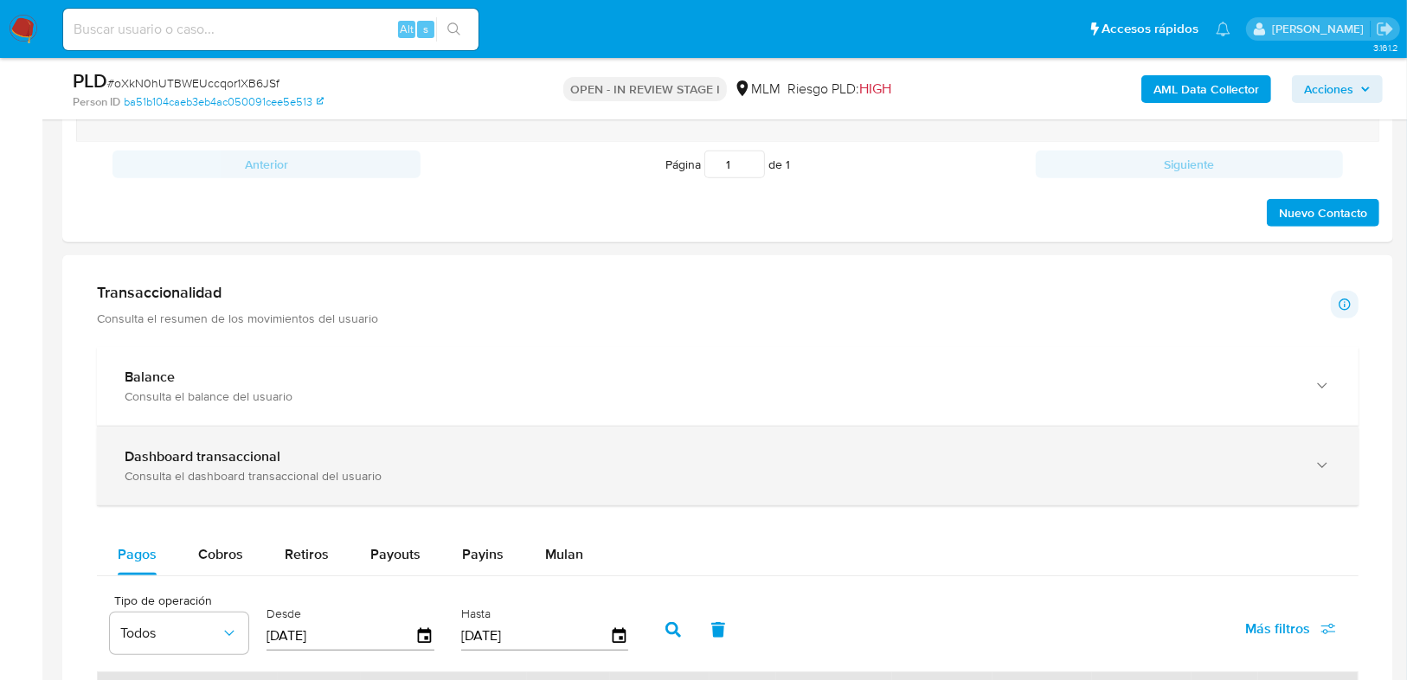
scroll to position [1108, 0]
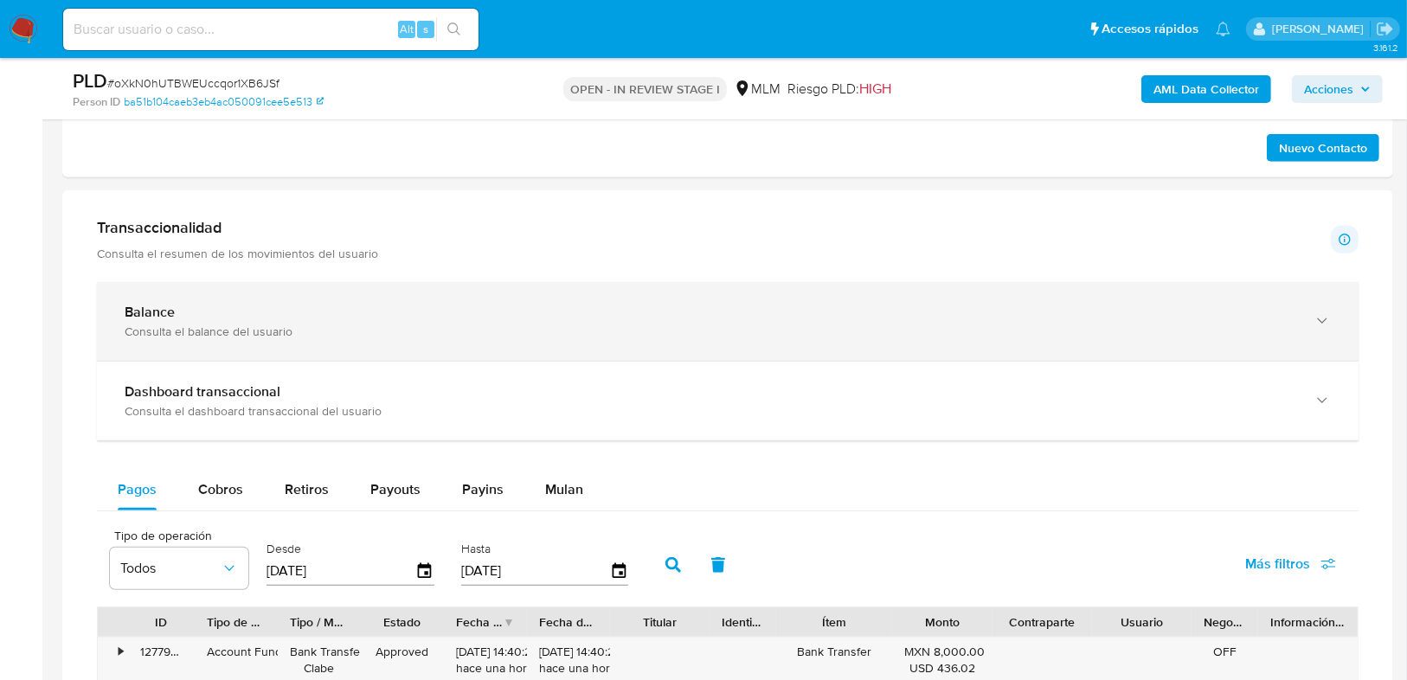
click at [363, 337] on div "Balance Consulta el balance del usuario" at bounding box center [728, 321] width 1262 height 79
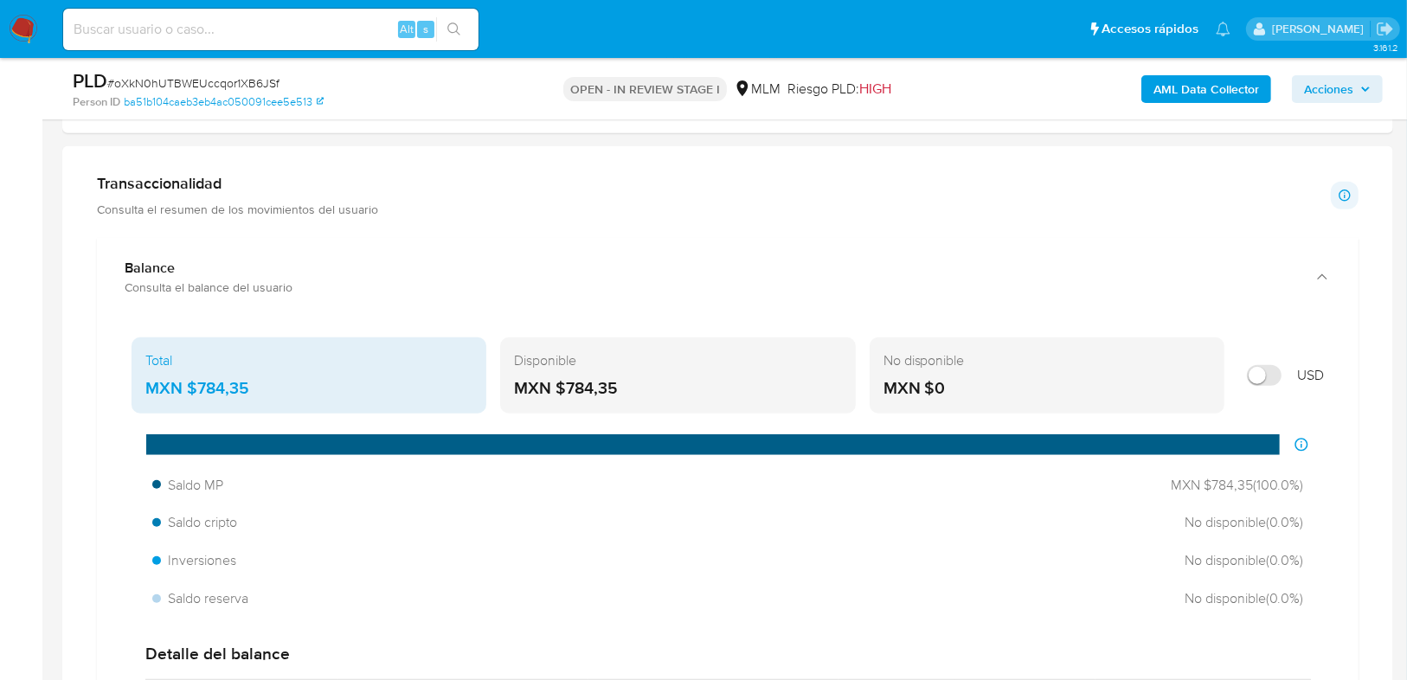
scroll to position [1177, 0]
